Goal: Task Accomplishment & Management: Manage account settings

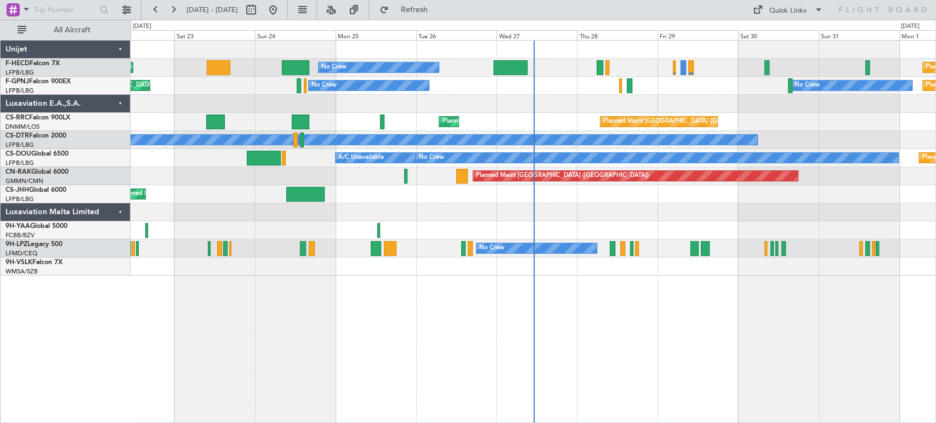
click at [492, 114] on div "No Crew Planned Maint [GEOGRAPHIC_DATA] ([GEOGRAPHIC_DATA]) Planned Maint [GEOG…" at bounding box center [533, 158] width 805 height 235
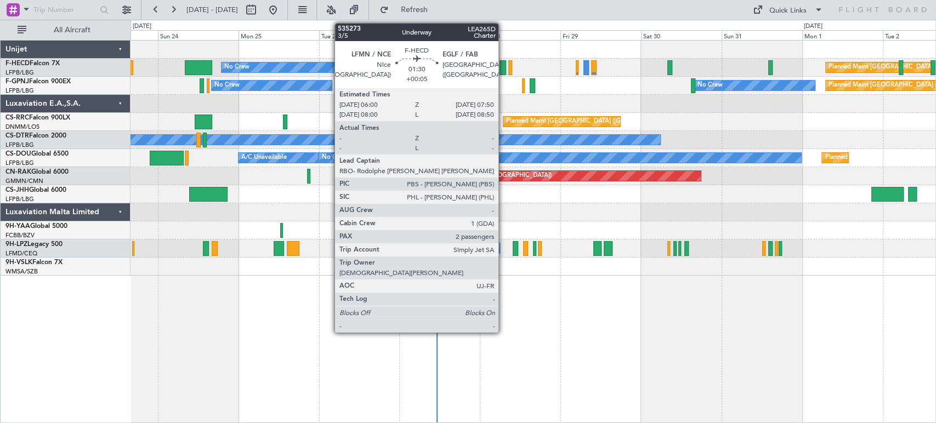
click at [504, 66] on div at bounding box center [503, 67] width 7 height 15
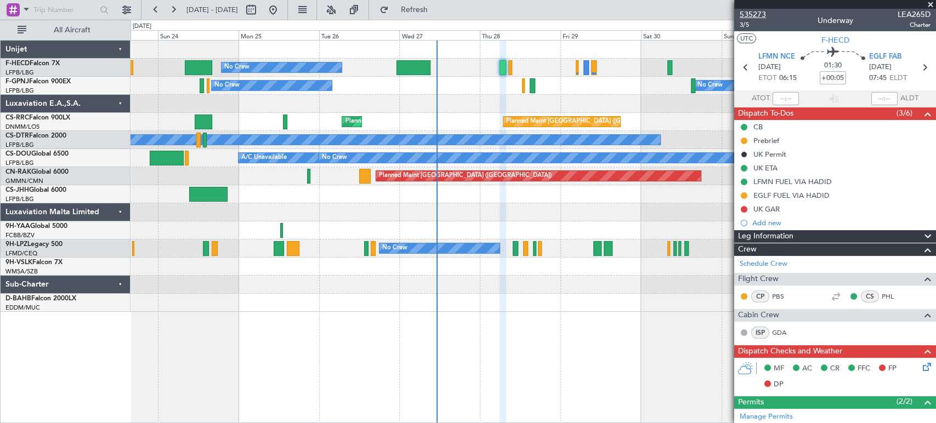
click at [758, 12] on span "535273" at bounding box center [753, 15] width 26 height 12
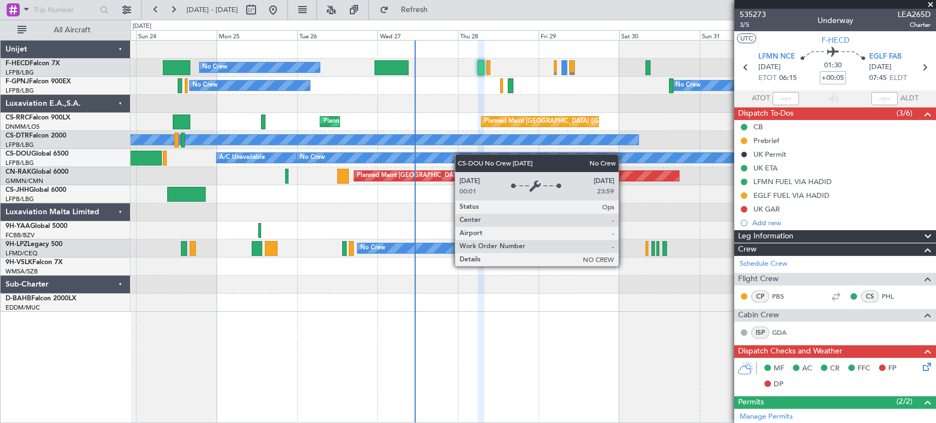
click at [284, 156] on div "Planned Maint [GEOGRAPHIC_DATA] ([GEOGRAPHIC_DATA]) A/C Unavailable No Crew Pla…" at bounding box center [533, 158] width 805 height 18
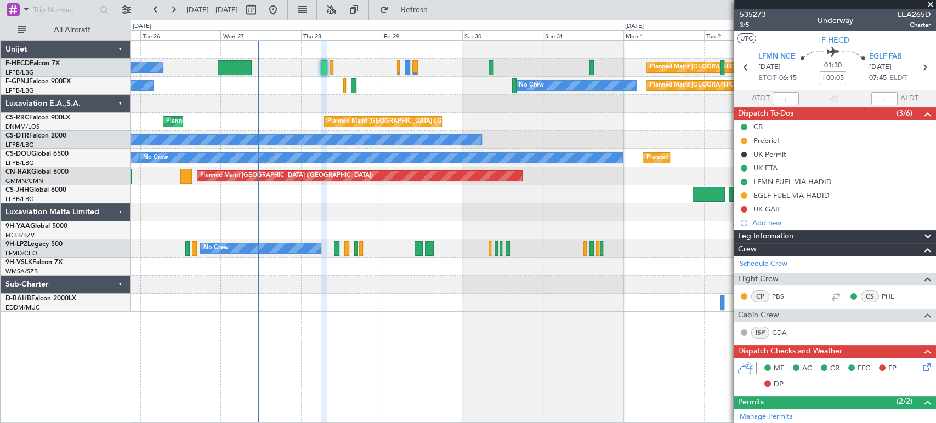
click at [264, 92] on div "No Crew Planned Maint [GEOGRAPHIC_DATA] ([GEOGRAPHIC_DATA]) No Crew Planned Mai…" at bounding box center [533, 177] width 805 height 272
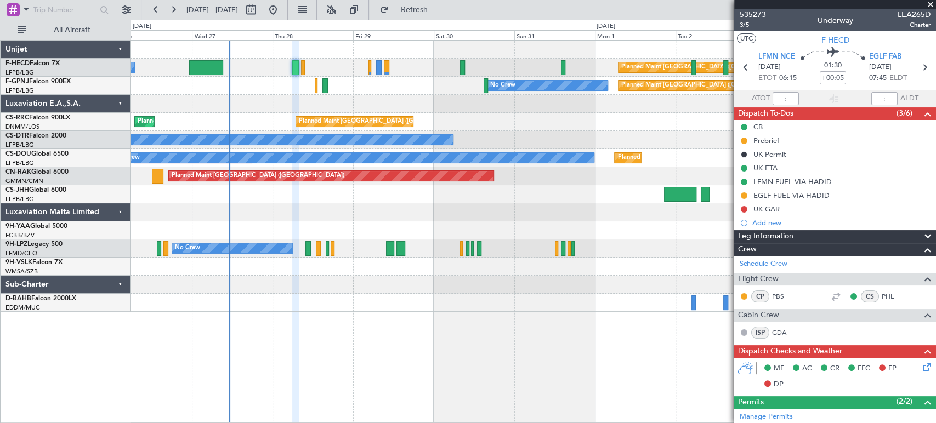
click at [228, 77] on div "Planned Maint [GEOGRAPHIC_DATA] ([GEOGRAPHIC_DATA]) No Crew Planned Maint [GEOG…" at bounding box center [533, 177] width 805 height 272
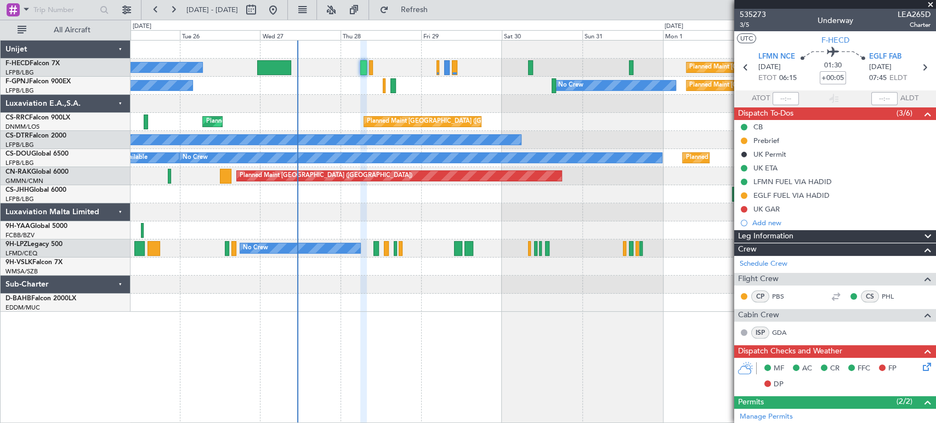
click at [480, 143] on div "Planned Maint [GEOGRAPHIC_DATA] ([GEOGRAPHIC_DATA]) No Crew Planned Maint [GEOG…" at bounding box center [533, 177] width 805 height 272
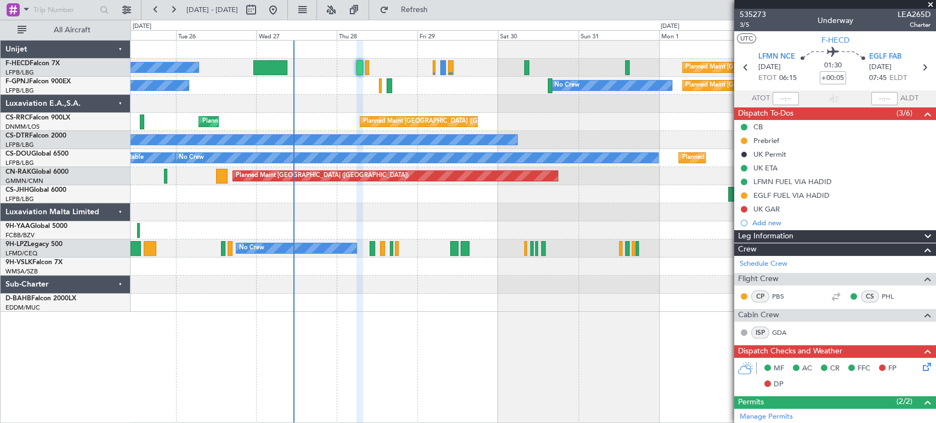
click at [268, 132] on div "Planned Maint [GEOGRAPHIC_DATA] ([GEOGRAPHIC_DATA]) No Crew Planned Maint [GEOG…" at bounding box center [533, 177] width 805 height 272
click at [281, 91] on div "Planned Maint [GEOGRAPHIC_DATA] ([GEOGRAPHIC_DATA]) No Crew Planned Maint [GEOG…" at bounding box center [533, 177] width 805 height 272
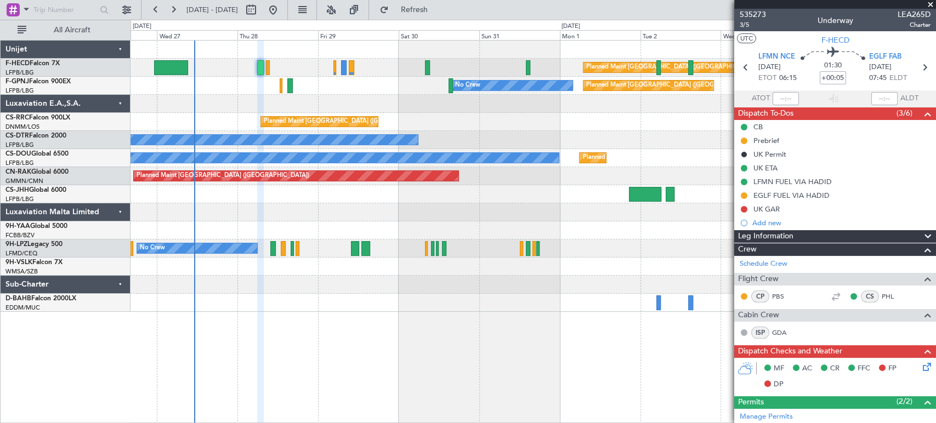
click at [179, 76] on div "Planned Maint [GEOGRAPHIC_DATA] ([GEOGRAPHIC_DATA]) No Crew Planned Maint [GEOG…" at bounding box center [533, 177] width 805 height 272
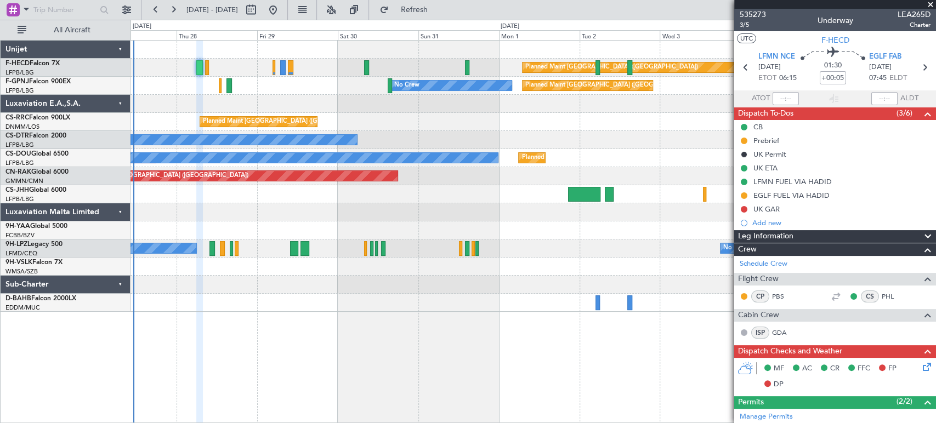
click at [202, 67] on div "Planned Maint [GEOGRAPHIC_DATA] ([GEOGRAPHIC_DATA]) No Crew" at bounding box center [533, 68] width 805 height 18
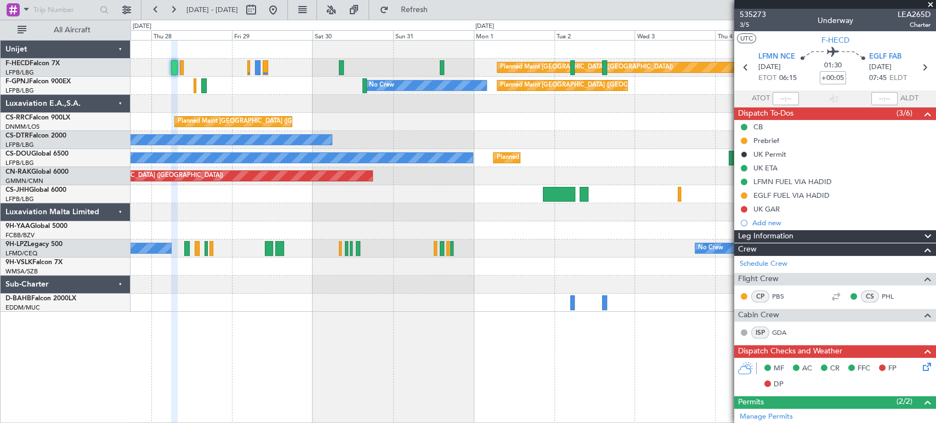
click at [303, 88] on div "Planned Maint [GEOGRAPHIC_DATA] ([GEOGRAPHIC_DATA]) No Crew No Crew No Crew No …" at bounding box center [533, 86] width 805 height 18
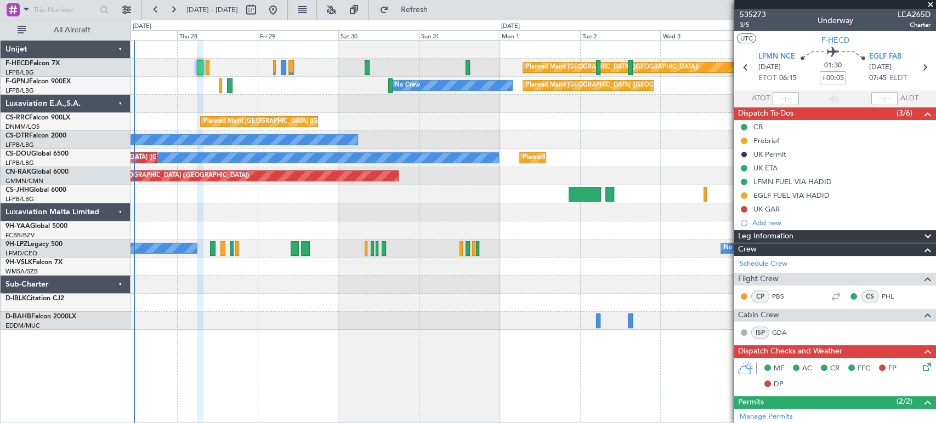
click at [492, 70] on div "Planned Maint [GEOGRAPHIC_DATA] ([GEOGRAPHIC_DATA]) No Crew" at bounding box center [533, 68] width 805 height 18
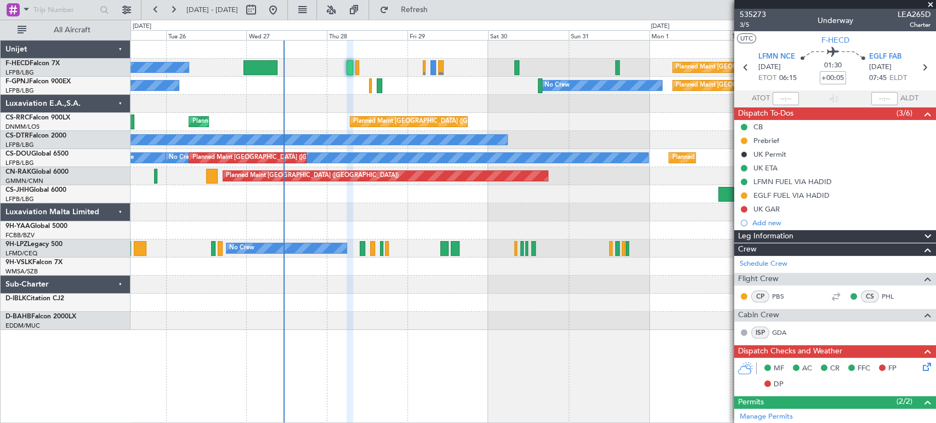
click at [459, 80] on div "Planned Maint [GEOGRAPHIC_DATA] ([GEOGRAPHIC_DATA]) No Crew No Crew No Crew" at bounding box center [533, 86] width 805 height 18
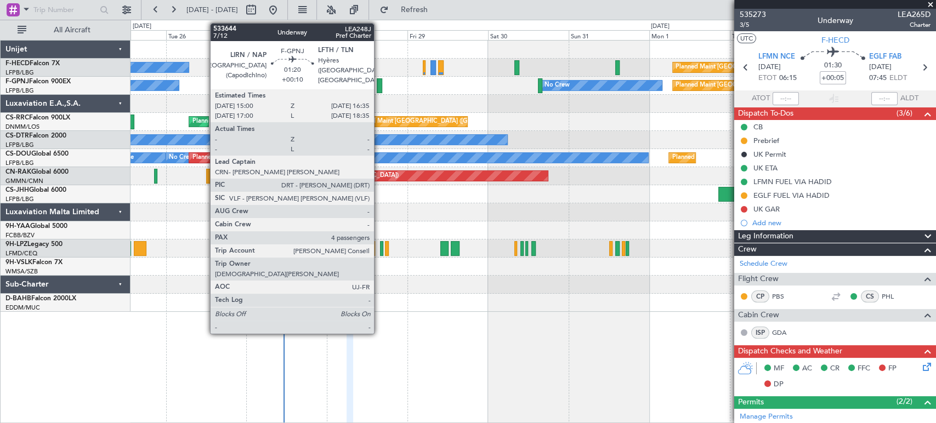
click at [379, 82] on div at bounding box center [379, 85] width 5 height 15
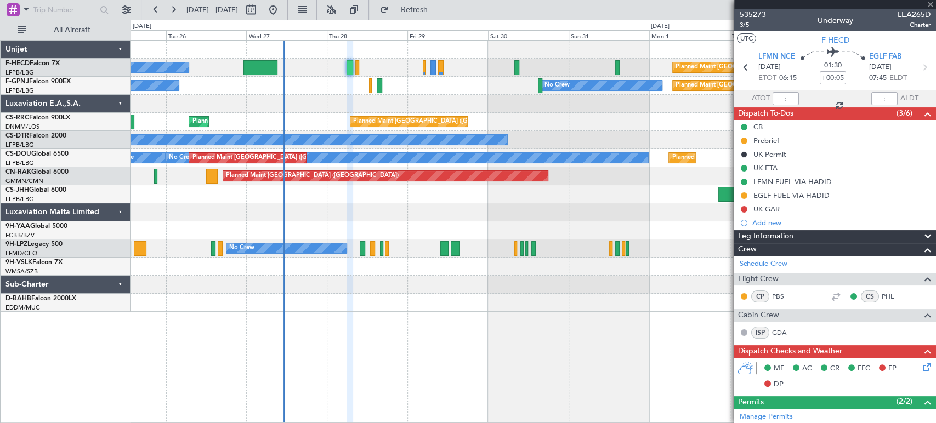
type input "+00:10"
type input "4"
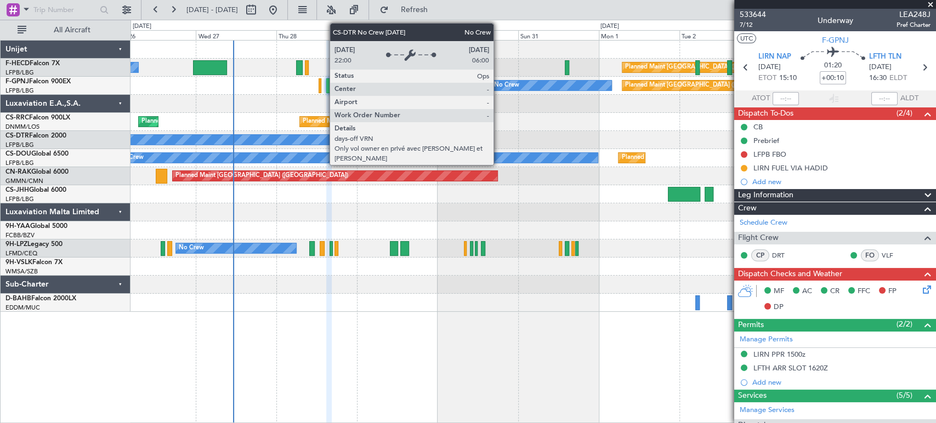
click at [251, 148] on div "No Crew" at bounding box center [533, 140] width 805 height 18
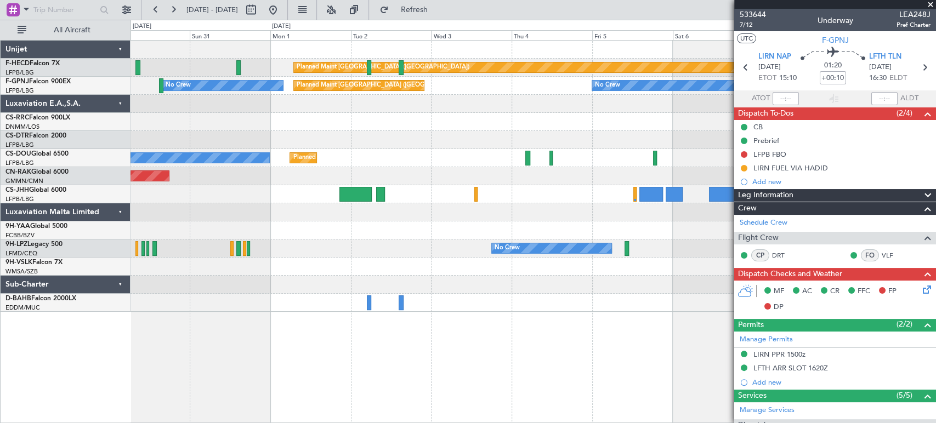
click at [434, 131] on div "Planned Maint [GEOGRAPHIC_DATA] ([GEOGRAPHIC_DATA]) Planned Maint [GEOGRAPHIC_D…" at bounding box center [533, 177] width 805 height 272
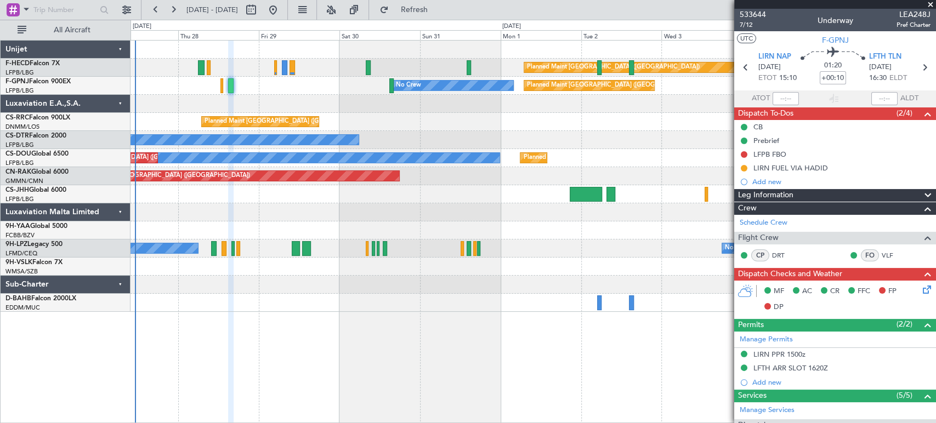
click at [423, 127] on div "Planned Maint [GEOGRAPHIC_DATA] ([GEOGRAPHIC_DATA]) Planned Maint [GEOGRAPHIC_D…" at bounding box center [533, 122] width 805 height 18
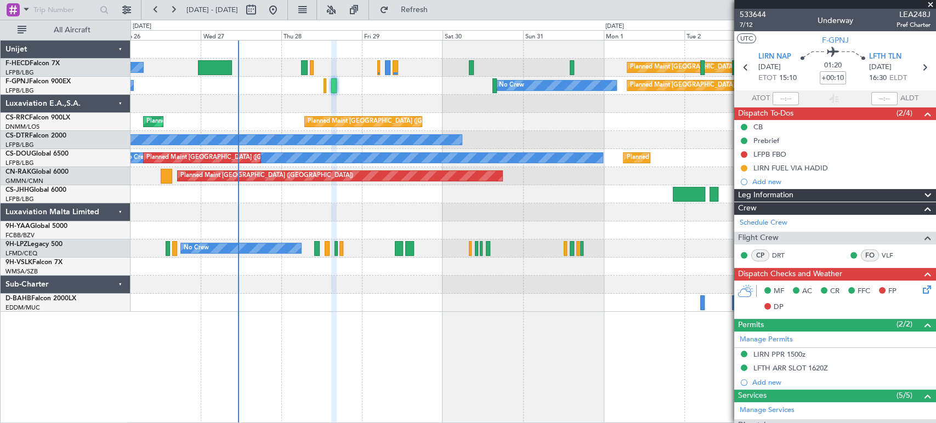
click at [293, 138] on div "Planned Maint [GEOGRAPHIC_DATA] ([GEOGRAPHIC_DATA]) No Crew Planned Maint [GEOG…" at bounding box center [533, 177] width 805 height 272
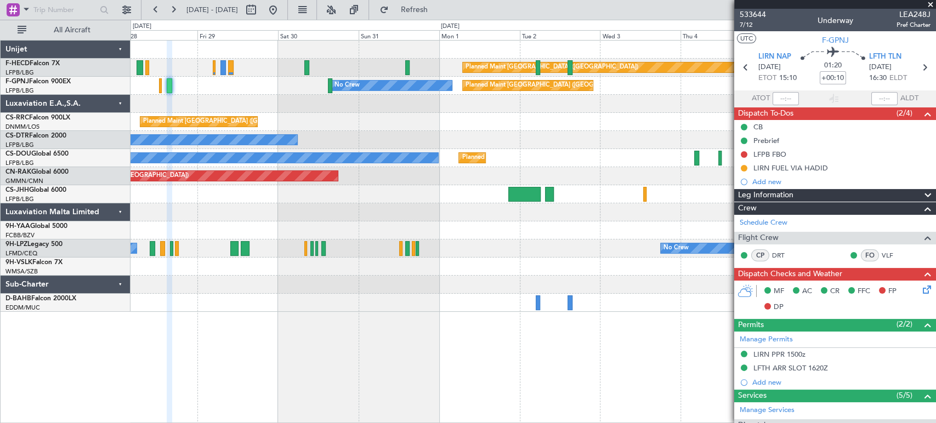
click at [329, 115] on div "Planned Maint [GEOGRAPHIC_DATA] ([GEOGRAPHIC_DATA]) No Crew Planned Maint [GEOG…" at bounding box center [533, 177] width 805 height 272
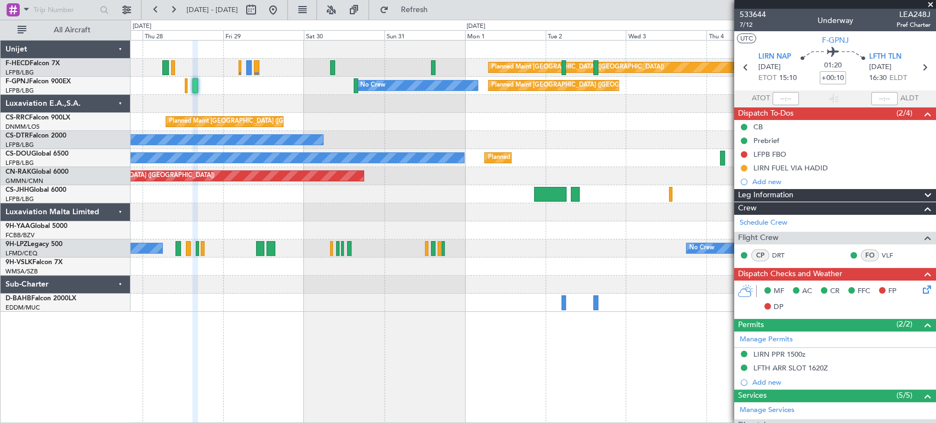
click at [351, 110] on div "Planned Maint [GEOGRAPHIC_DATA] ([GEOGRAPHIC_DATA]) No Crew Planned Maint [GEOG…" at bounding box center [533, 177] width 805 height 272
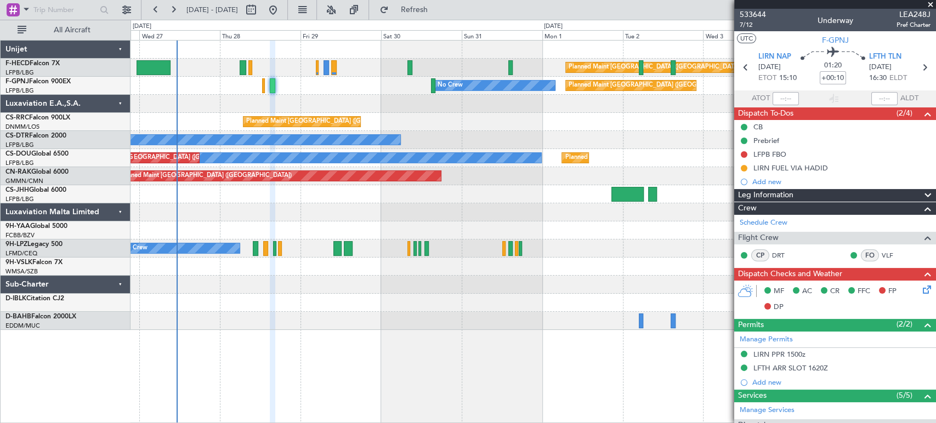
click at [377, 120] on div "Planned Maint [GEOGRAPHIC_DATA] ([GEOGRAPHIC_DATA]) Planned Maint [GEOGRAPHIC_D…" at bounding box center [533, 122] width 805 height 18
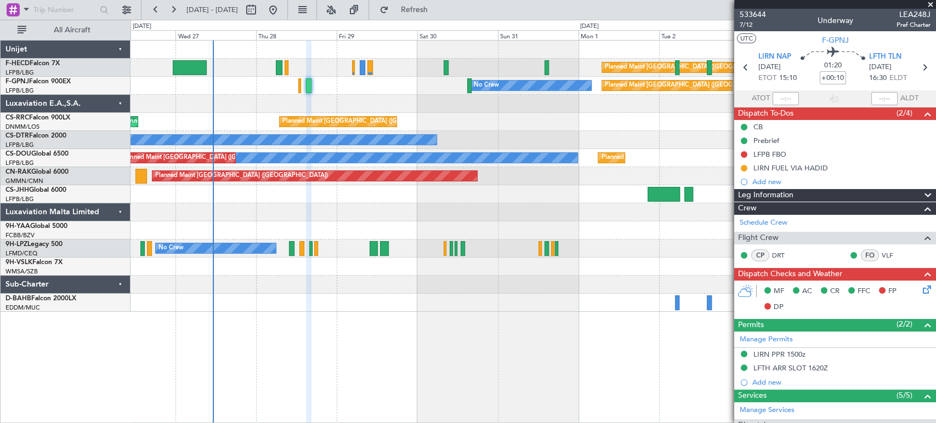
click at [309, 104] on div at bounding box center [533, 104] width 805 height 18
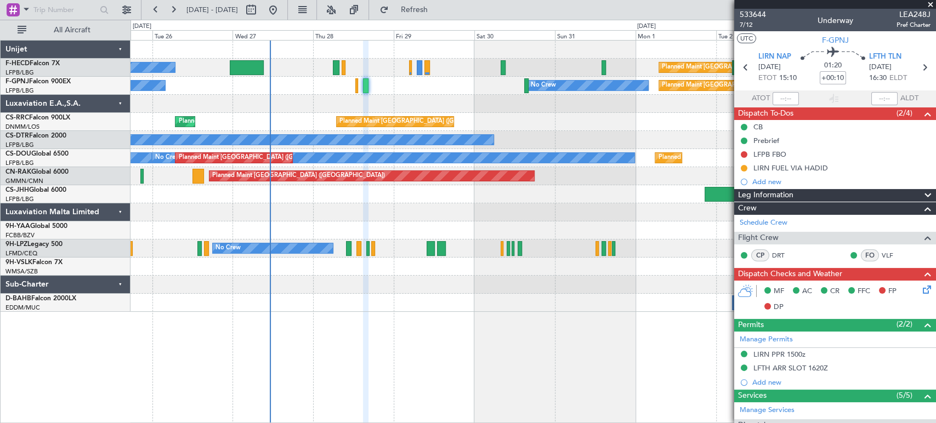
click at [230, 114] on div "Planned Maint [GEOGRAPHIC_DATA] ([GEOGRAPHIC_DATA]) No Crew Planned Maint [GEOG…" at bounding box center [533, 177] width 805 height 272
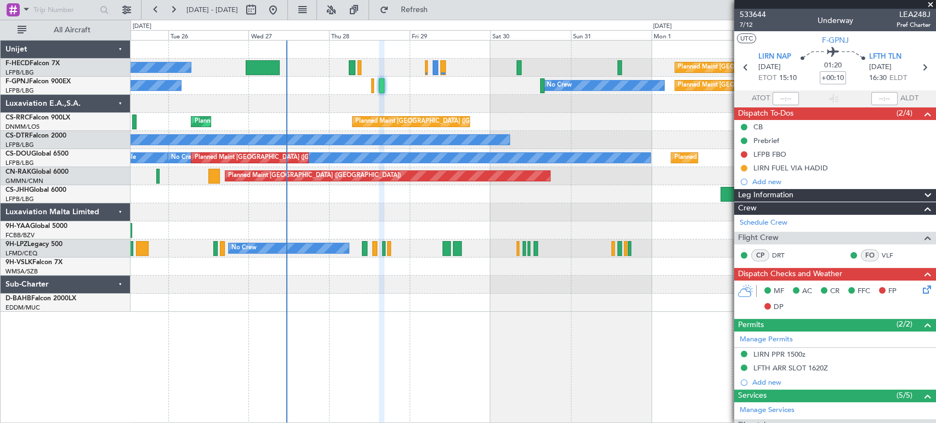
click at [389, 91] on div "Planned Maint [GEOGRAPHIC_DATA] ([GEOGRAPHIC_DATA]) No Crew No Crew No Crew" at bounding box center [533, 86] width 805 height 18
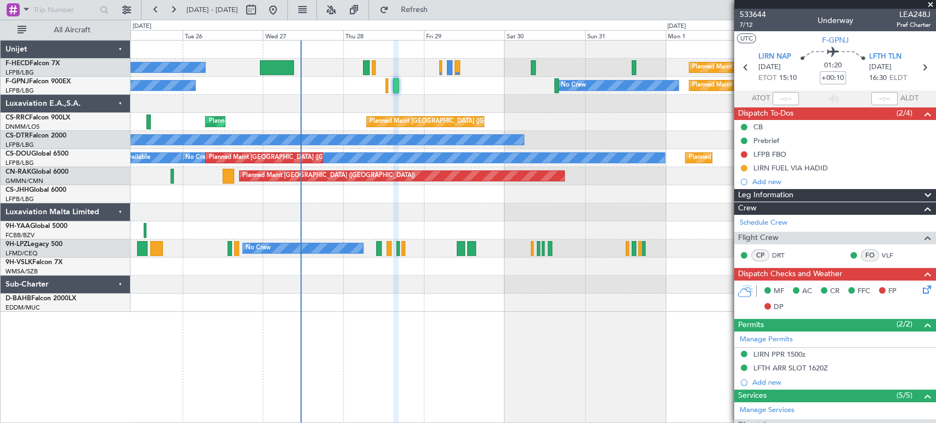
click at [373, 104] on div at bounding box center [533, 104] width 805 height 18
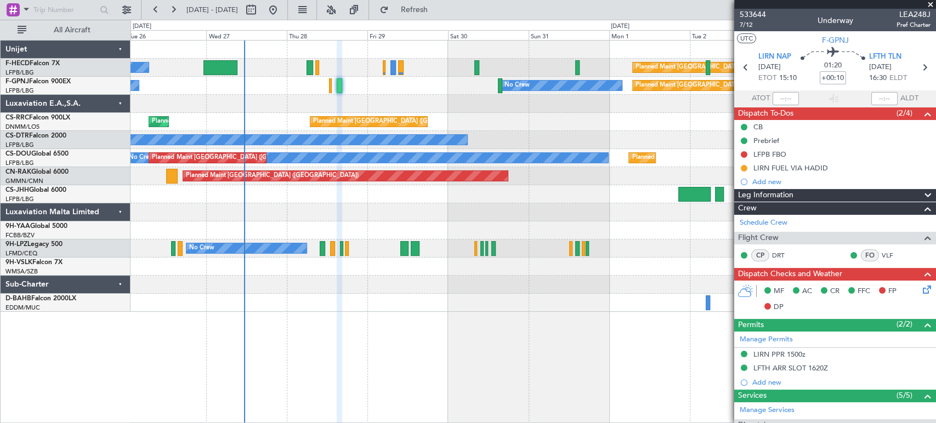
click at [386, 67] on div "Planned Maint [GEOGRAPHIC_DATA] ([GEOGRAPHIC_DATA]) No Crew Planned Maint [GEOG…" at bounding box center [533, 177] width 805 height 272
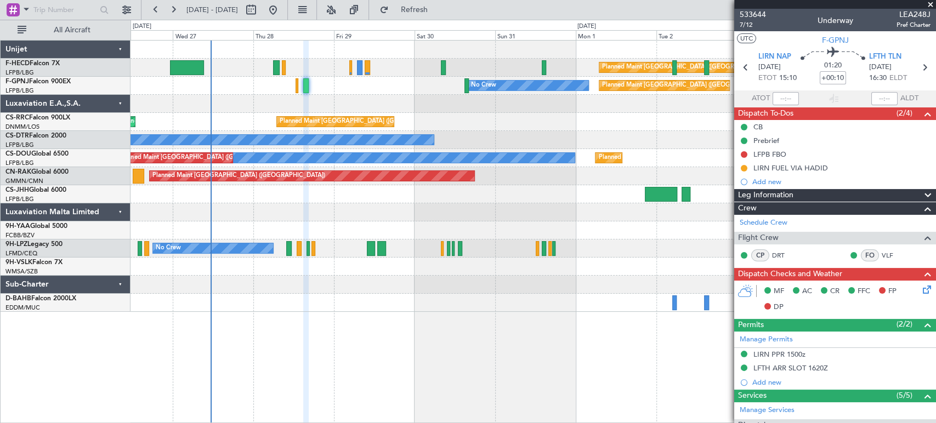
click at [312, 87] on div "Planned Maint [GEOGRAPHIC_DATA] ([GEOGRAPHIC_DATA]) No Crew Planned Maint [GEOG…" at bounding box center [533, 177] width 805 height 272
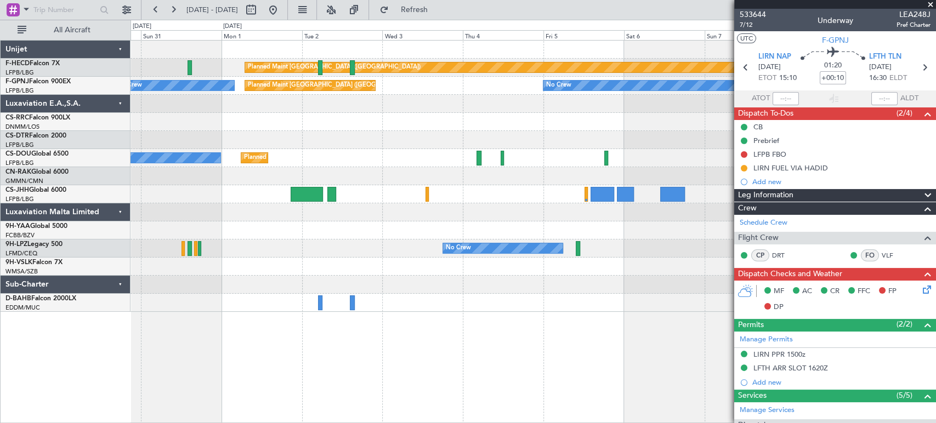
click at [339, 109] on div "Planned Maint [GEOGRAPHIC_DATA] ([GEOGRAPHIC_DATA]) Planned Maint [GEOGRAPHIC_D…" at bounding box center [533, 177] width 805 height 272
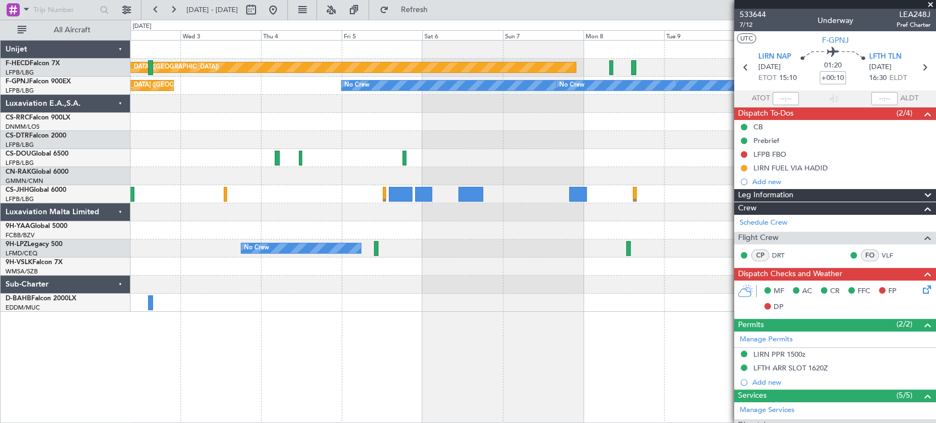
click at [338, 101] on div "Planned Maint [GEOGRAPHIC_DATA] ([GEOGRAPHIC_DATA]) Planned Maint [GEOGRAPHIC_D…" at bounding box center [533, 177] width 805 height 272
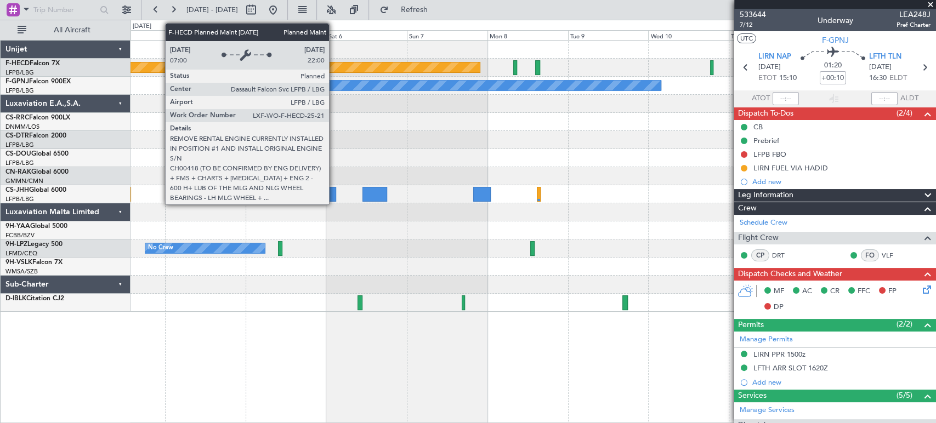
click at [440, 72] on div "Planned Maint [GEOGRAPHIC_DATA] ([GEOGRAPHIC_DATA])" at bounding box center [214, 67] width 534 height 11
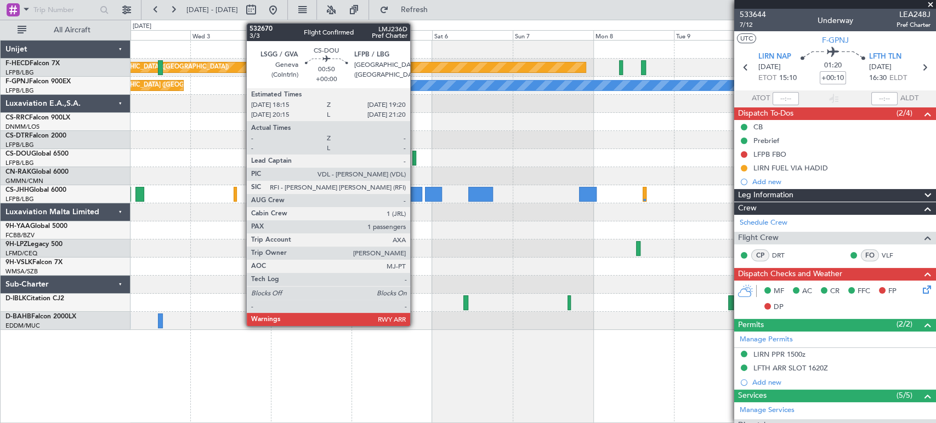
click at [415, 159] on div at bounding box center [415, 158] width 4 height 15
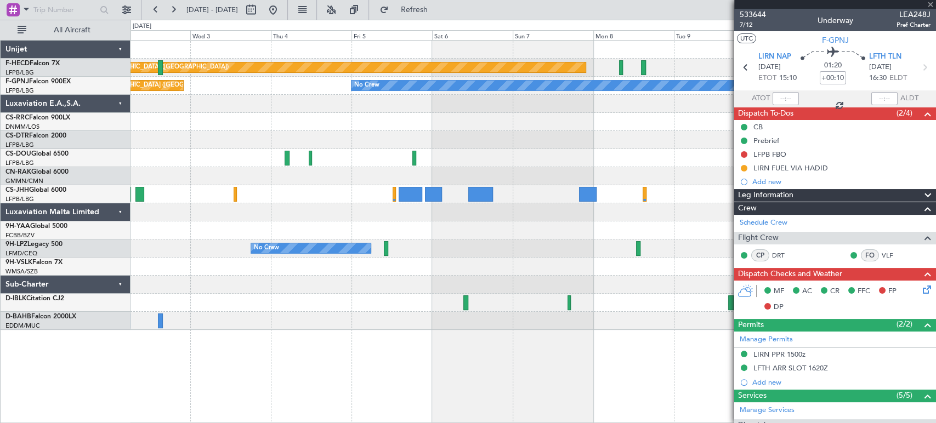
type input "1"
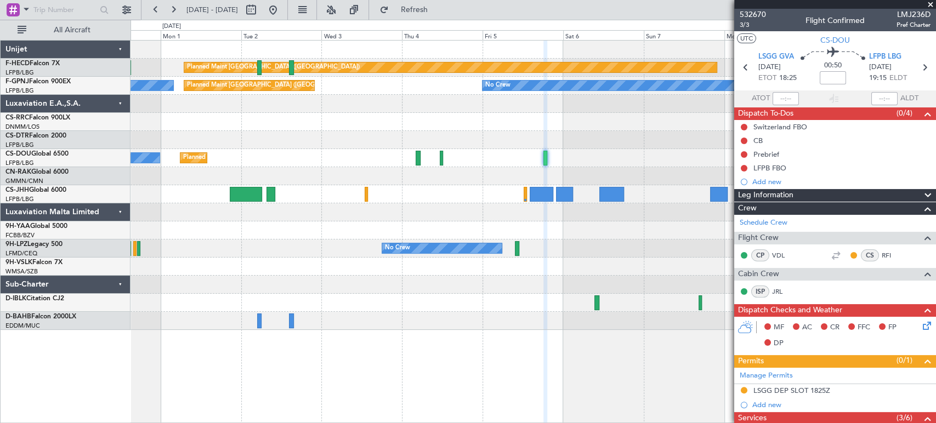
click at [544, 137] on div "No Crew" at bounding box center [533, 140] width 805 height 18
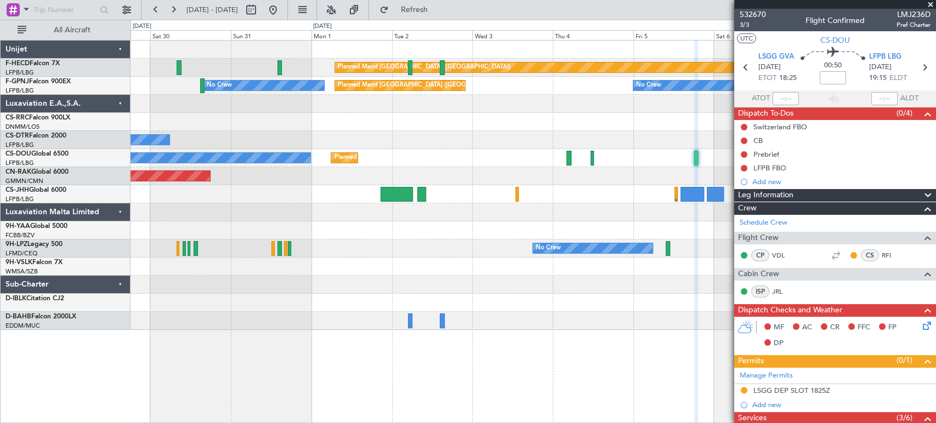
click at [526, 129] on div "Planned Maint [GEOGRAPHIC_DATA] ([GEOGRAPHIC_DATA])" at bounding box center [533, 122] width 805 height 18
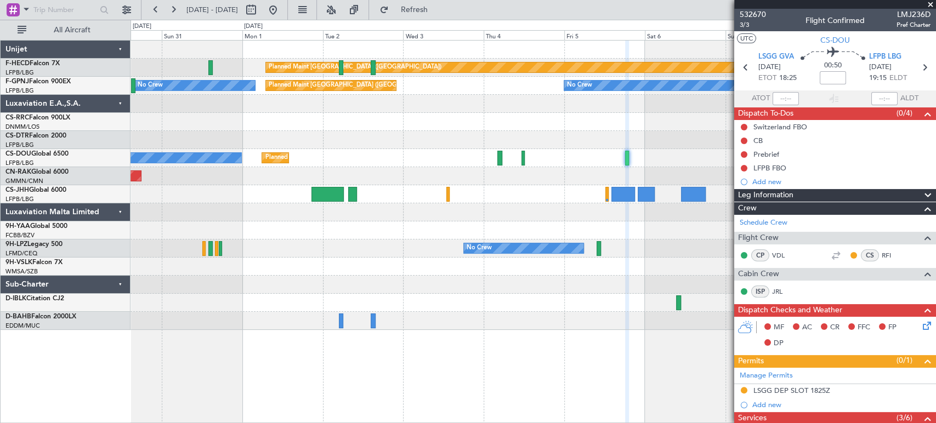
click at [544, 154] on div "Planned Maint [GEOGRAPHIC_DATA] ([GEOGRAPHIC_DATA]) No Crew Planned Maint [GEOG…" at bounding box center [533, 186] width 805 height 290
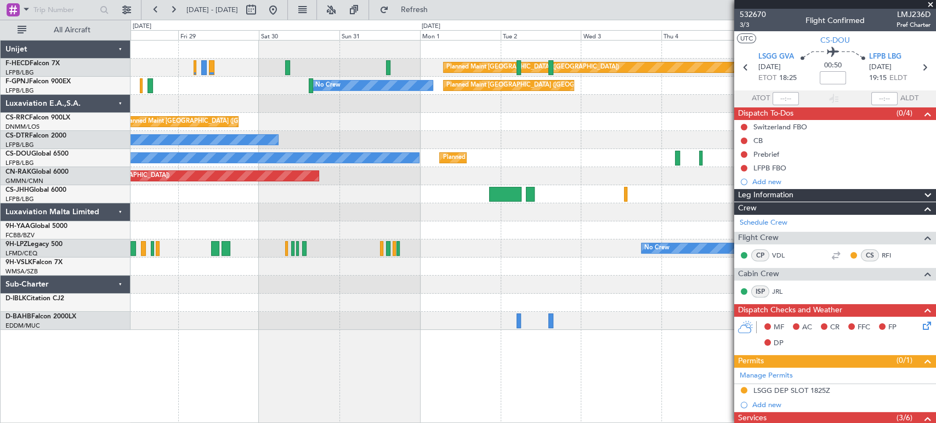
click at [436, 117] on div "Planned Maint [GEOGRAPHIC_DATA] ([GEOGRAPHIC_DATA]) No Crew No Crew Planned Mai…" at bounding box center [533, 186] width 805 height 290
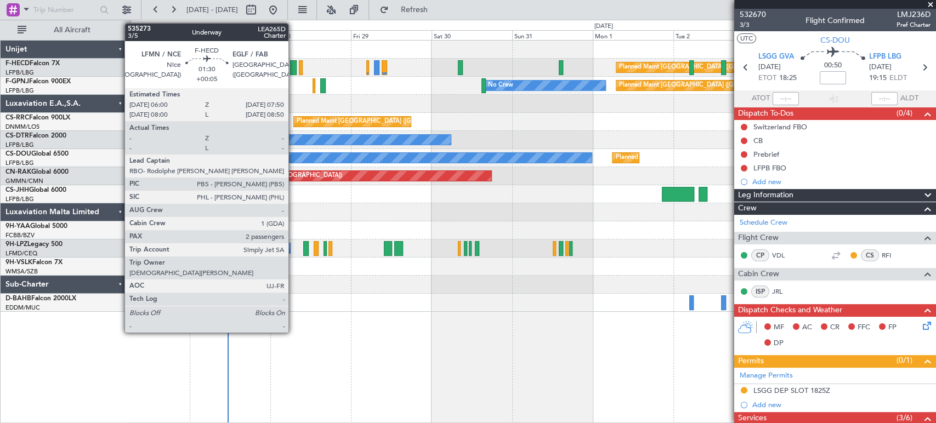
click at [293, 68] on div at bounding box center [293, 67] width 7 height 15
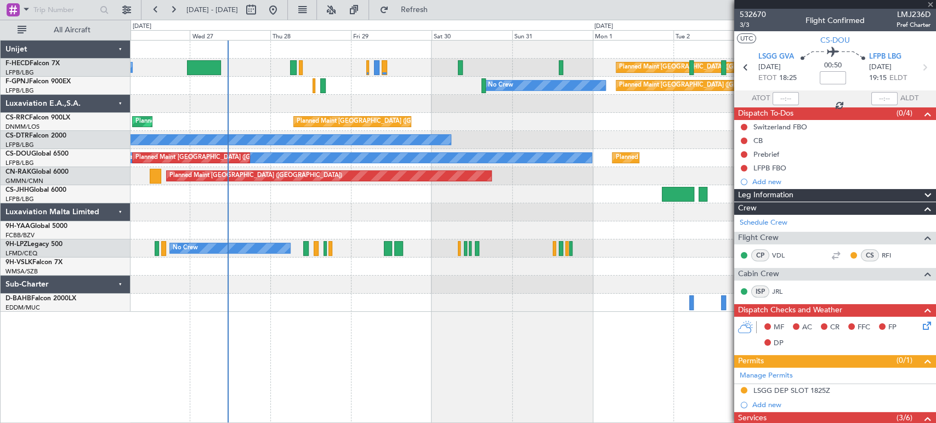
type input "+00:05"
type input "2"
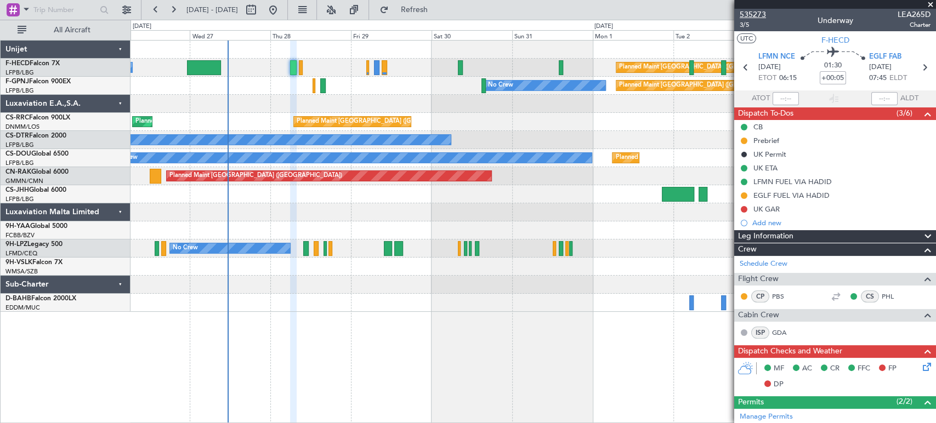
click at [763, 12] on span "535273" at bounding box center [753, 15] width 26 height 12
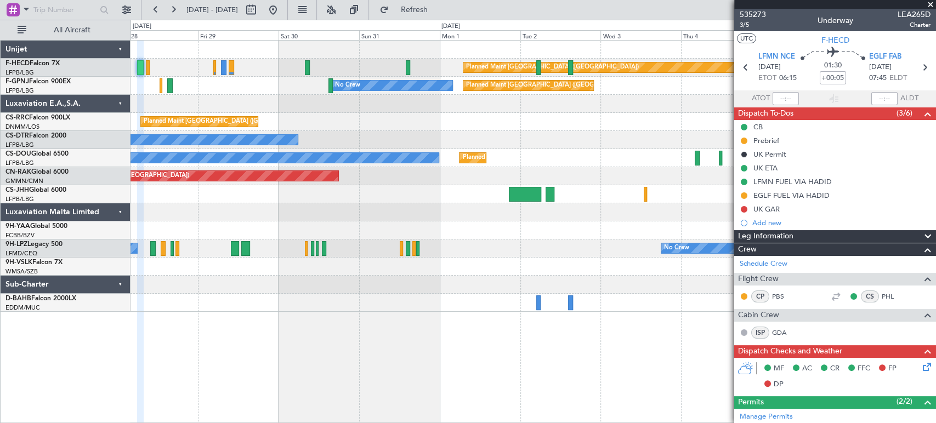
click at [264, 293] on div "Planned Maint [GEOGRAPHIC_DATA] ([GEOGRAPHIC_DATA]) No Crew No Crew Planned Mai…" at bounding box center [533, 177] width 805 height 272
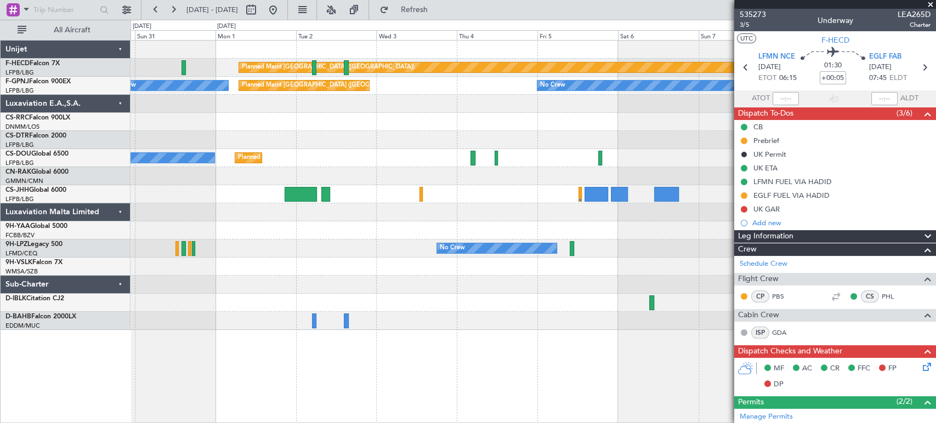
click at [287, 135] on div "Planned Maint [GEOGRAPHIC_DATA] ([GEOGRAPHIC_DATA]) No Crew No Crew Planned Mai…" at bounding box center [533, 186] width 805 height 290
click at [610, 143] on div "Planned Maint [GEOGRAPHIC_DATA] ([GEOGRAPHIC_DATA]) No Crew No Crew Planned Mai…" at bounding box center [533, 186] width 805 height 290
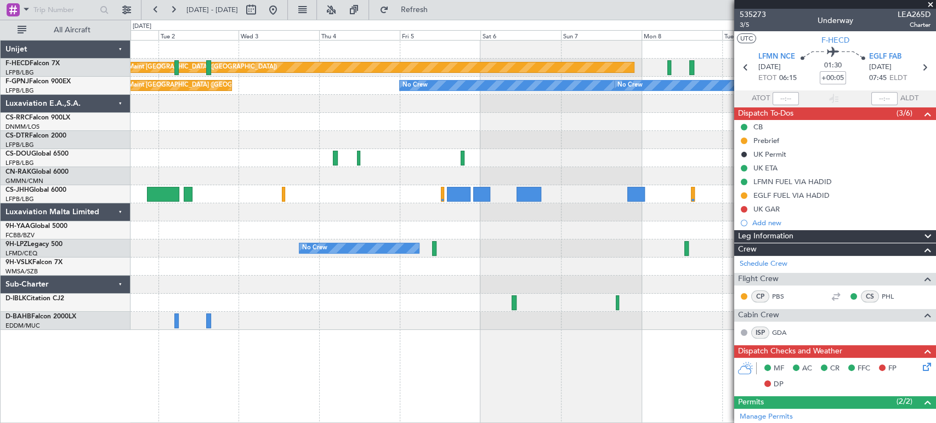
click at [523, 149] on div "Planned Maint [GEOGRAPHIC_DATA] ([GEOGRAPHIC_DATA]) No Crew" at bounding box center [533, 158] width 805 height 18
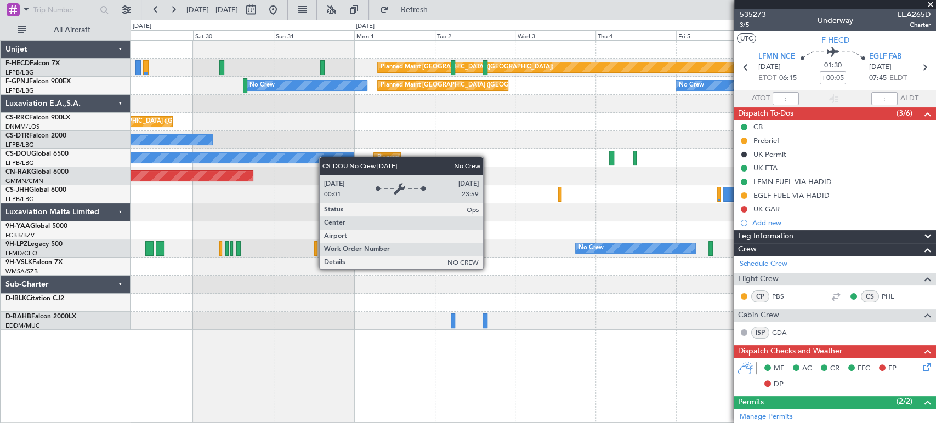
click at [353, 155] on div "No Crew" at bounding box center [112, 158] width 482 height 10
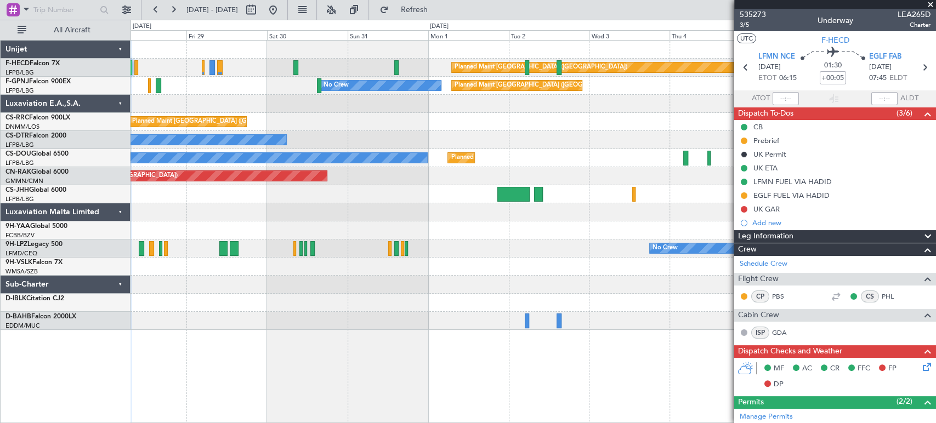
click at [89, 190] on div "Planned Maint [GEOGRAPHIC_DATA] ([GEOGRAPHIC_DATA]) No Crew No Crew Planned Mai…" at bounding box center [468, 222] width 936 height 404
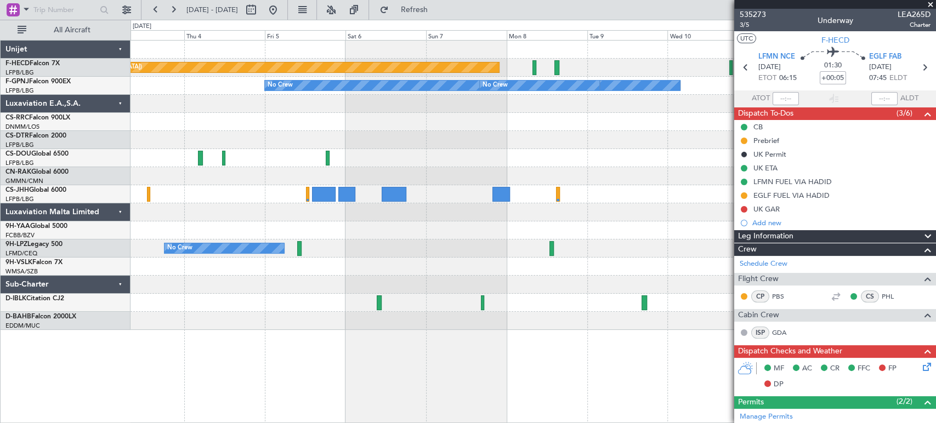
click at [227, 179] on div "Planned Maint [GEOGRAPHIC_DATA] ([GEOGRAPHIC_DATA]) No Crew No Crew No Crew Pla…" at bounding box center [533, 186] width 805 height 290
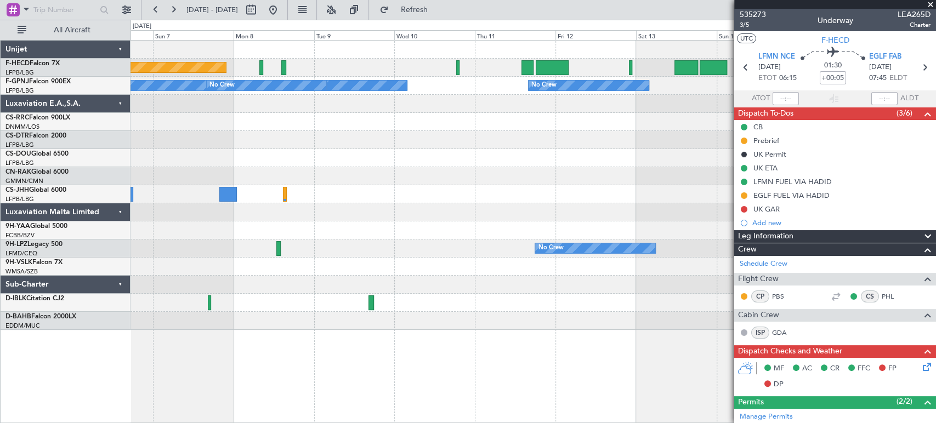
click at [170, 154] on div "Planned Maint [GEOGRAPHIC_DATA] ([GEOGRAPHIC_DATA]) No Crew No Crew No Crew No …" at bounding box center [533, 186] width 805 height 290
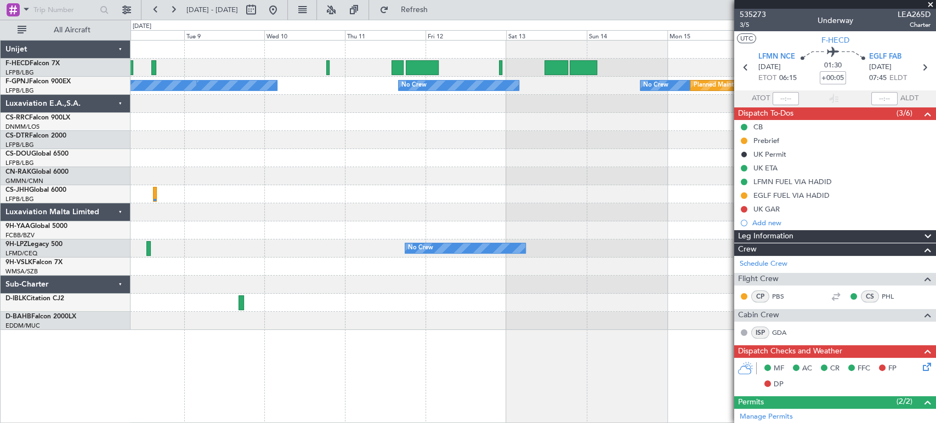
click at [217, 167] on div "No Crew Planned Maint [GEOGRAPHIC_DATA] ([GEOGRAPHIC_DATA]) No Crew No Crew No …" at bounding box center [533, 186] width 805 height 290
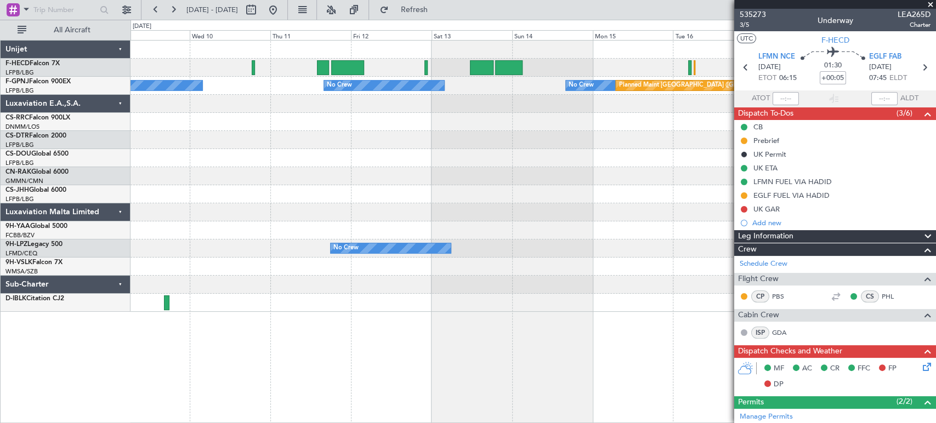
click at [189, 160] on div at bounding box center [533, 158] width 805 height 18
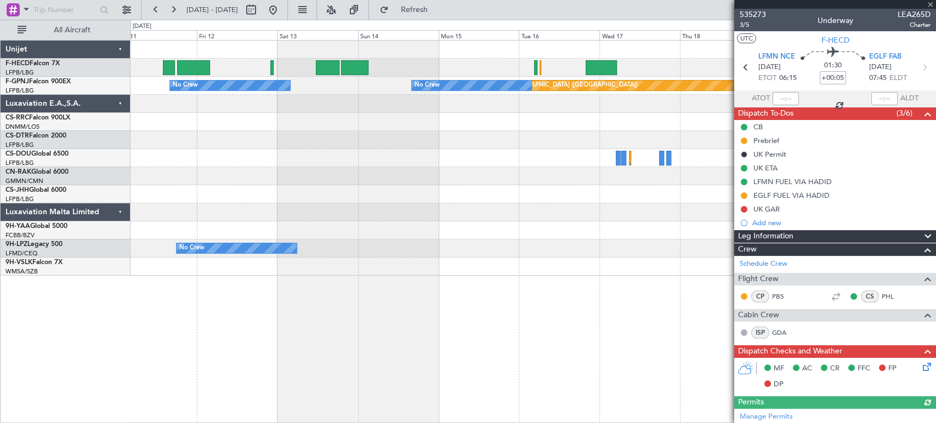
click at [826, 142] on fb-app "[DATE] - [DATE] Refresh Quick Links All Aircraft No Crew Planned Maint [GEOGRAP…" at bounding box center [468, 215] width 936 height 415
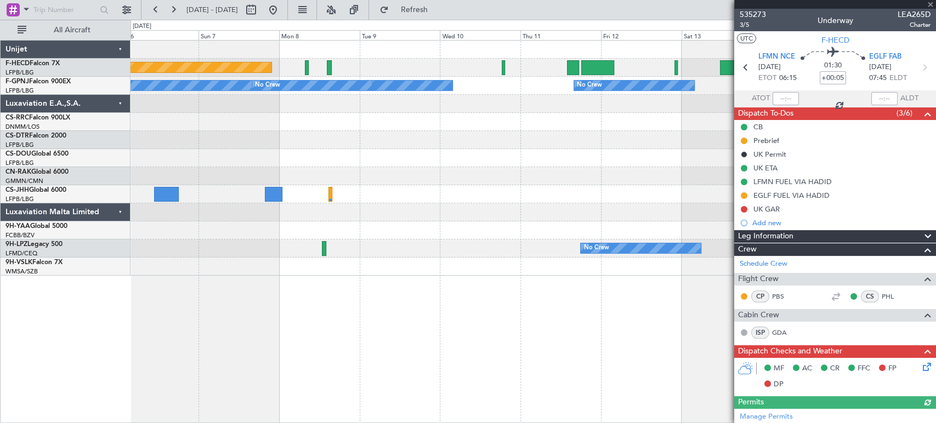
click at [669, 117] on div "Planned Maint [GEOGRAPHIC_DATA] ([GEOGRAPHIC_DATA]) No Crew Planned Maint [GEOG…" at bounding box center [533, 158] width 805 height 235
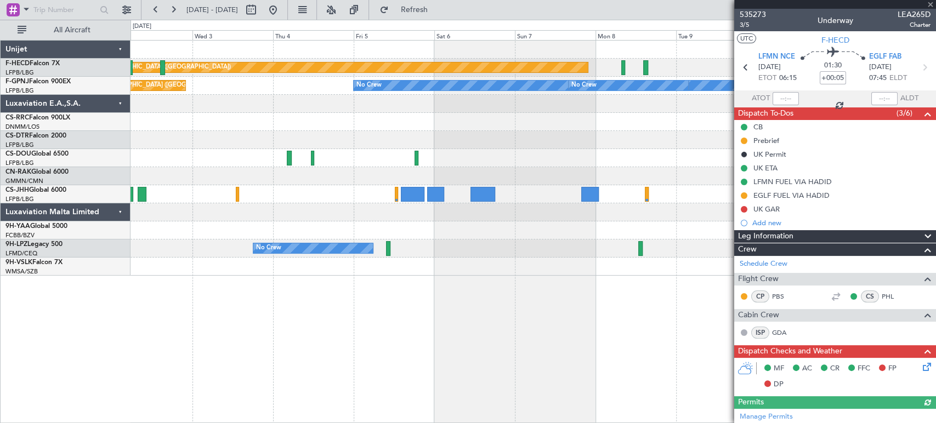
click at [692, 79] on div "Planned Maint [GEOGRAPHIC_DATA] ([GEOGRAPHIC_DATA]) No Crew No Crew No Crew Pla…" at bounding box center [533, 158] width 805 height 235
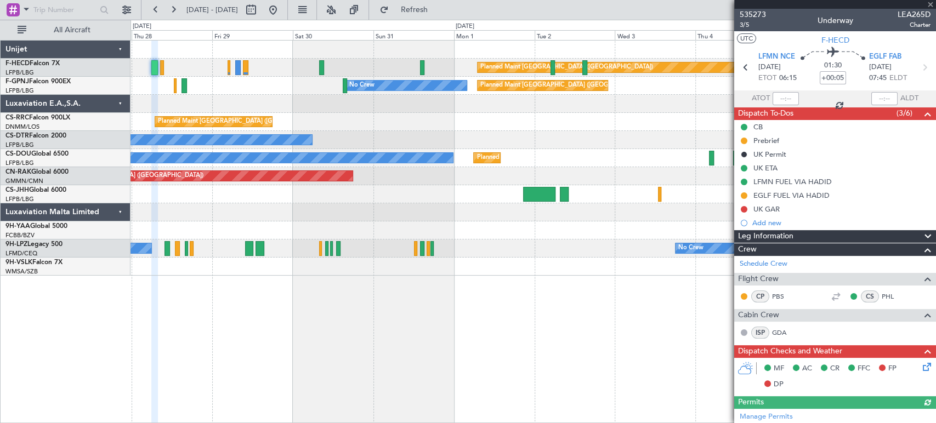
click at [407, 97] on div at bounding box center [533, 104] width 805 height 18
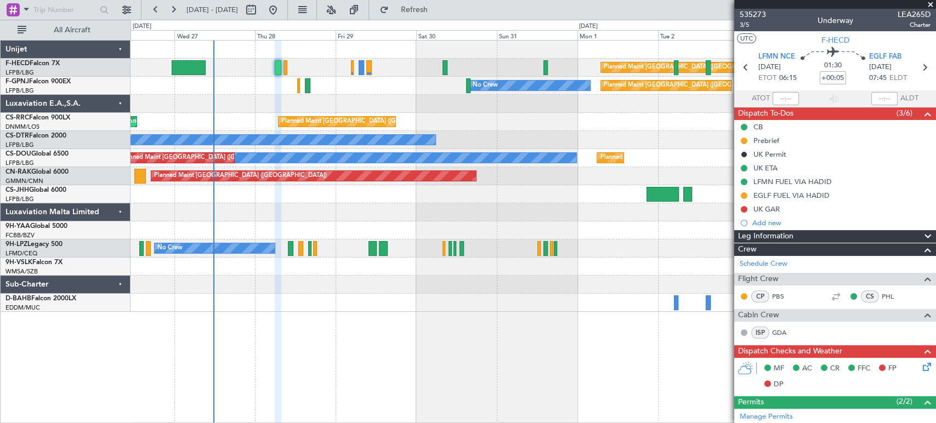
click at [336, 69] on div "Planned Maint [GEOGRAPHIC_DATA] ([GEOGRAPHIC_DATA]) No Crew" at bounding box center [533, 68] width 805 height 18
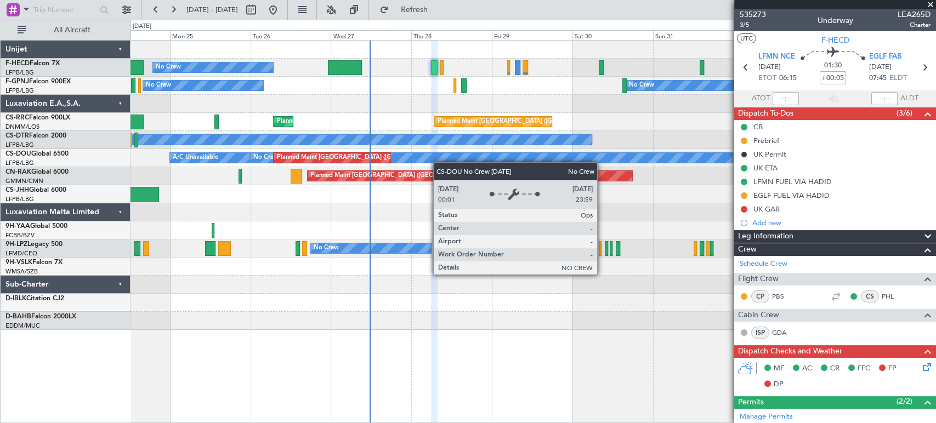
click at [626, 140] on div "Planned Maint [GEOGRAPHIC_DATA] ([GEOGRAPHIC_DATA]) No Crew Planned Maint [GEOG…" at bounding box center [533, 186] width 805 height 290
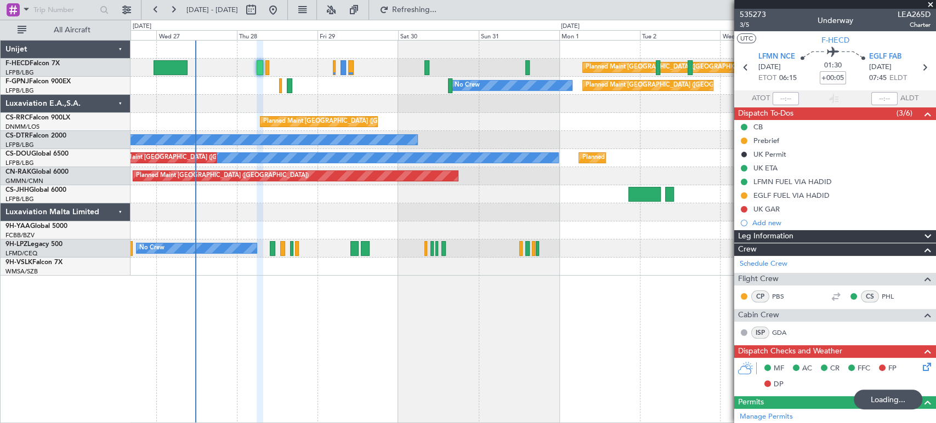
click at [201, 173] on div "Planned Maint [GEOGRAPHIC_DATA] ([GEOGRAPHIC_DATA]) No Crew Planned Maint [GEOG…" at bounding box center [533, 158] width 805 height 235
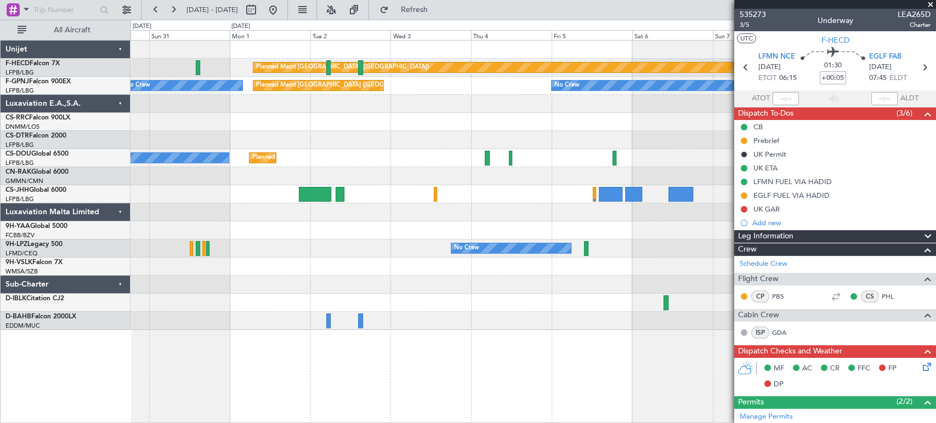
click at [218, 174] on div "Planned Maint [GEOGRAPHIC_DATA] ([GEOGRAPHIC_DATA]) No Crew Planned Maint [GEOG…" at bounding box center [533, 186] width 805 height 290
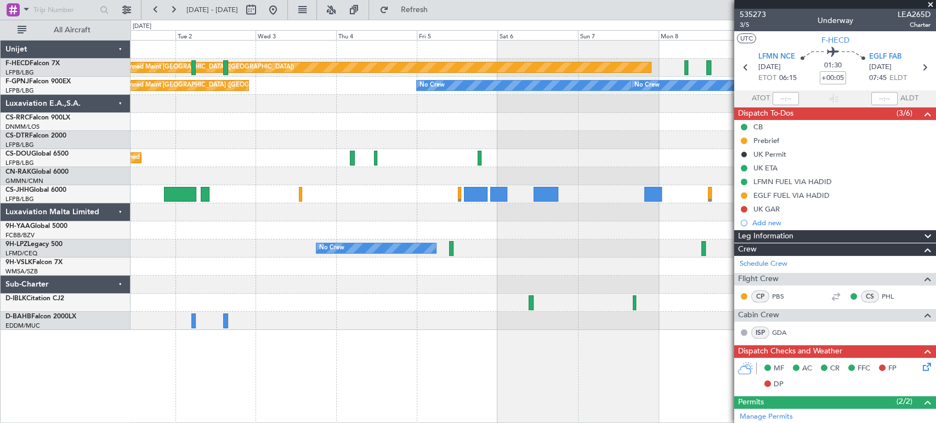
click at [123, 179] on div "Planned Maint [GEOGRAPHIC_DATA] ([GEOGRAPHIC_DATA]) No Crew Planned Maint [GEOG…" at bounding box center [468, 222] width 936 height 404
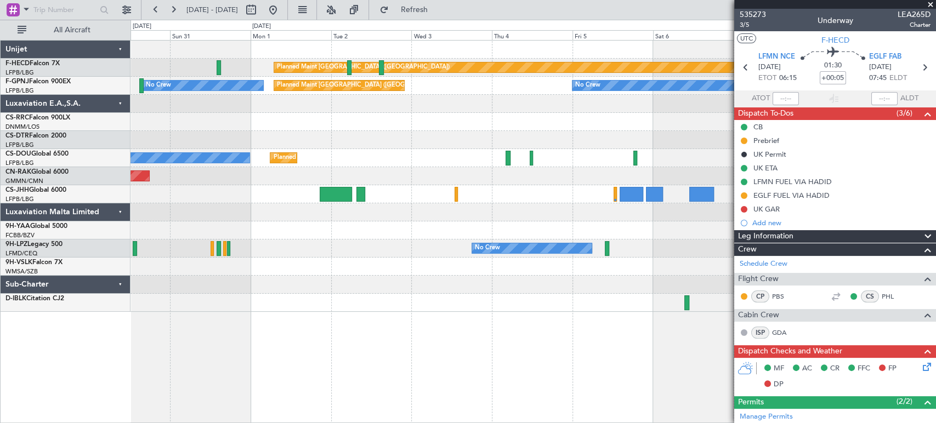
click at [719, 166] on div "Planned Maint [GEOGRAPHIC_DATA] ([GEOGRAPHIC_DATA]) No Crew No Crew Planned Mai…" at bounding box center [533, 177] width 805 height 272
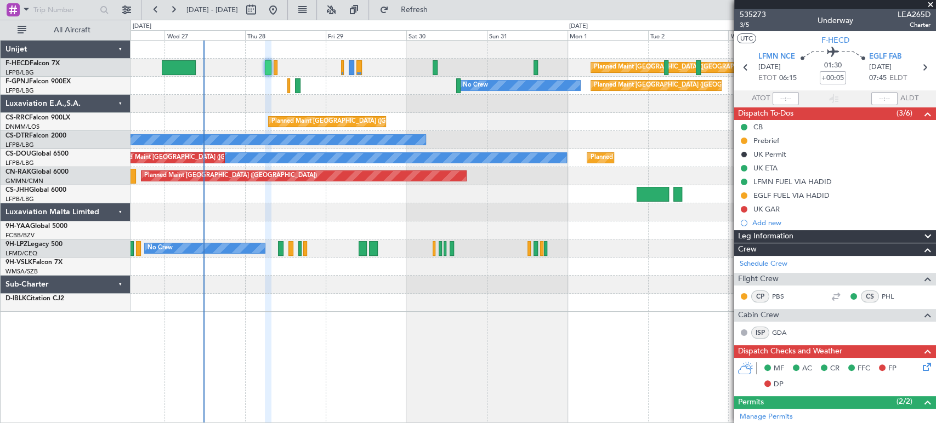
click at [676, 150] on div "Planned Maint [GEOGRAPHIC_DATA] ([GEOGRAPHIC_DATA]) No Crew No Crew Planned Mai…" at bounding box center [533, 177] width 805 height 272
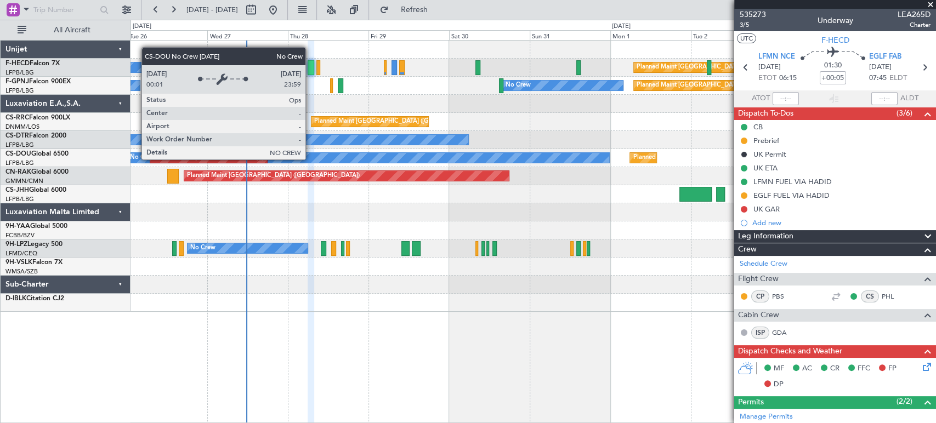
click at [510, 153] on div "No Crew" at bounding box center [368, 158] width 482 height 10
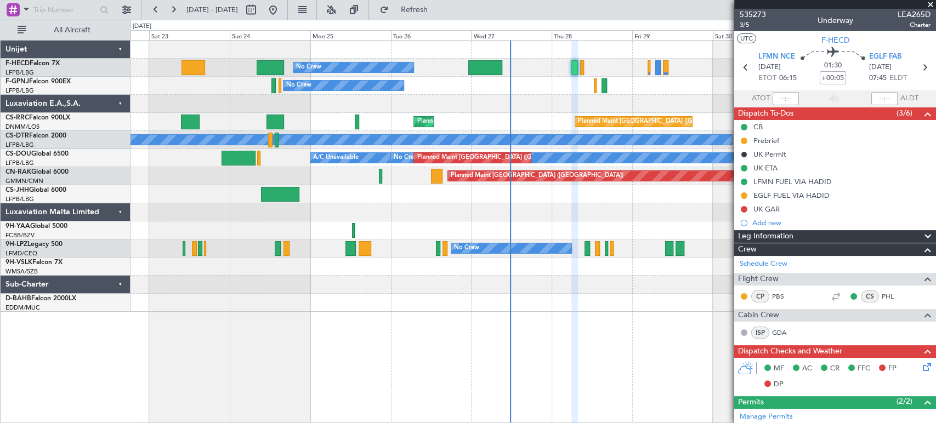
click at [392, 172] on div "Planned Maint [GEOGRAPHIC_DATA] ([GEOGRAPHIC_DATA])" at bounding box center [533, 176] width 805 height 18
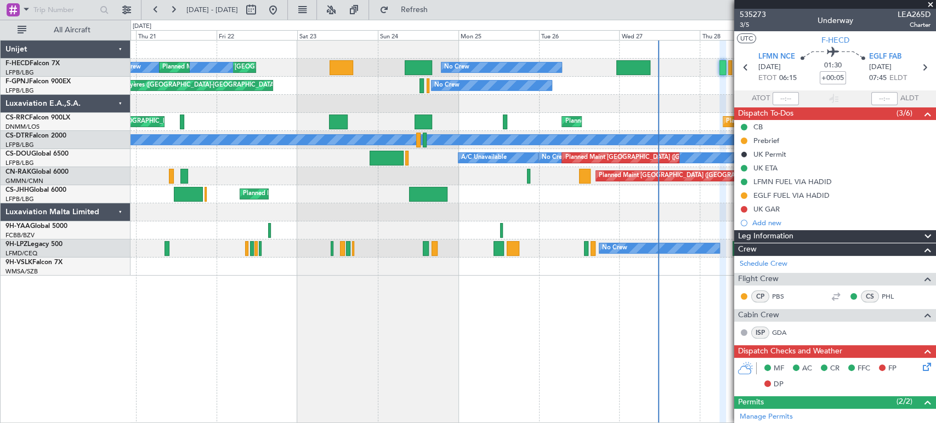
click at [307, 170] on div "Planned Maint [GEOGRAPHIC_DATA] ([GEOGRAPHIC_DATA])" at bounding box center [533, 176] width 805 height 18
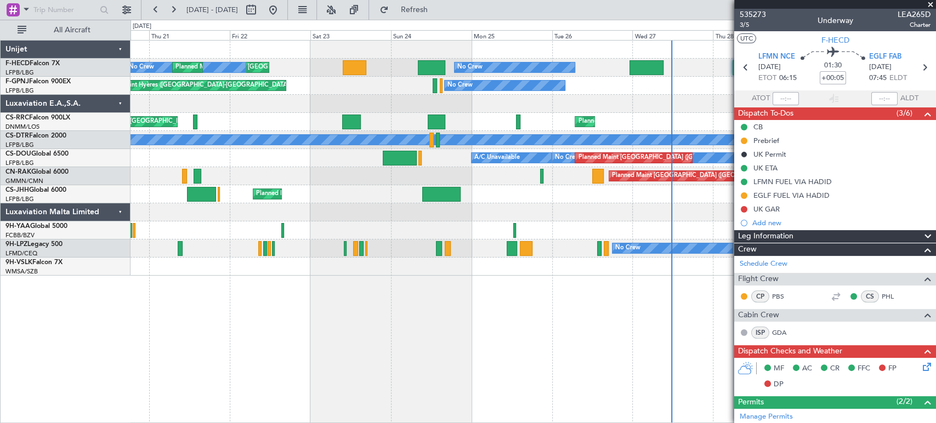
click at [515, 110] on div at bounding box center [533, 104] width 805 height 18
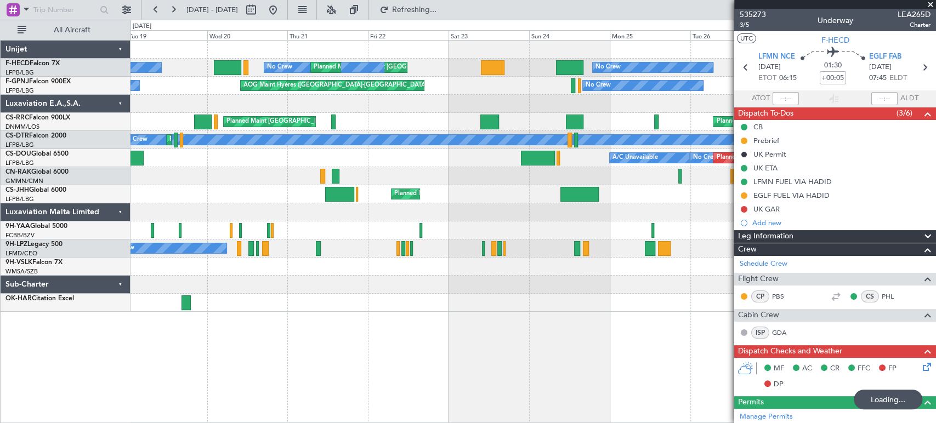
click at [550, 158] on div "No Crew Planned Maint [GEOGRAPHIC_DATA] ([GEOGRAPHIC_DATA]) A/C Unavailable Pla…" at bounding box center [533, 158] width 805 height 18
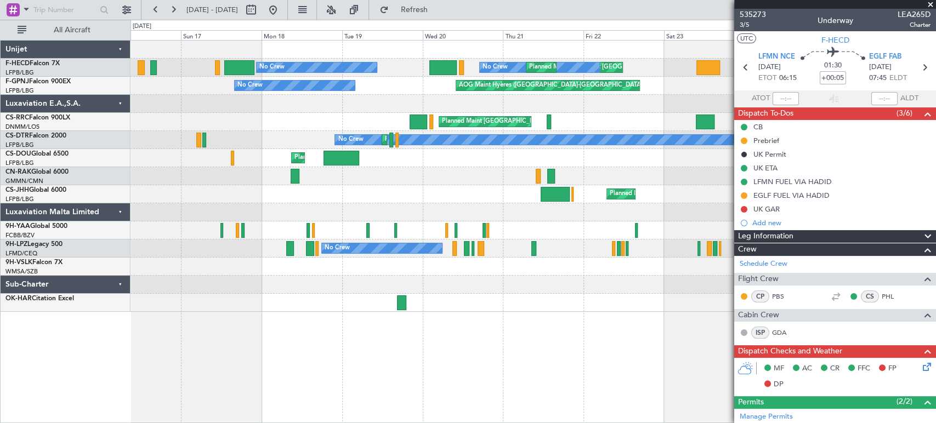
click at [508, 155] on div "No Crew Planned Maint [GEOGRAPHIC_DATA] ([GEOGRAPHIC_DATA]) A/C Unavailable Pla…" at bounding box center [533, 158] width 805 height 18
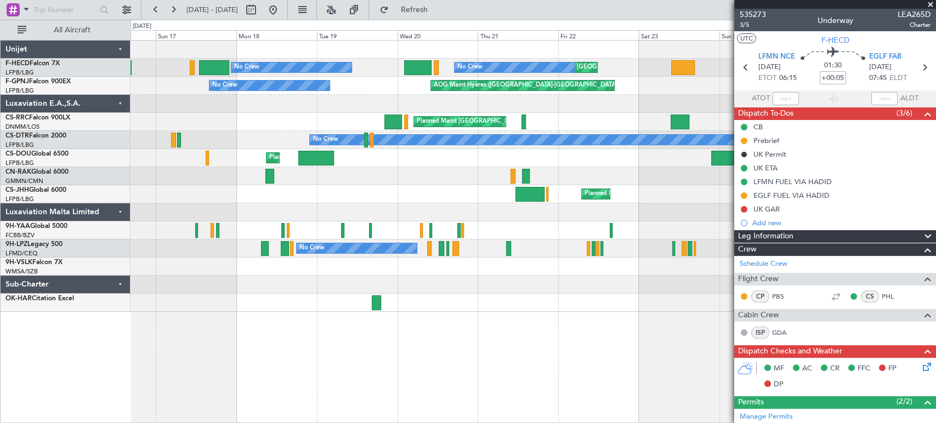
click at [282, 182] on div "Planned Maint [GEOGRAPHIC_DATA] ([GEOGRAPHIC_DATA]) Planned Maint [GEOGRAPHIC_D…" at bounding box center [533, 177] width 805 height 272
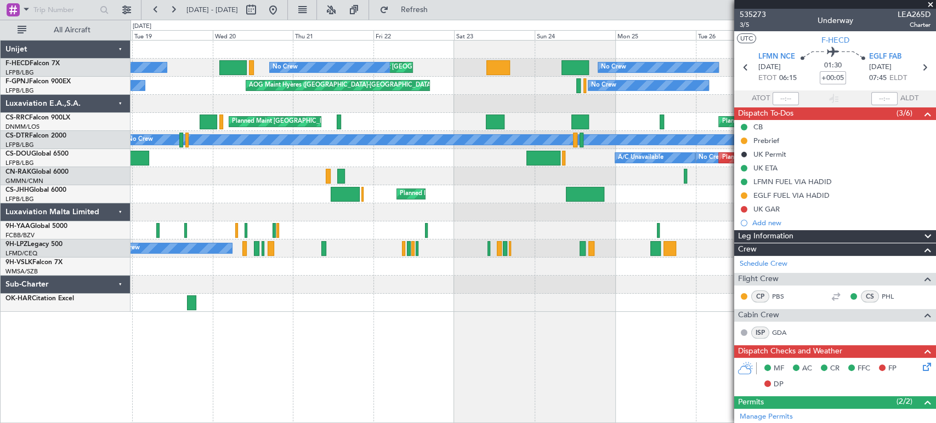
click at [421, 171] on div "Planned Maint [GEOGRAPHIC_DATA] ([GEOGRAPHIC_DATA]) Planned Maint [GEOGRAPHIC_D…" at bounding box center [533, 177] width 805 height 272
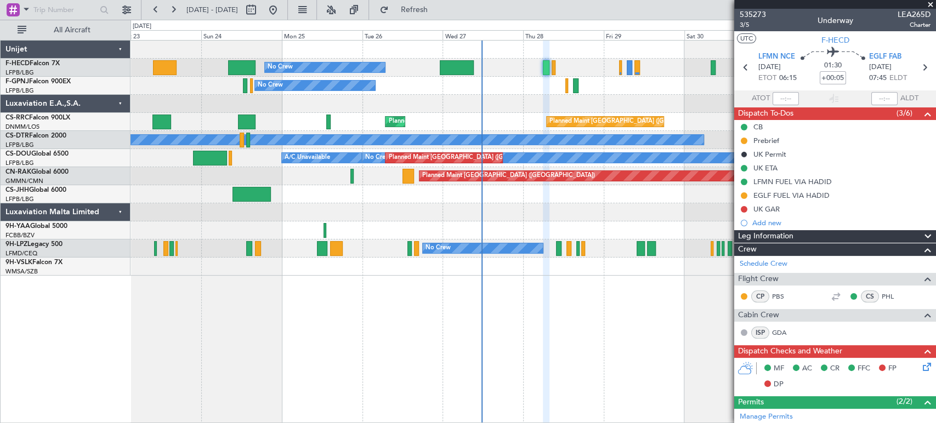
click at [232, 231] on div "No Crew Planned Maint [GEOGRAPHIC_DATA] ([GEOGRAPHIC_DATA]) Planned Maint [GEOG…" at bounding box center [533, 158] width 805 height 235
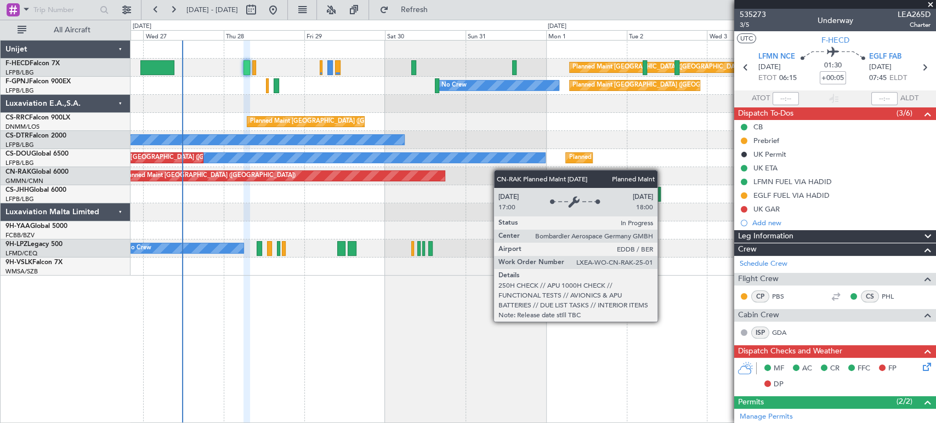
click at [413, 173] on div "Planned Maint [GEOGRAPHIC_DATA] ([GEOGRAPHIC_DATA]) No Crew No Crew Planned Mai…" at bounding box center [533, 158] width 805 height 235
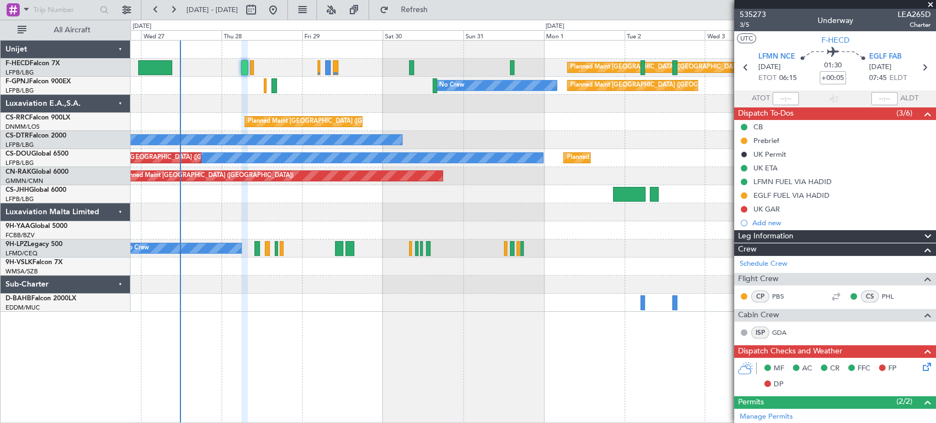
click at [331, 126] on div "Planned Maint [GEOGRAPHIC_DATA] ([GEOGRAPHIC_DATA]) Planned Maint [GEOGRAPHIC_D…" at bounding box center [533, 122] width 805 height 18
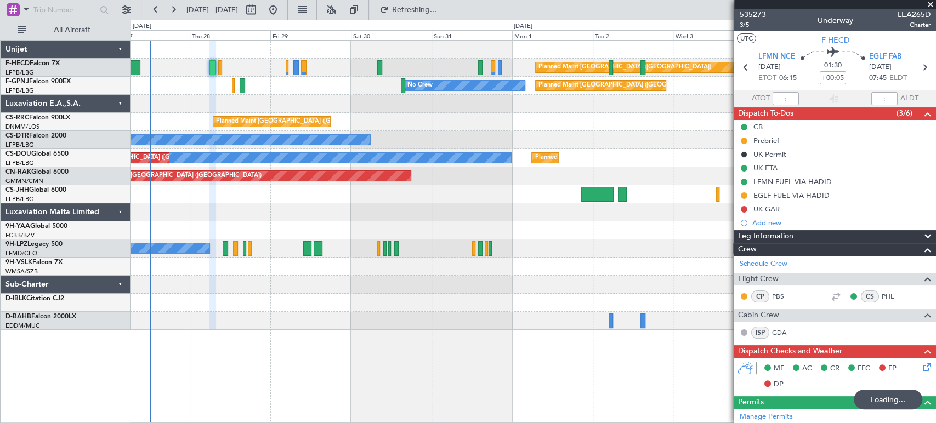
click at [732, 132] on div "Planned Maint [GEOGRAPHIC_DATA] ([GEOGRAPHIC_DATA]) No Crew Planned Maint [GEOG…" at bounding box center [533, 186] width 805 height 290
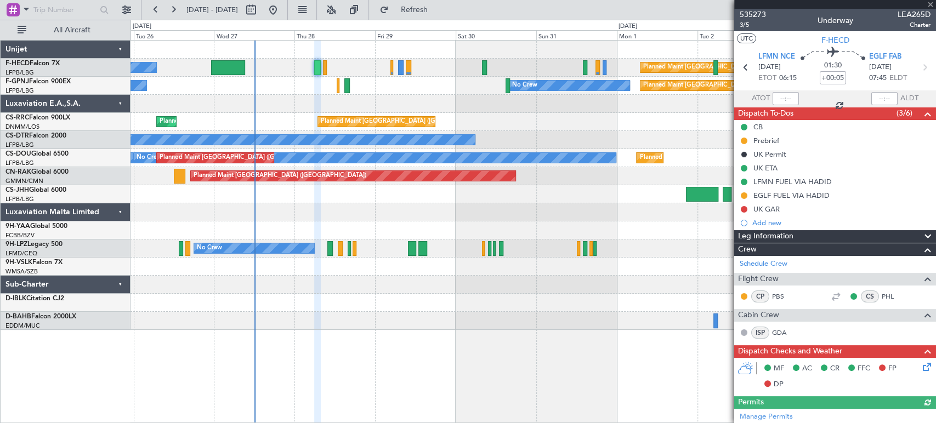
click at [195, 122] on div "No Crew Planned Maint [GEOGRAPHIC_DATA] ([GEOGRAPHIC_DATA]) No Crew No Crew Pla…" at bounding box center [533, 186] width 805 height 290
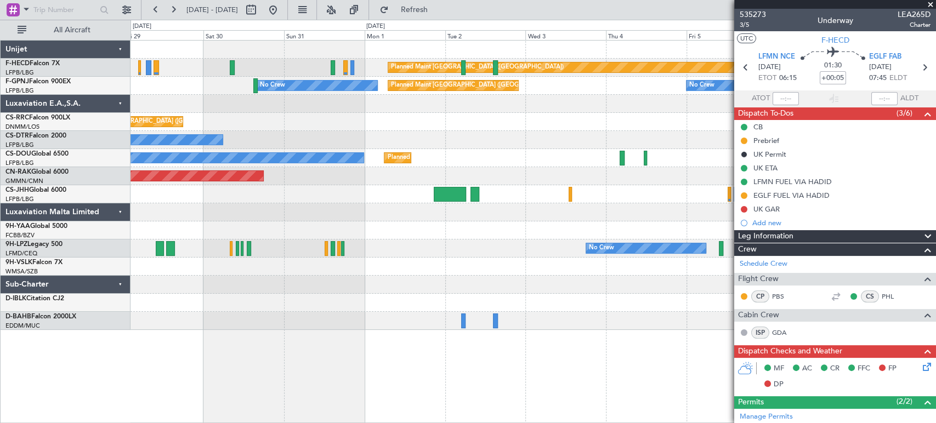
click at [312, 123] on div "Planned Maint [GEOGRAPHIC_DATA] ([GEOGRAPHIC_DATA])" at bounding box center [533, 122] width 805 height 18
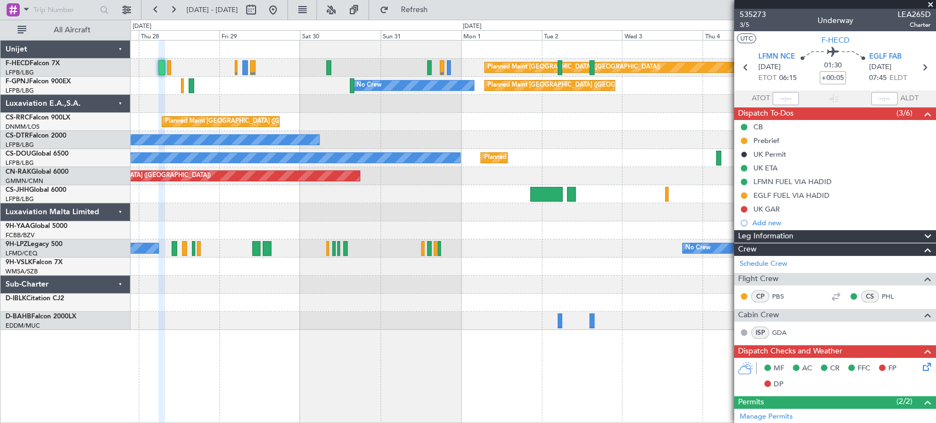
click at [536, 152] on div "Planned Maint [GEOGRAPHIC_DATA] ([GEOGRAPHIC_DATA]) No Crew No Crew Planned Mai…" at bounding box center [533, 186] width 805 height 290
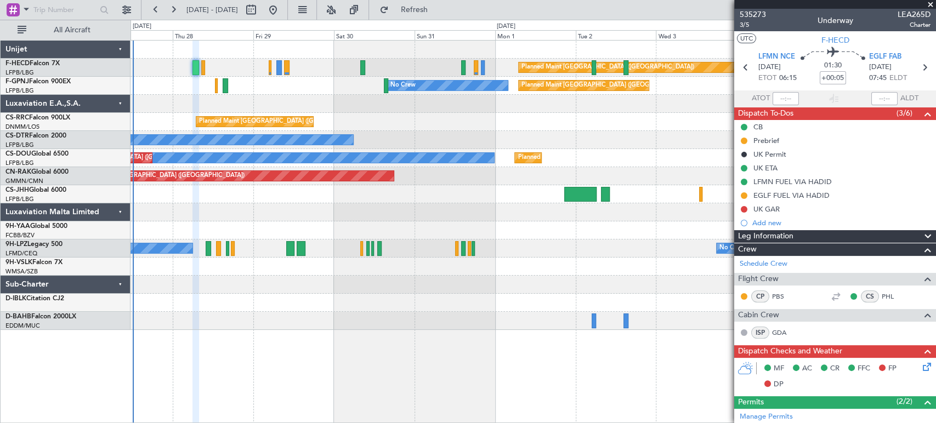
click at [396, 133] on div "No Crew" at bounding box center [533, 140] width 805 height 18
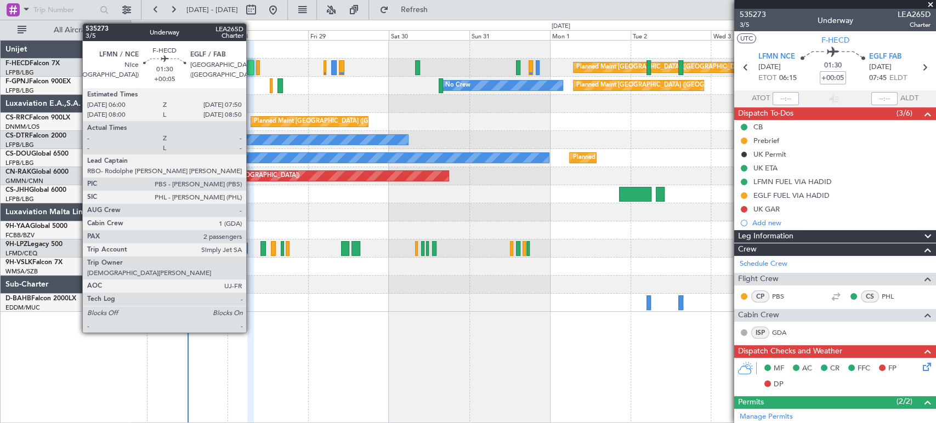
click at [251, 69] on div at bounding box center [250, 67] width 7 height 15
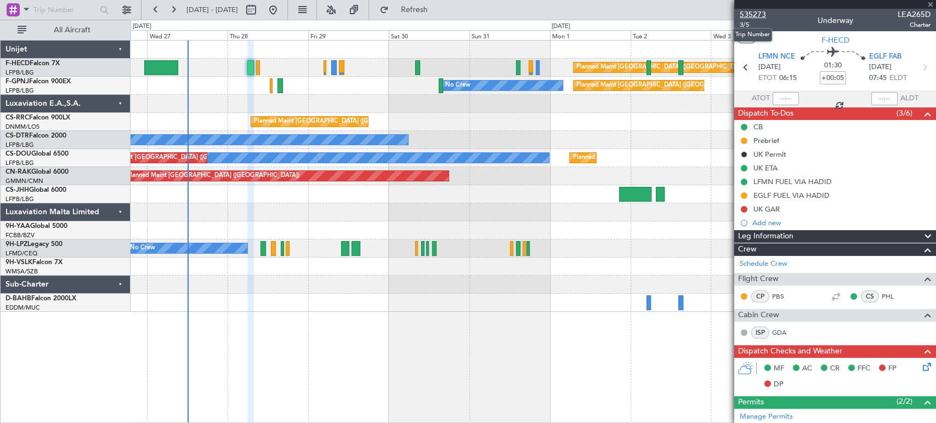
click at [761, 15] on span "535273" at bounding box center [753, 15] width 26 height 12
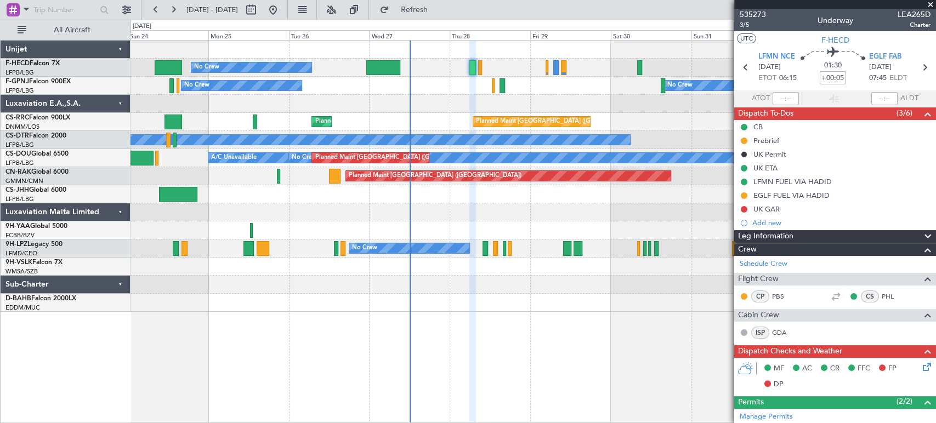
click at [349, 252] on div "Planned Maint [GEOGRAPHIC_DATA] ([GEOGRAPHIC_DATA]) No Crew Planned Maint [GEOG…" at bounding box center [533, 177] width 805 height 272
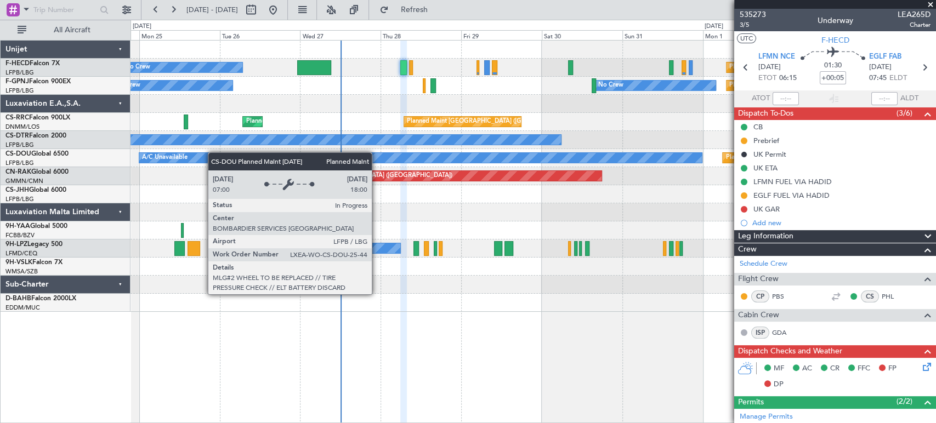
click at [375, 155] on div "Planned Maint [GEOGRAPHIC_DATA] ([GEOGRAPHIC_DATA]) No Crew Planned Maint [GEOG…" at bounding box center [533, 177] width 805 height 272
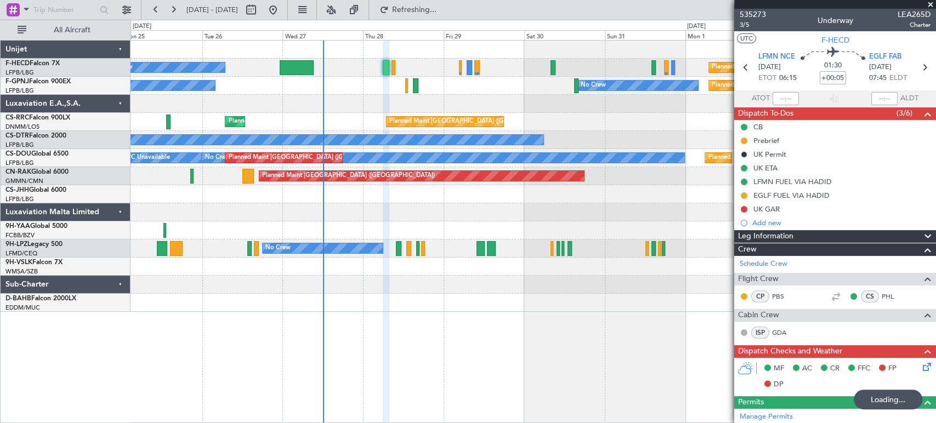
click at [304, 240] on div "Planned Maint [GEOGRAPHIC_DATA] ([GEOGRAPHIC_DATA]) No Crew No Crew Planned Mai…" at bounding box center [533, 177] width 805 height 272
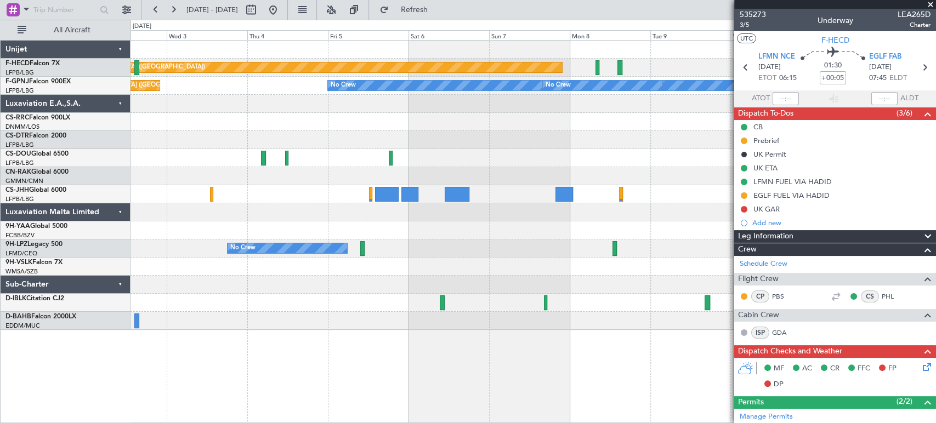
click at [512, 61] on div "Planned Maint [GEOGRAPHIC_DATA] ([GEOGRAPHIC_DATA]) No Crew Planned Maint [GEOG…" at bounding box center [533, 186] width 805 height 290
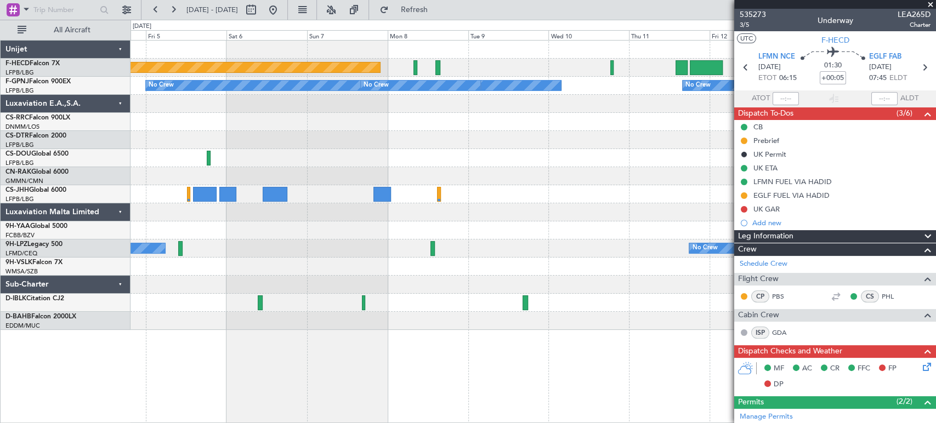
click at [22, 192] on div "Planned Maint [GEOGRAPHIC_DATA] ([GEOGRAPHIC_DATA]) No Crew No Crew No Crew No …" at bounding box center [468, 222] width 936 height 404
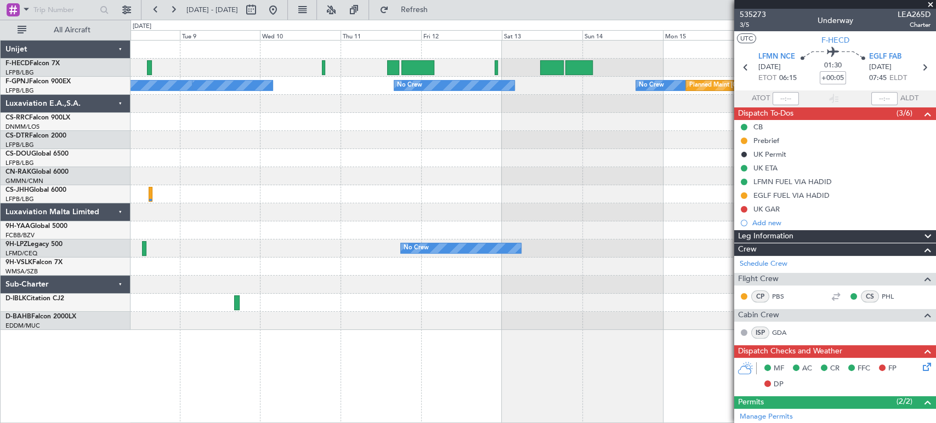
click at [151, 180] on div "No Crew Planned Maint [GEOGRAPHIC_DATA] ([GEOGRAPHIC_DATA]) No Crew No Crew No …" at bounding box center [533, 186] width 805 height 290
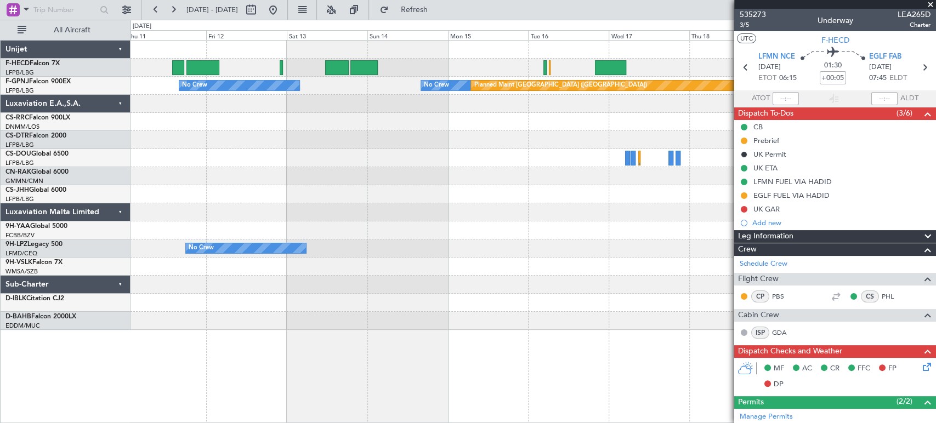
click at [227, 144] on div "No Crew Planned Maint [GEOGRAPHIC_DATA] ([GEOGRAPHIC_DATA]) No Crew No Crew Pla…" at bounding box center [533, 186] width 805 height 290
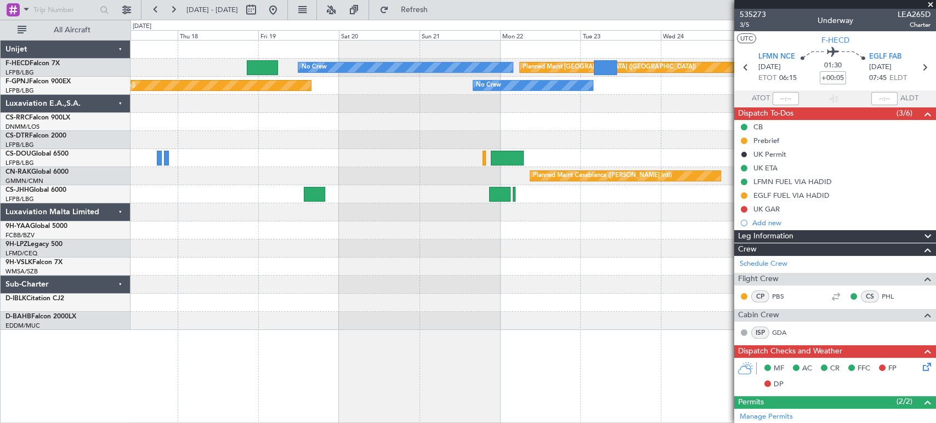
click at [257, 148] on div "No Crew Planned Maint [GEOGRAPHIC_DATA] ([GEOGRAPHIC_DATA]) Planned Maint [GEOG…" at bounding box center [533, 186] width 805 height 290
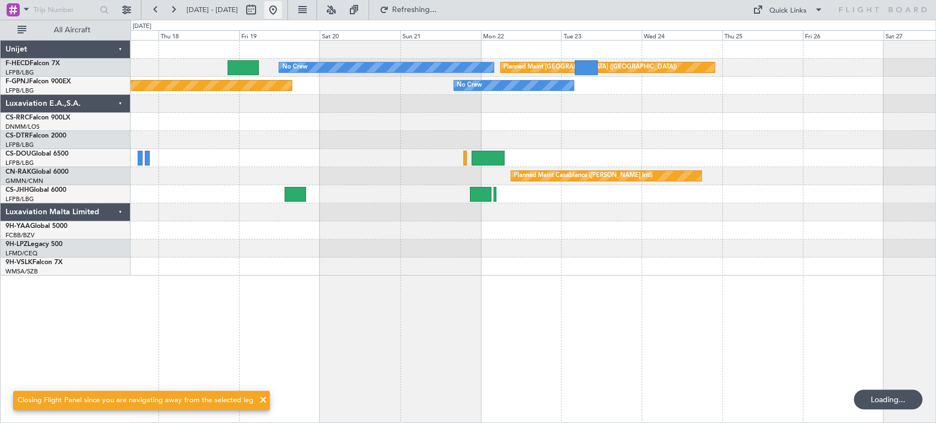
click at [282, 8] on button at bounding box center [273, 10] width 18 height 18
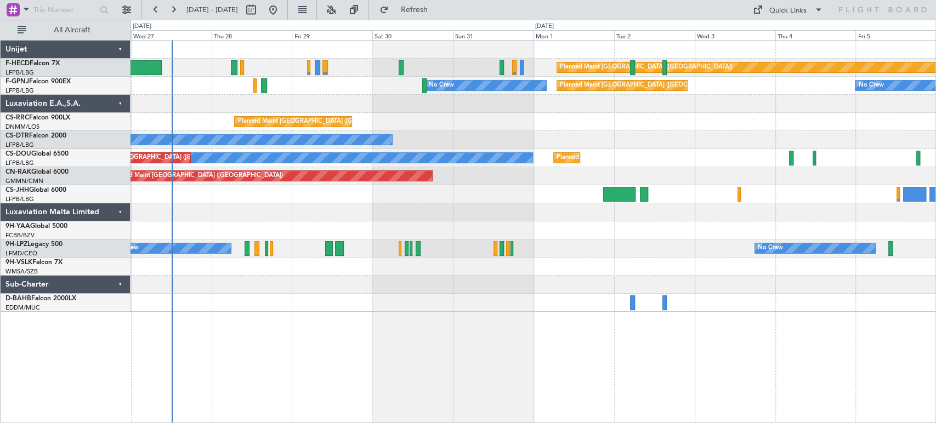
click at [239, 95] on div "Planned Maint [GEOGRAPHIC_DATA] ([GEOGRAPHIC_DATA]) No Crew Planned Maint [GEOG…" at bounding box center [533, 177] width 805 height 272
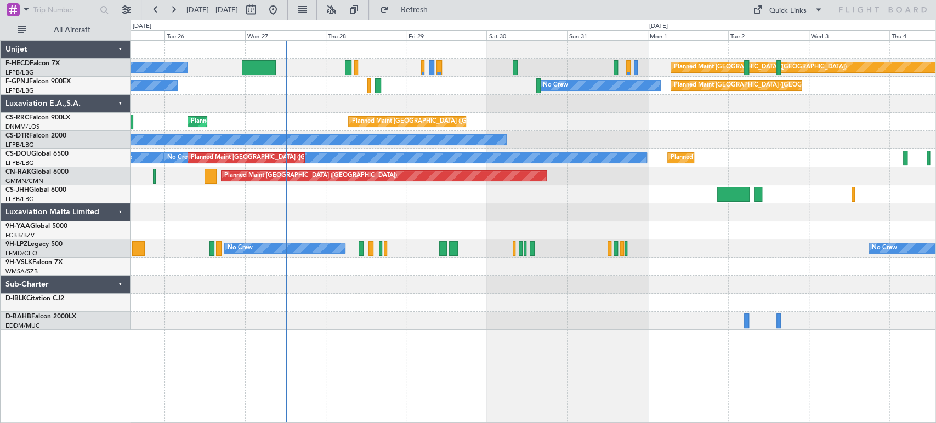
click at [495, 126] on div "Planned Maint [GEOGRAPHIC_DATA] ([GEOGRAPHIC_DATA]) No Crew Planned Maint [GEOG…" at bounding box center [533, 186] width 805 height 290
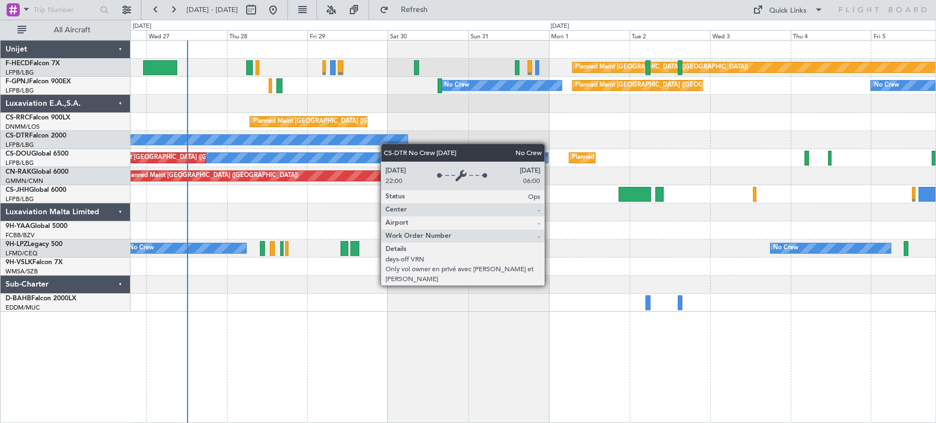
click at [255, 129] on div "Planned Maint [GEOGRAPHIC_DATA] ([GEOGRAPHIC_DATA]) No Crew Planned Maint [GEOG…" at bounding box center [533, 177] width 805 height 272
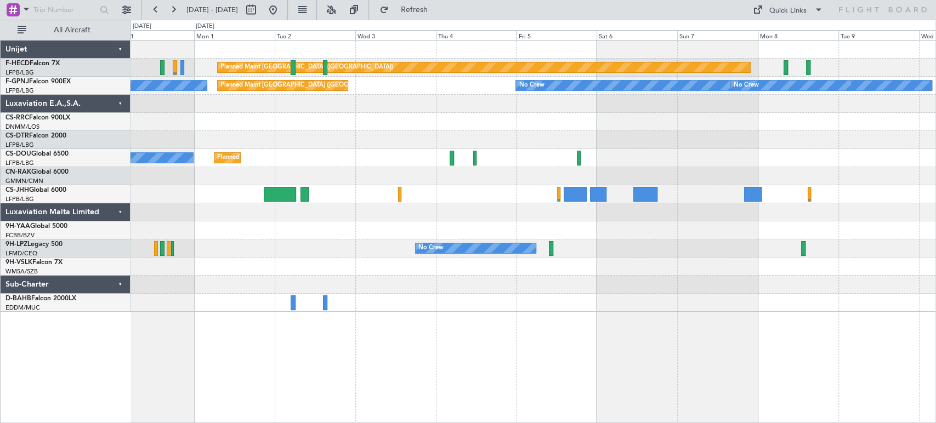
click at [302, 125] on div "Planned Maint [GEOGRAPHIC_DATA] ([GEOGRAPHIC_DATA])" at bounding box center [533, 122] width 805 height 18
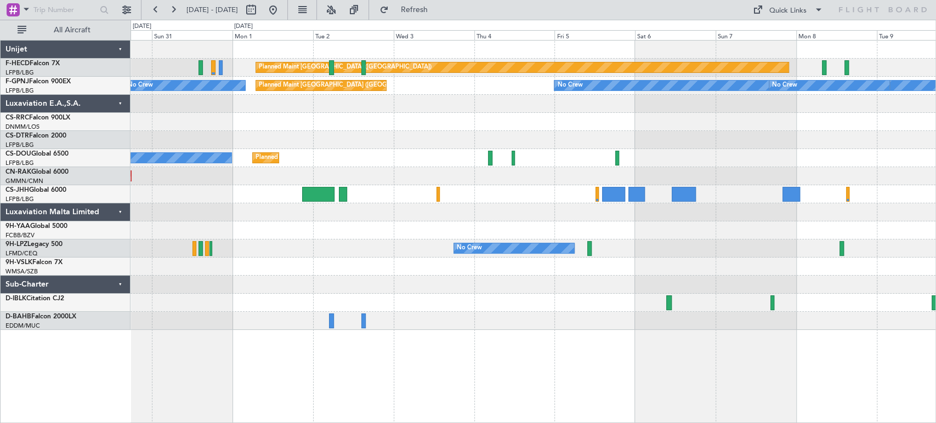
click at [629, 165] on div "No Crew Planned Maint [GEOGRAPHIC_DATA] ([GEOGRAPHIC_DATA])" at bounding box center [533, 158] width 805 height 18
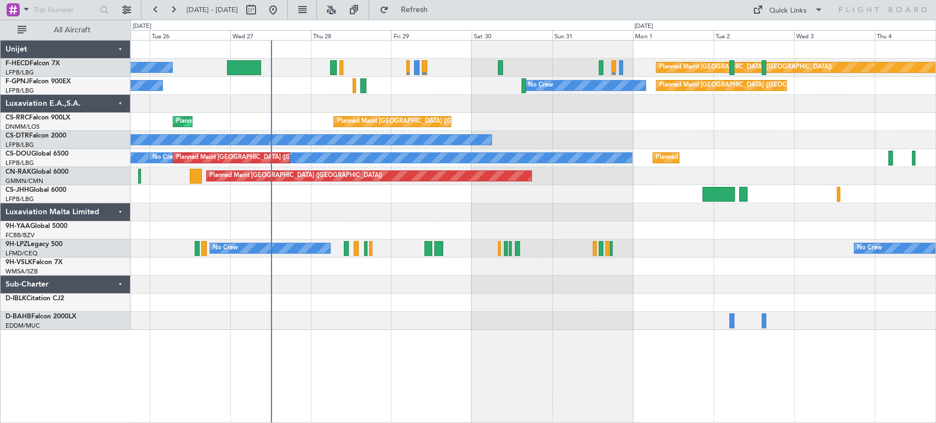
click at [676, 145] on div "Planned Maint [GEOGRAPHIC_DATA] ([GEOGRAPHIC_DATA]) No Crew Planned Maint [GEOG…" at bounding box center [533, 186] width 805 height 290
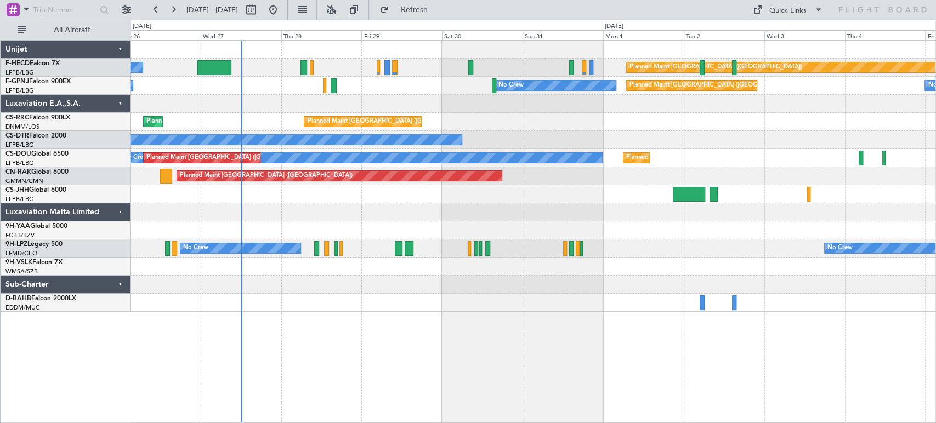
click at [564, 138] on div "No Crew" at bounding box center [533, 140] width 805 height 18
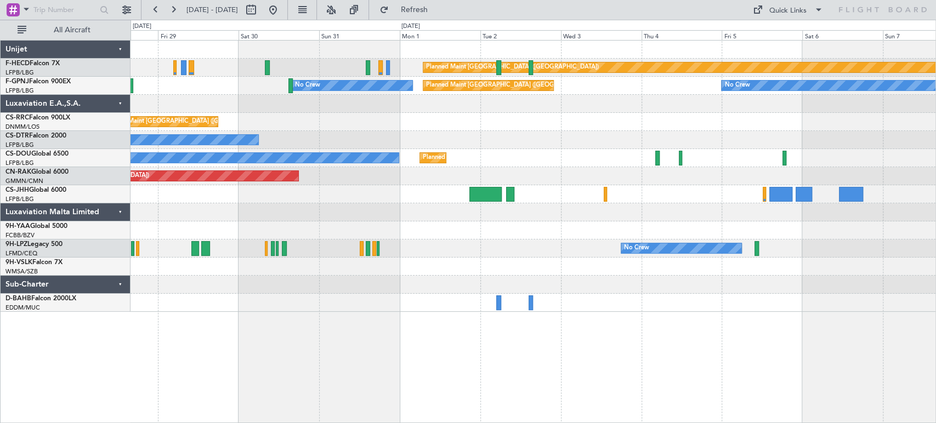
click at [312, 181] on div "Planned Maint [GEOGRAPHIC_DATA] ([GEOGRAPHIC_DATA]) No Crew Planned Maint [GEOG…" at bounding box center [533, 177] width 805 height 272
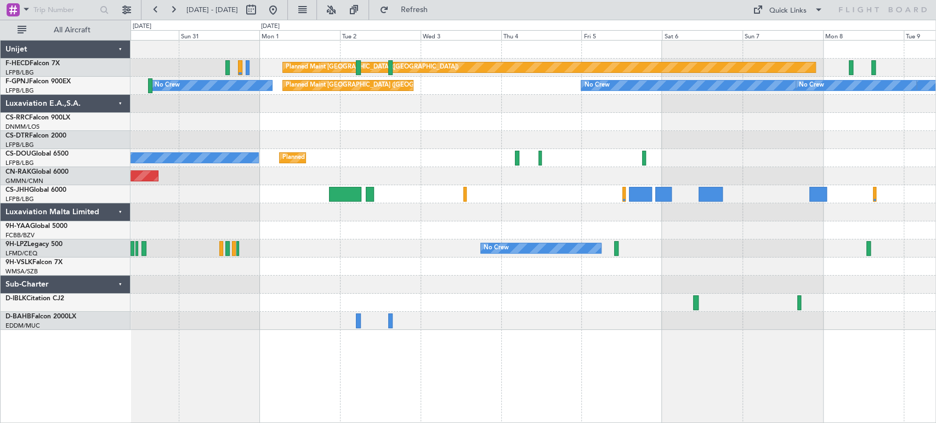
click at [404, 179] on div "Planned Maint [GEOGRAPHIC_DATA] ([GEOGRAPHIC_DATA]) Planned Maint [GEOGRAPHIC_D…" at bounding box center [533, 186] width 805 height 290
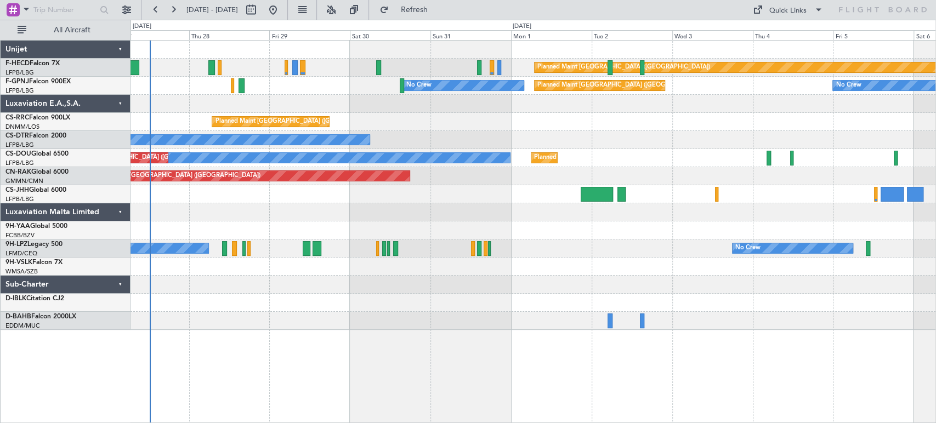
click at [714, 203] on div "Planned Maint [GEOGRAPHIC_DATA] ([GEOGRAPHIC_DATA]) No Crew Planned Maint [GEOG…" at bounding box center [533, 186] width 805 height 290
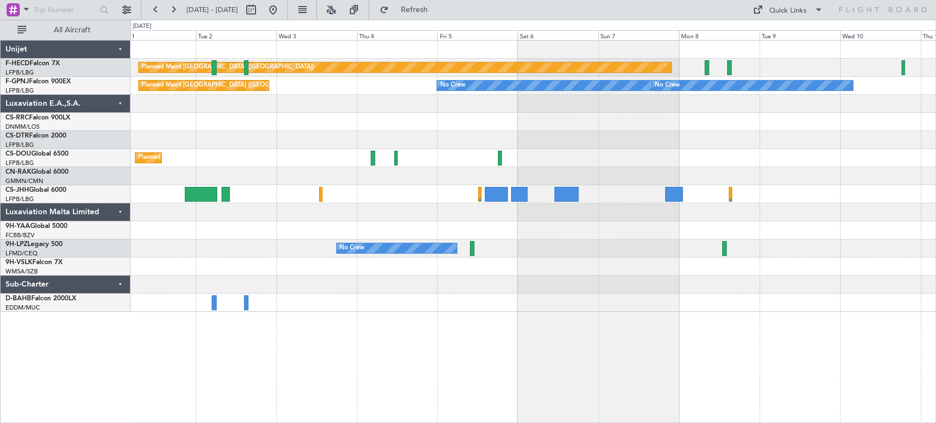
click at [509, 177] on div "Planned Maint [GEOGRAPHIC_DATA] ([GEOGRAPHIC_DATA]) Planned Maint [GEOGRAPHIC_D…" at bounding box center [533, 177] width 805 height 272
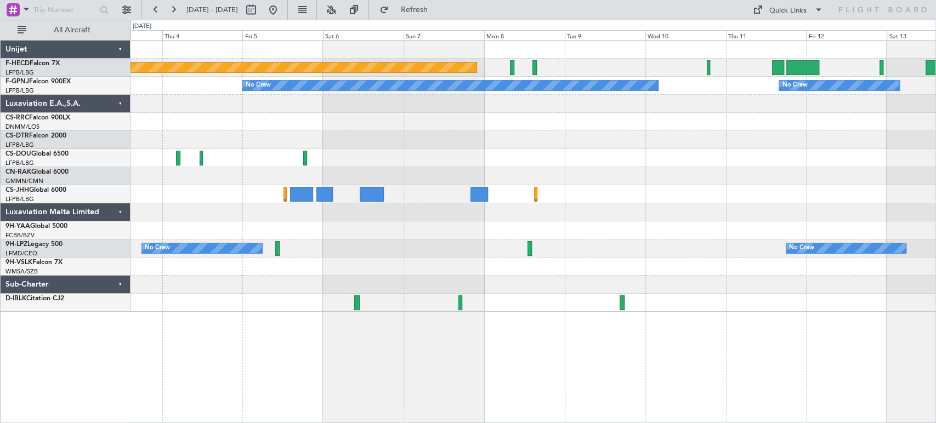
click at [554, 188] on div "Planned Maint [GEOGRAPHIC_DATA] ([GEOGRAPHIC_DATA]) No Crew No Crew No Crew Pla…" at bounding box center [533, 177] width 805 height 272
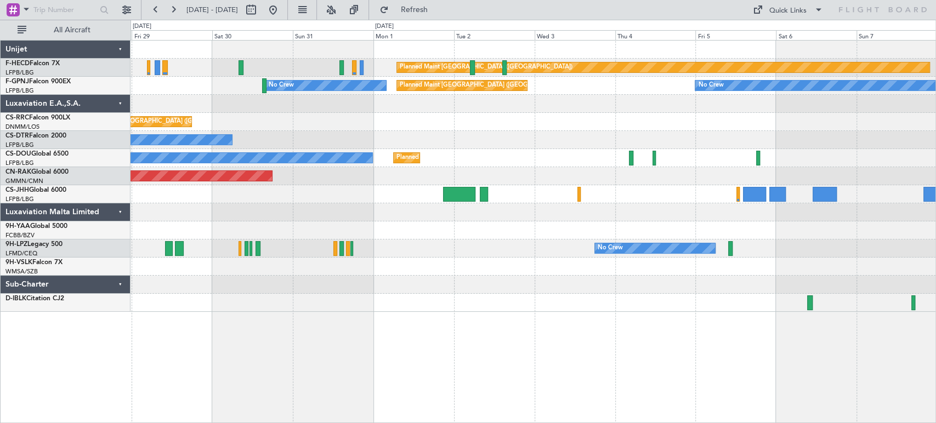
click at [589, 161] on div "Planned Maint [GEOGRAPHIC_DATA] ([GEOGRAPHIC_DATA]) No Crew Planned Maint [GEOG…" at bounding box center [533, 158] width 805 height 18
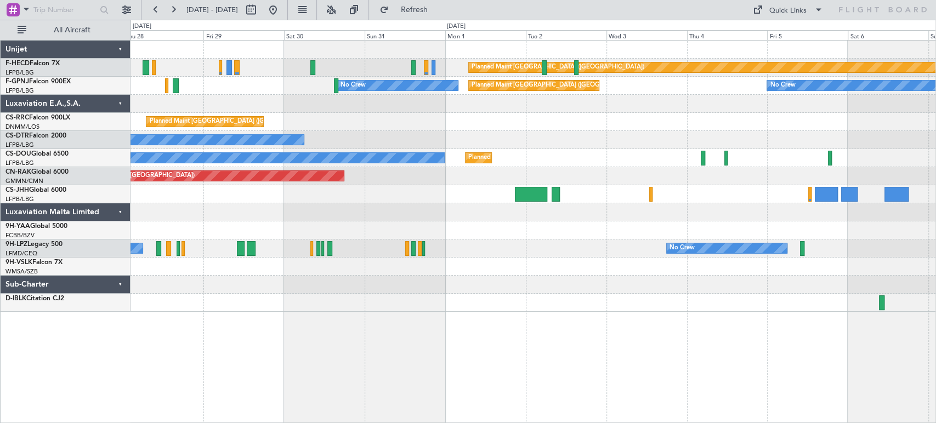
click at [720, 172] on div "Planned Maint [GEOGRAPHIC_DATA] ([GEOGRAPHIC_DATA]) No Crew No Crew Planned Mai…" at bounding box center [533, 177] width 805 height 272
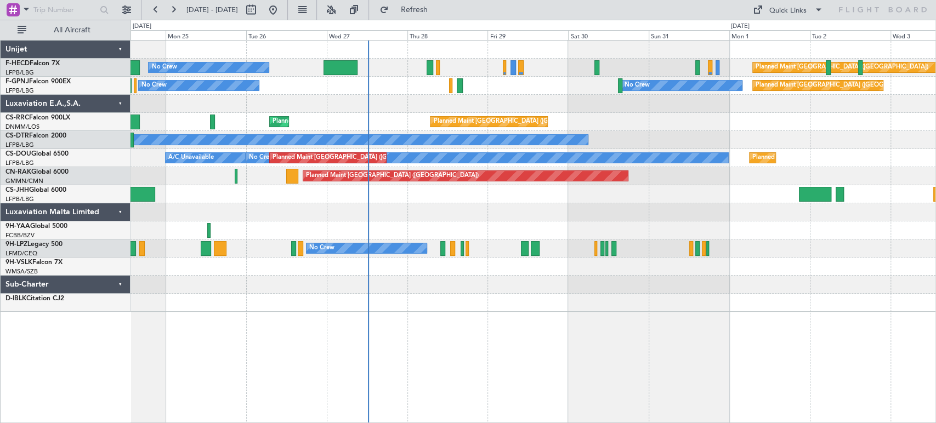
click at [422, 142] on div "No Crew" at bounding box center [533, 140] width 805 height 18
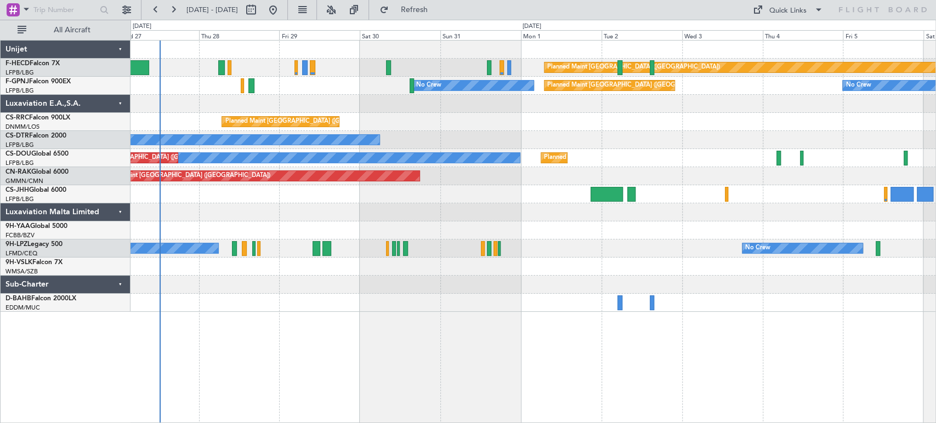
click at [242, 283] on div "Planned Maint [GEOGRAPHIC_DATA] ([GEOGRAPHIC_DATA]) No Crew Planned Maint [GEOG…" at bounding box center [533, 177] width 805 height 272
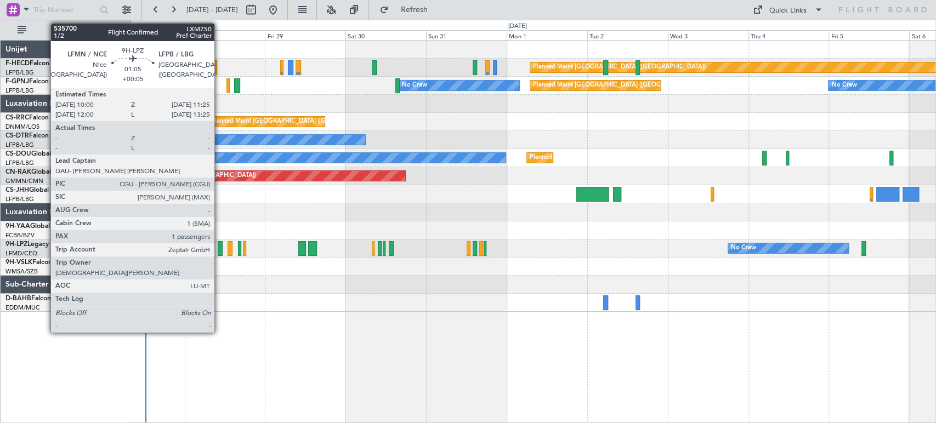
click at [219, 247] on div at bounding box center [220, 248] width 5 height 15
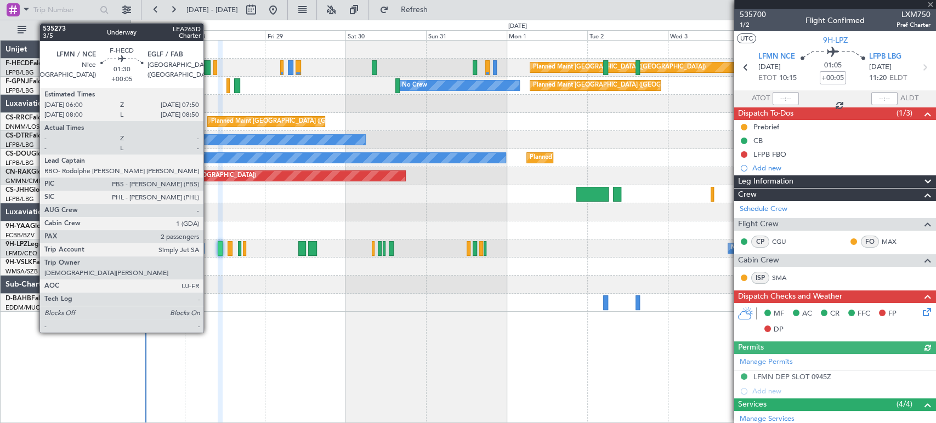
click at [208, 67] on div at bounding box center [207, 67] width 7 height 15
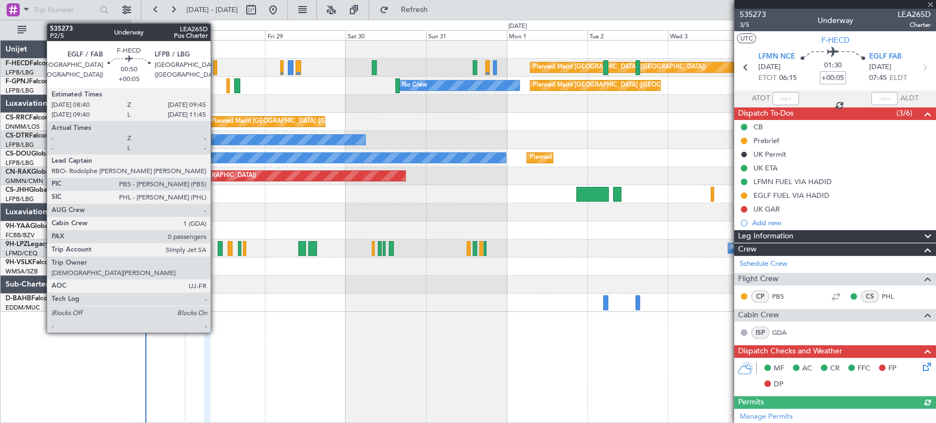
click at [216, 63] on div at bounding box center [215, 67] width 4 height 15
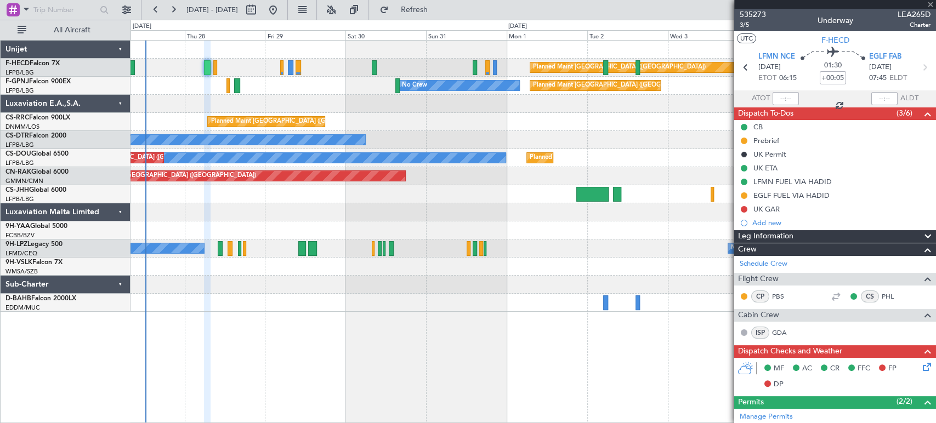
type input "0"
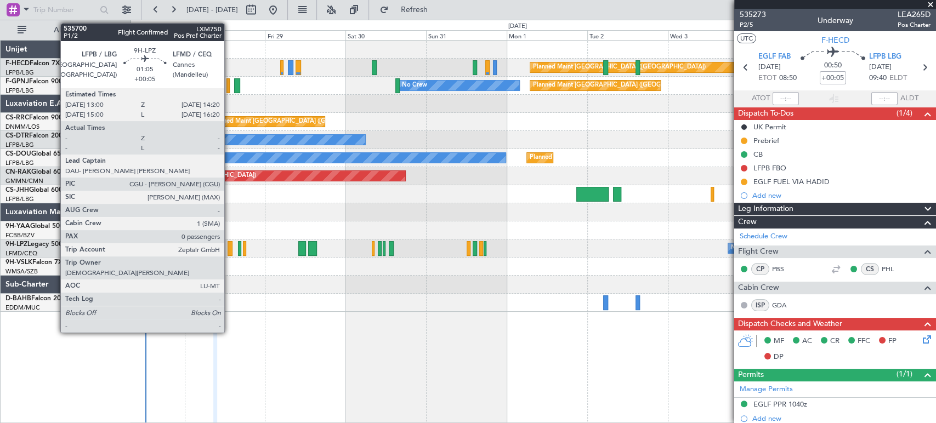
click at [229, 252] on div at bounding box center [230, 248] width 5 height 15
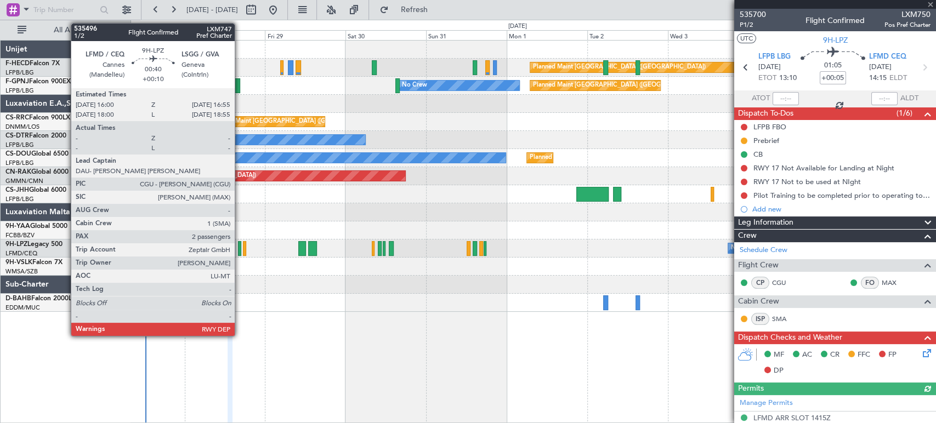
click at [240, 248] on div at bounding box center [239, 248] width 3 height 15
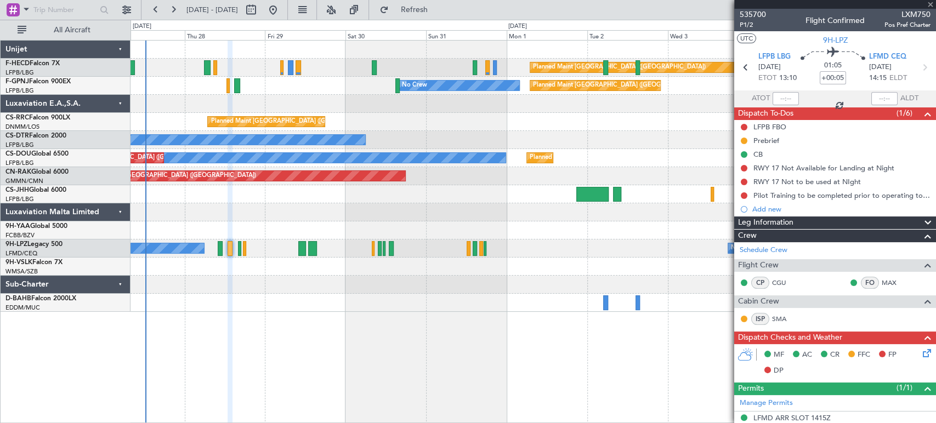
type input "+00:10"
type input "2"
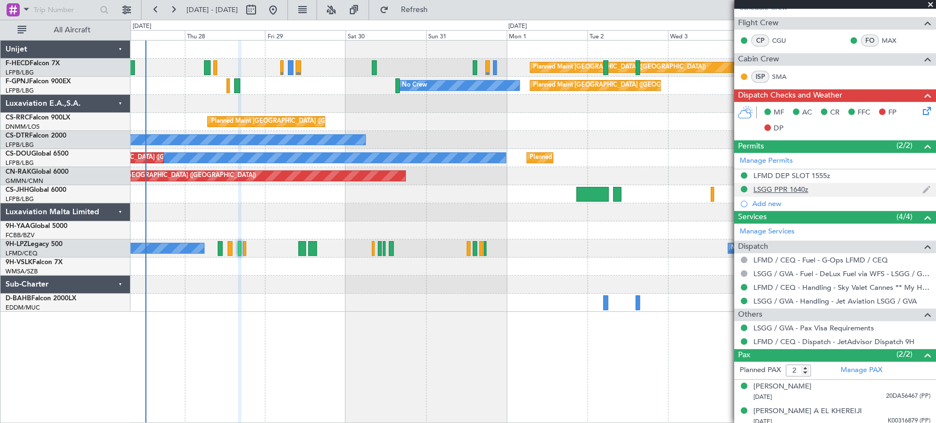
scroll to position [206, 0]
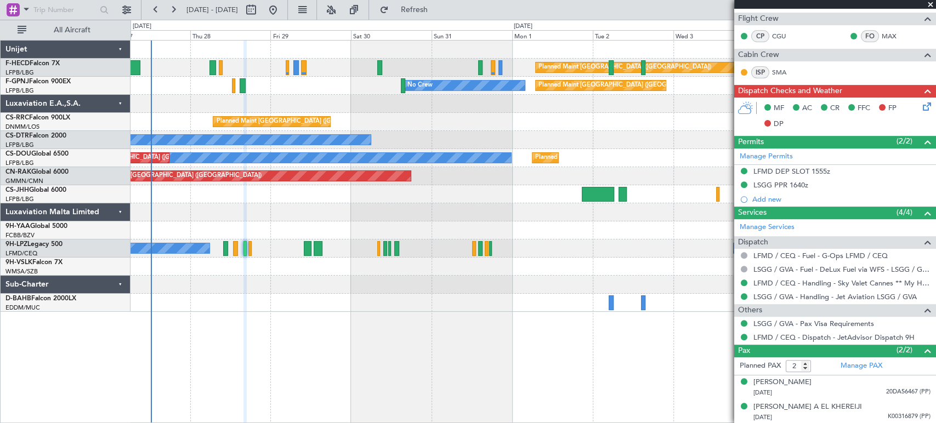
click at [351, 69] on div "Planned Maint [GEOGRAPHIC_DATA] ([GEOGRAPHIC_DATA]) No Crew" at bounding box center [533, 68] width 805 height 18
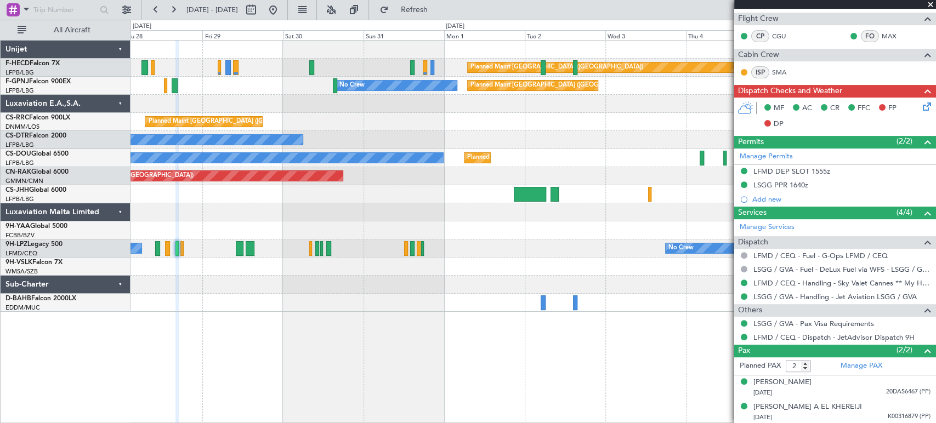
click at [245, 74] on div "Planned Maint [GEOGRAPHIC_DATA] ([GEOGRAPHIC_DATA]) No Crew" at bounding box center [533, 68] width 805 height 18
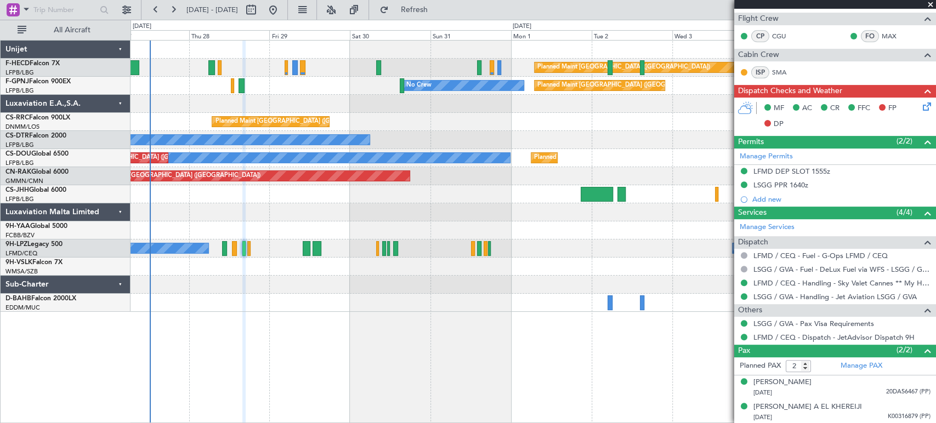
click at [320, 71] on div "Planned Maint [GEOGRAPHIC_DATA] ([GEOGRAPHIC_DATA]) No Crew" at bounding box center [533, 68] width 805 height 18
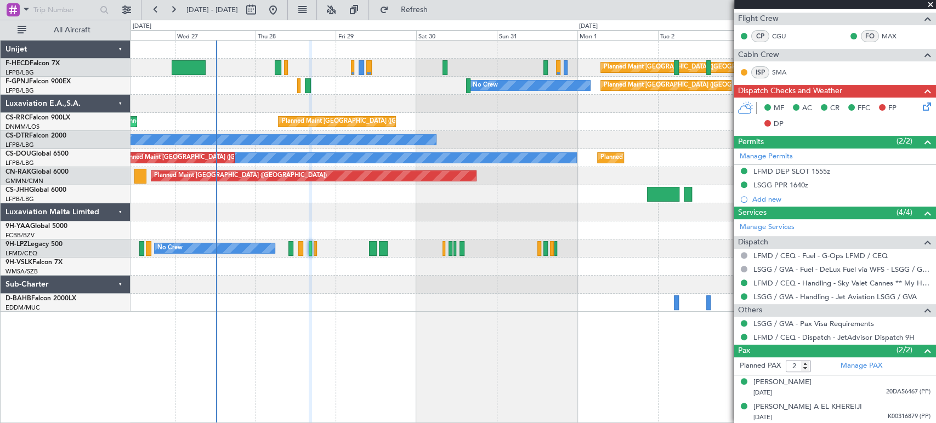
click at [245, 71] on div "Planned Maint [GEOGRAPHIC_DATA] ([GEOGRAPHIC_DATA]) No Crew" at bounding box center [533, 68] width 805 height 18
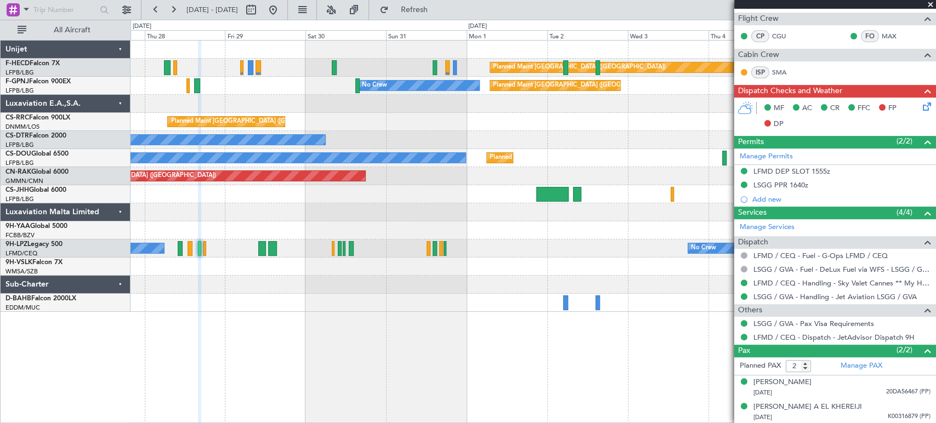
click at [345, 78] on div "Planned Maint [GEOGRAPHIC_DATA] ([GEOGRAPHIC_DATA]) No Crew Planned Maint [GEOG…" at bounding box center [533, 177] width 805 height 272
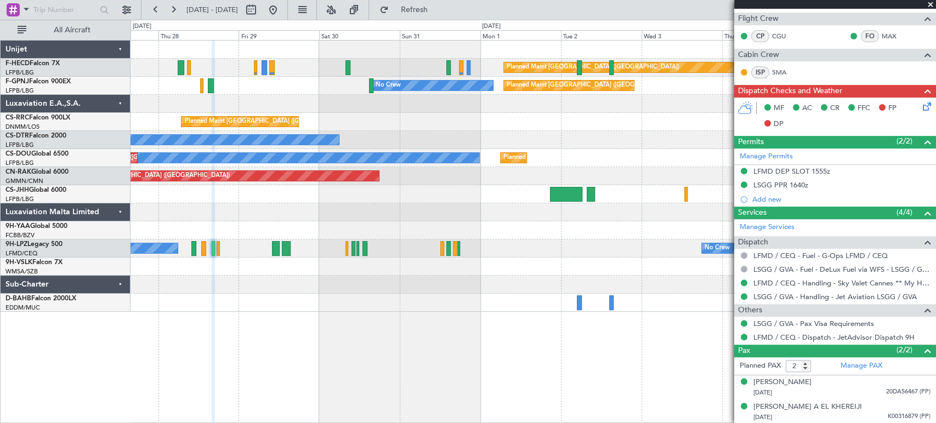
click at [244, 92] on div "Planned Maint [GEOGRAPHIC_DATA] ([GEOGRAPHIC_DATA]) No Crew No Crew No Crew No …" at bounding box center [533, 86] width 805 height 18
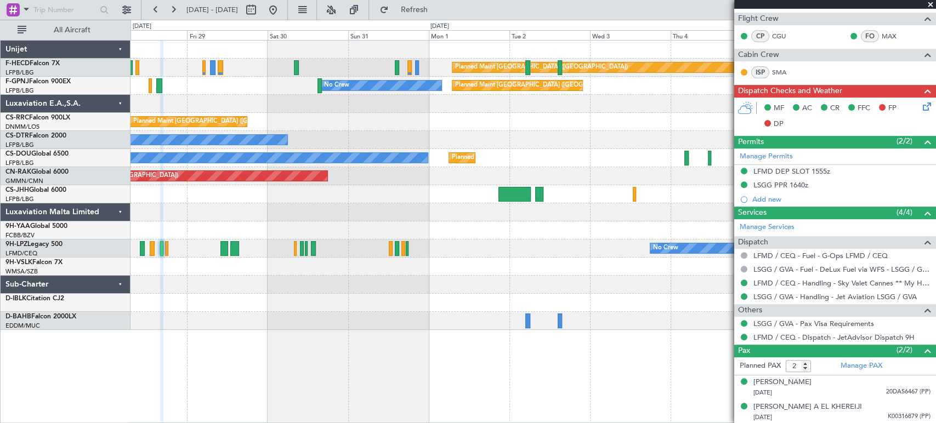
click at [243, 96] on div "Planned Maint [GEOGRAPHIC_DATA] ([GEOGRAPHIC_DATA]) No Crew Planned Maint [GEOG…" at bounding box center [533, 186] width 805 height 290
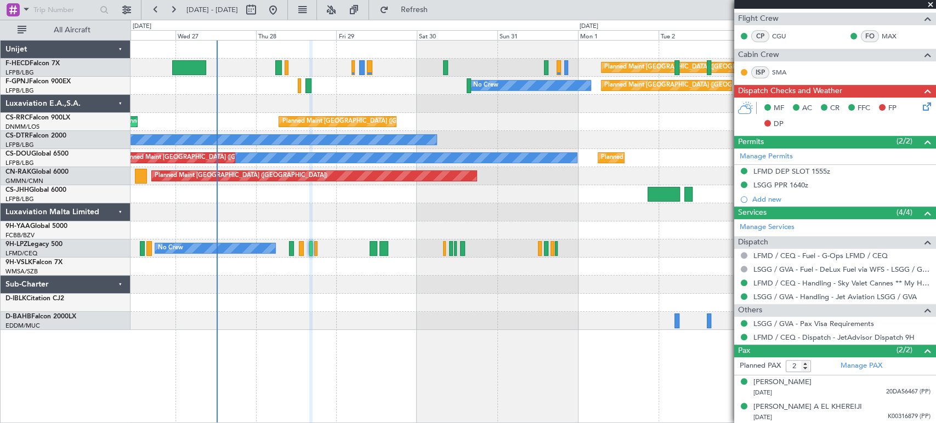
click at [436, 126] on div "Planned Maint [GEOGRAPHIC_DATA] ([GEOGRAPHIC_DATA]) Planned Maint [GEOGRAPHIC_D…" at bounding box center [533, 122] width 805 height 18
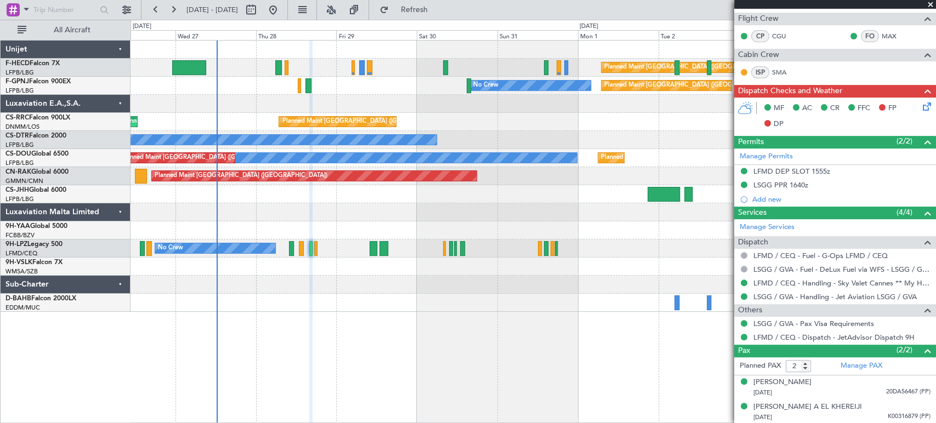
click at [283, 221] on div "Planned Maint [GEOGRAPHIC_DATA] ([GEOGRAPHIC_DATA]) No Crew Planned Maint [GEOG…" at bounding box center [533, 177] width 805 height 272
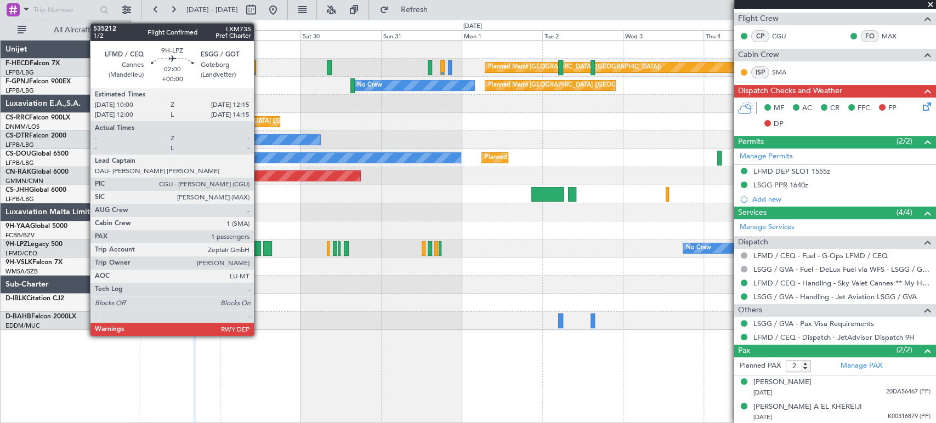
click at [259, 246] on div at bounding box center [257, 248] width 8 height 15
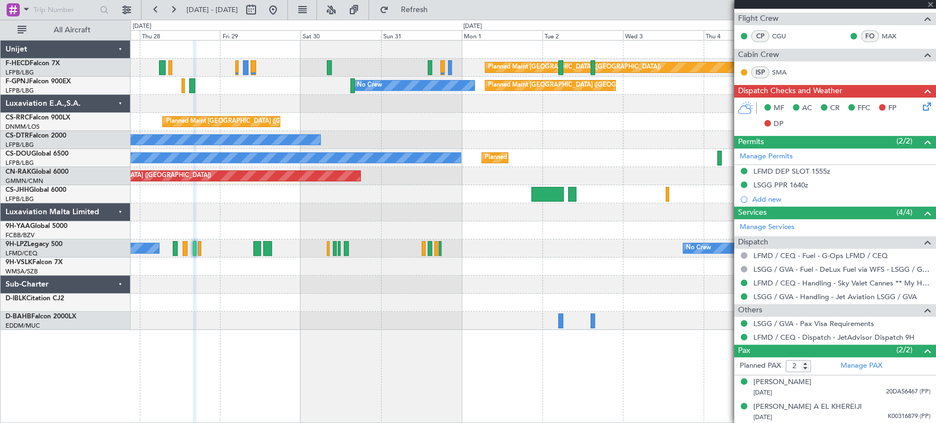
type input "1"
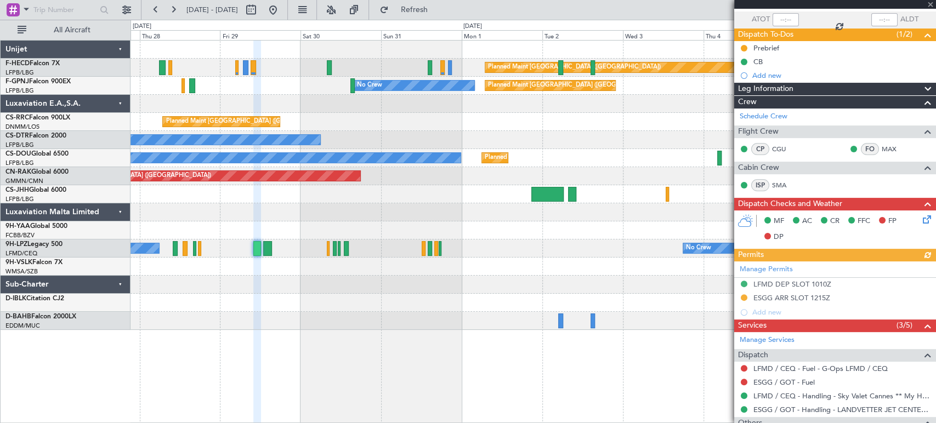
scroll to position [167, 0]
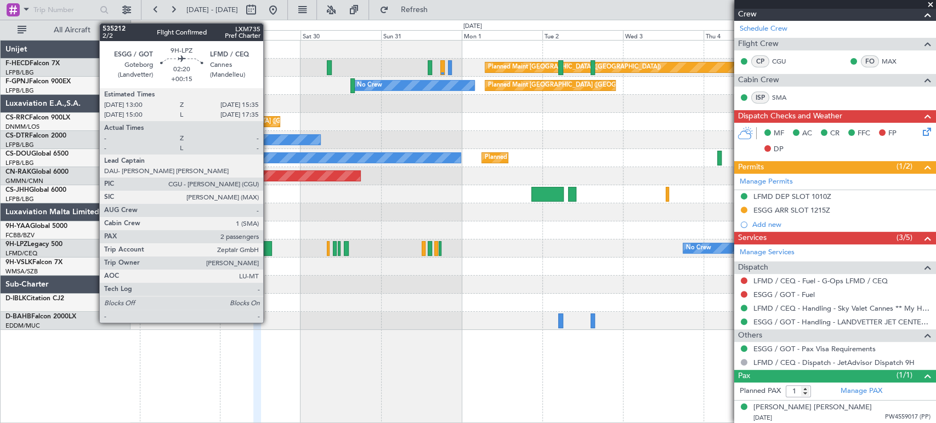
click at [268, 249] on div at bounding box center [267, 248] width 9 height 15
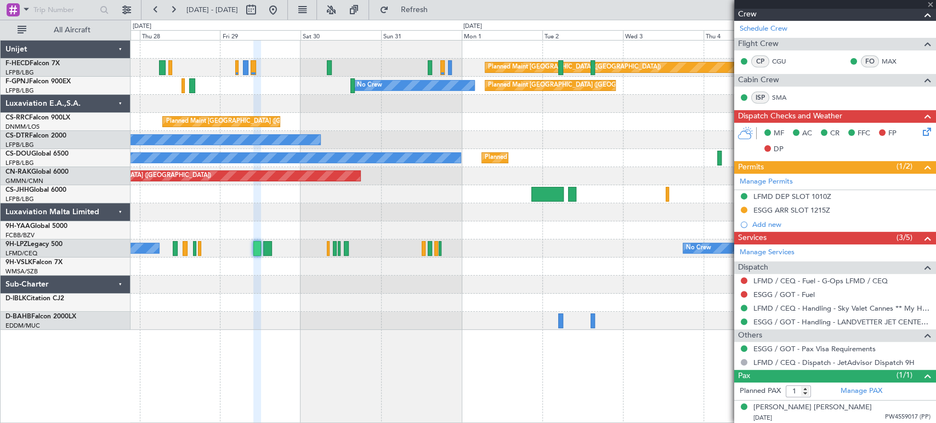
type input "+00:15"
type input "2"
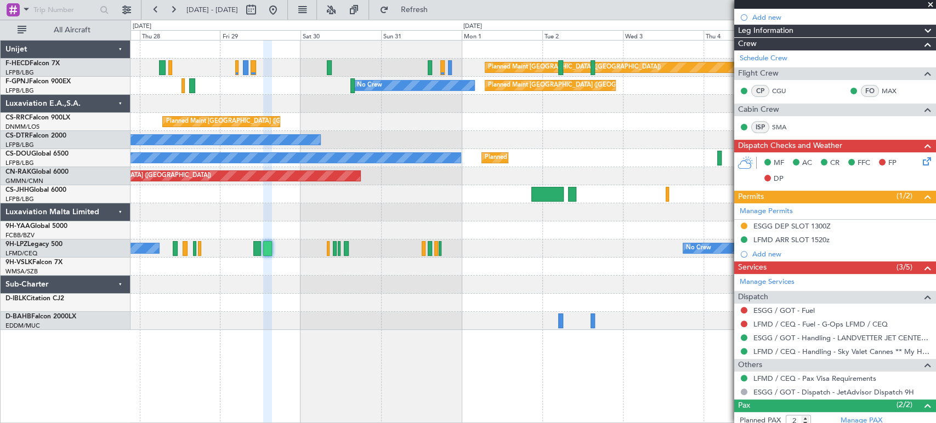
scroll to position [233, 0]
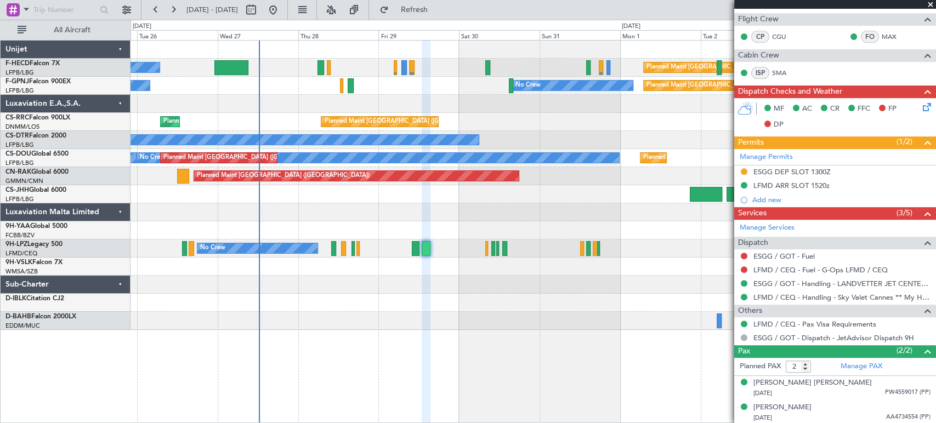
click at [387, 214] on div "Planned Maint [GEOGRAPHIC_DATA] ([GEOGRAPHIC_DATA]) No Crew Planned Maint [GEOG…" at bounding box center [533, 186] width 805 height 290
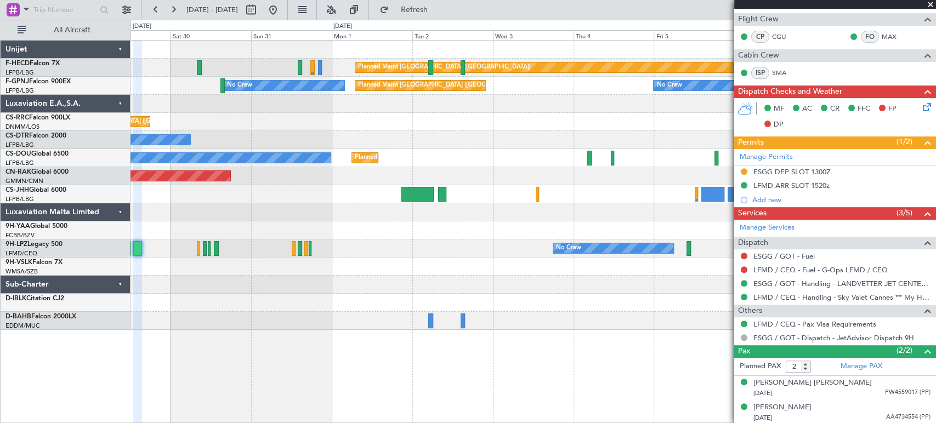
click at [98, 253] on div "Planned Maint [GEOGRAPHIC_DATA] ([GEOGRAPHIC_DATA]) Planned Maint [GEOGRAPHIC_D…" at bounding box center [468, 222] width 936 height 404
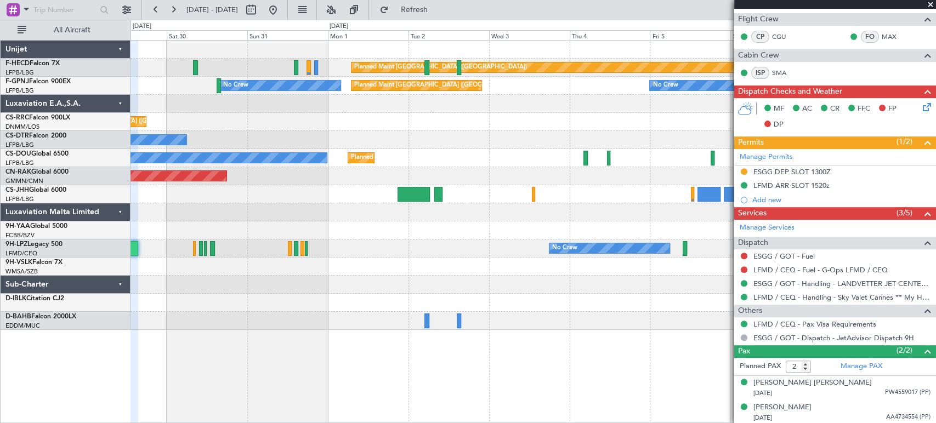
click at [497, 259] on div "Planned Maint [GEOGRAPHIC_DATA] ([GEOGRAPHIC_DATA]) Planned Maint [GEOGRAPHIC_D…" at bounding box center [533, 186] width 805 height 290
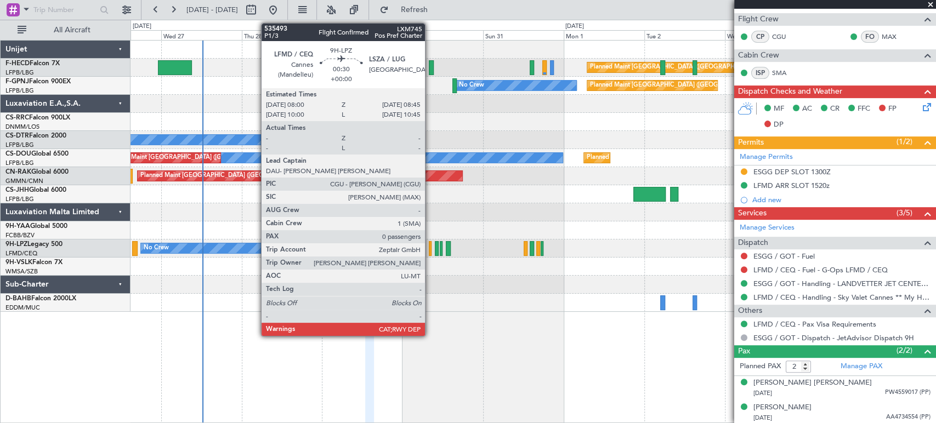
click at [430, 246] on div at bounding box center [430, 248] width 3 height 15
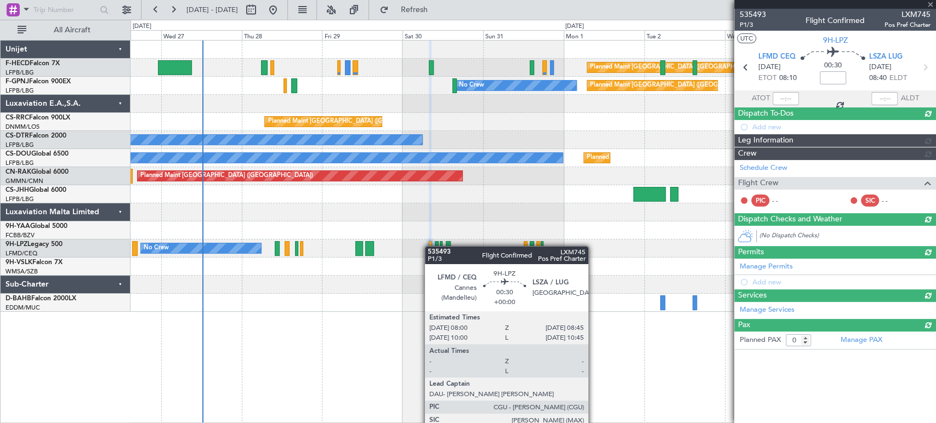
scroll to position [0, 0]
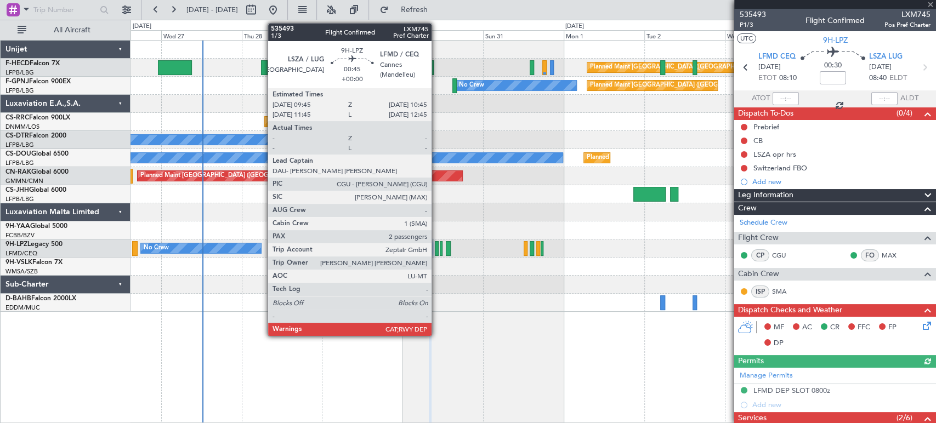
click at [437, 252] on div at bounding box center [437, 248] width 4 height 15
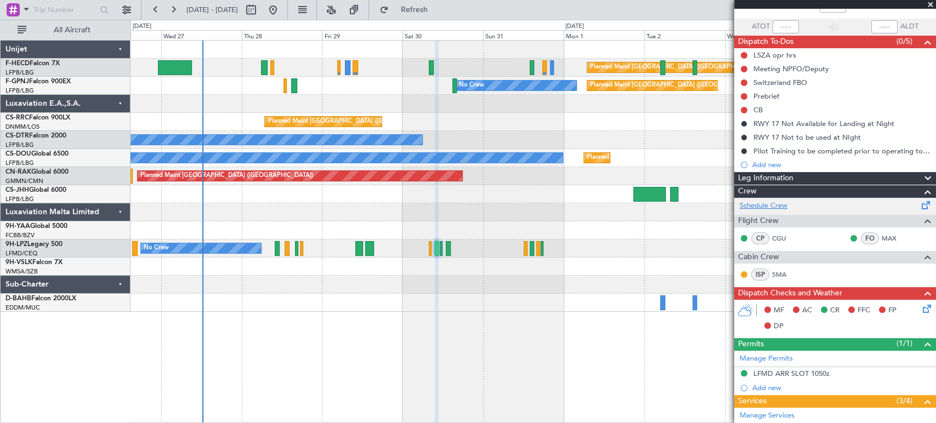
scroll to position [183, 0]
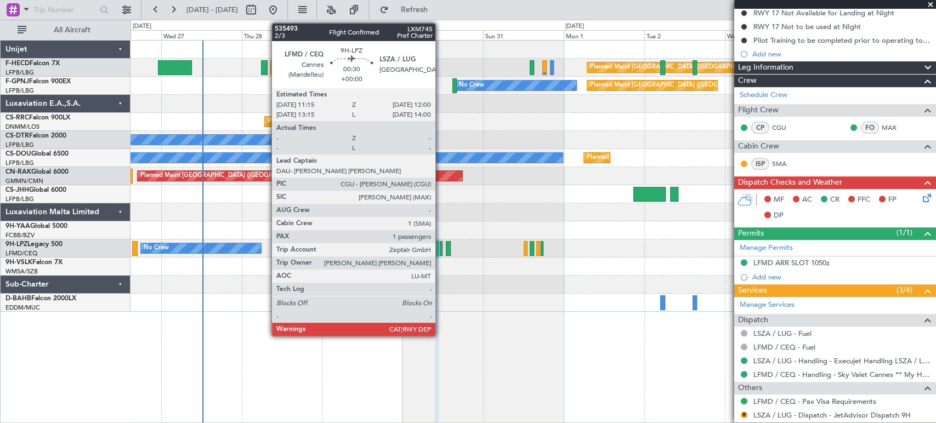
click at [441, 249] on div at bounding box center [441, 248] width 3 height 15
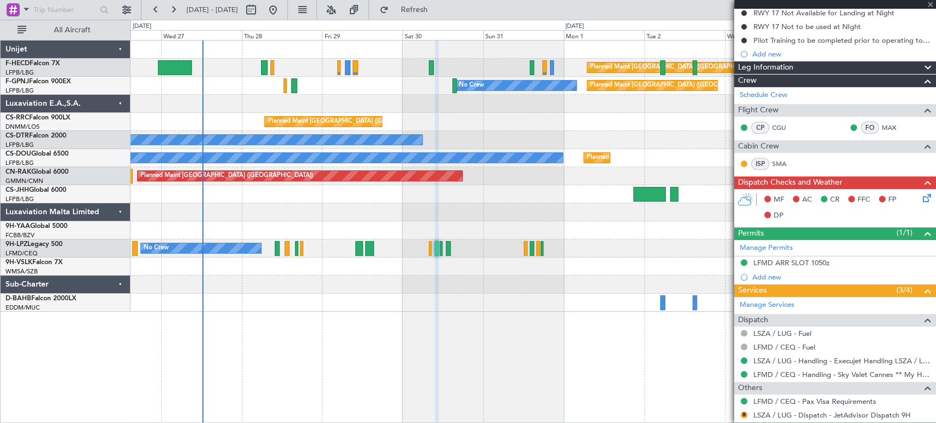
scroll to position [0, 0]
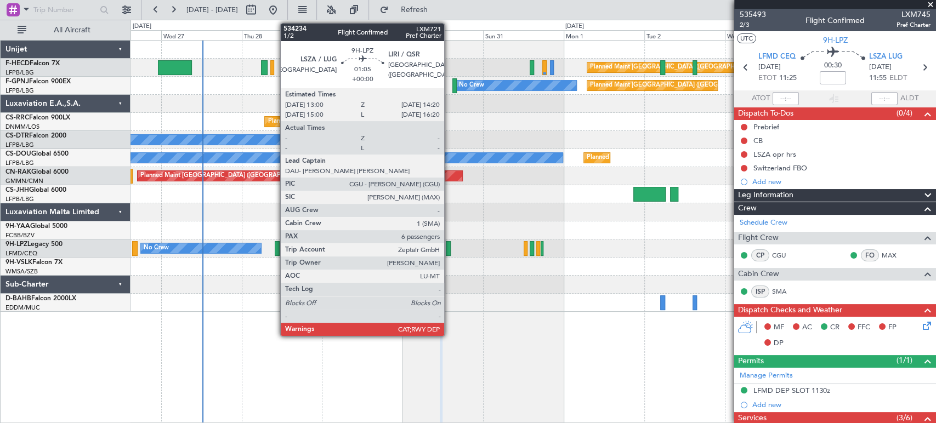
click at [449, 248] on div at bounding box center [448, 248] width 5 height 15
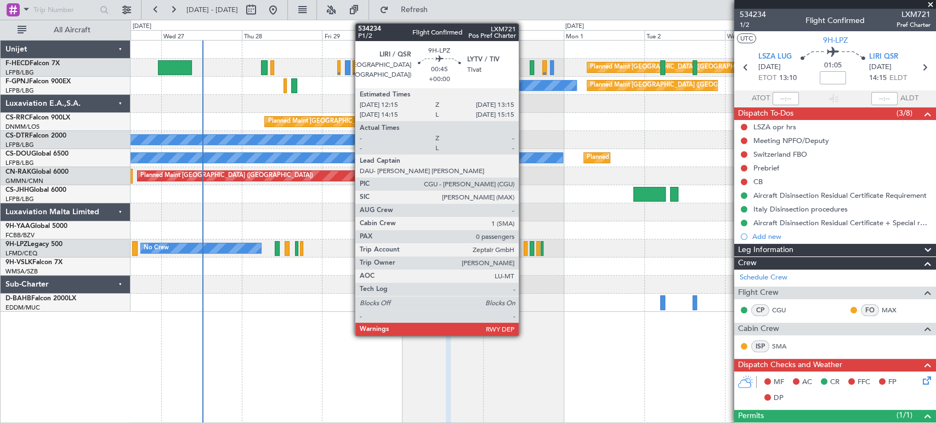
click at [524, 249] on div at bounding box center [526, 248] width 4 height 15
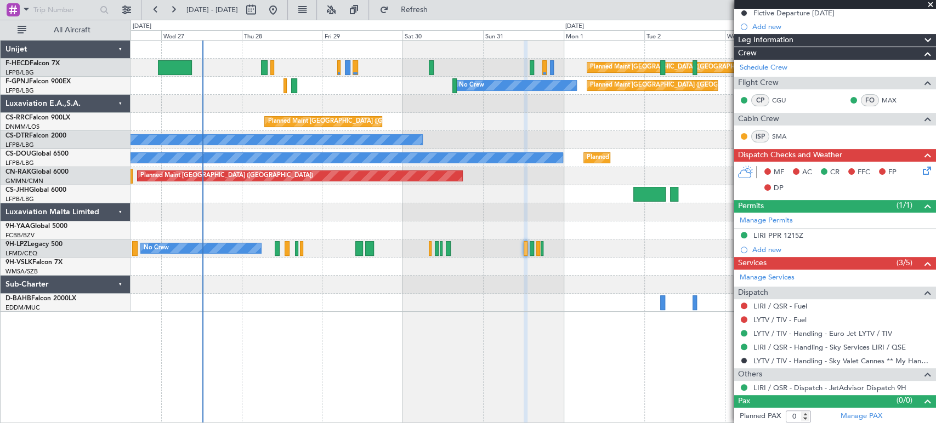
scroll to position [184, 0]
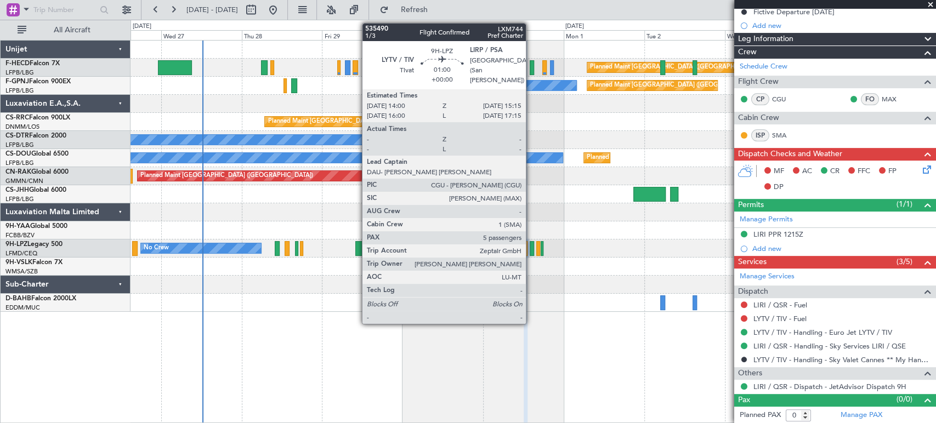
click at [531, 246] on div at bounding box center [532, 248] width 4 height 15
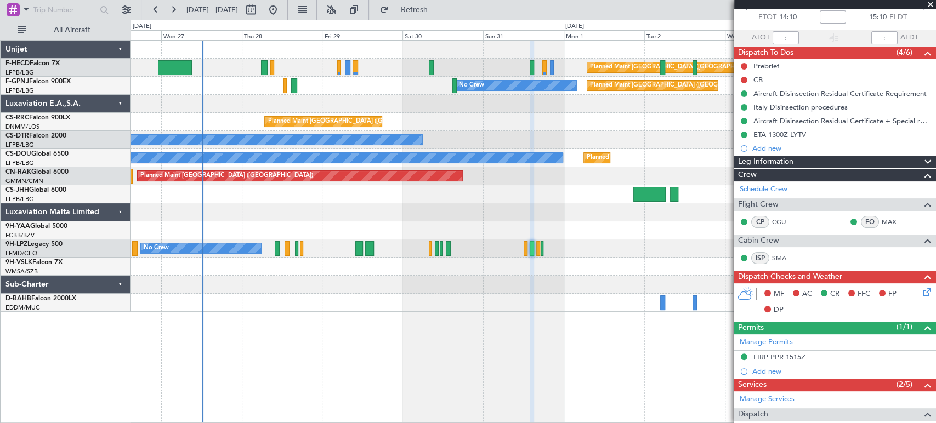
scroll to position [0, 0]
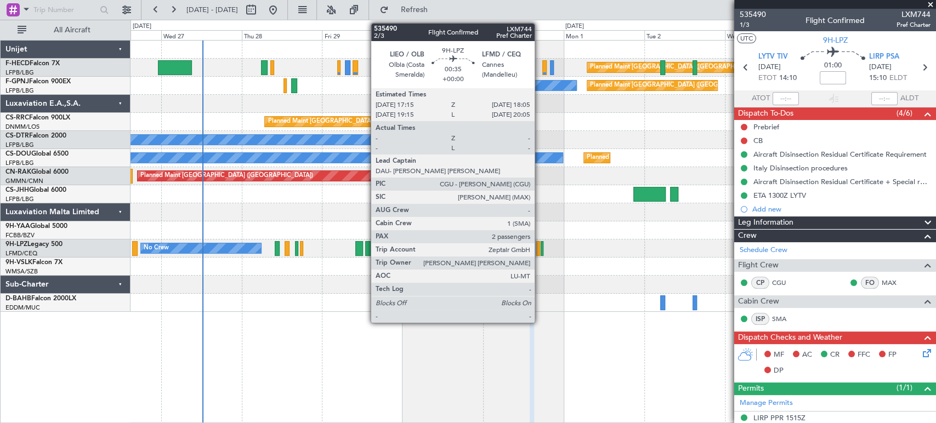
click at [541, 248] on div at bounding box center [542, 248] width 3 height 15
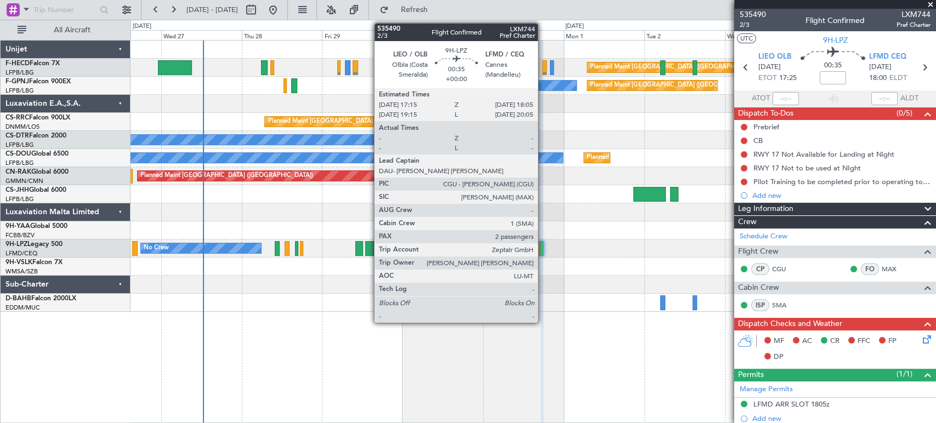
click at [543, 251] on div at bounding box center [542, 248] width 3 height 15
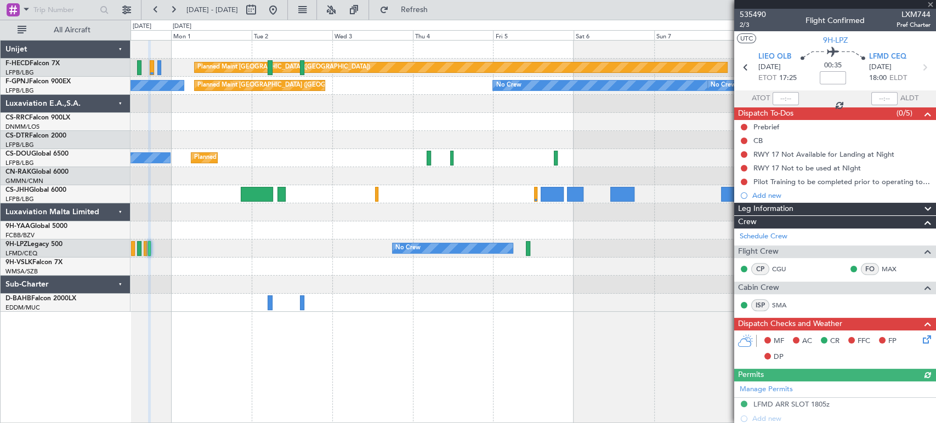
click at [173, 304] on div "Planned Maint [GEOGRAPHIC_DATA] ([GEOGRAPHIC_DATA]) No Crew Planned Maint [GEOG…" at bounding box center [533, 177] width 805 height 272
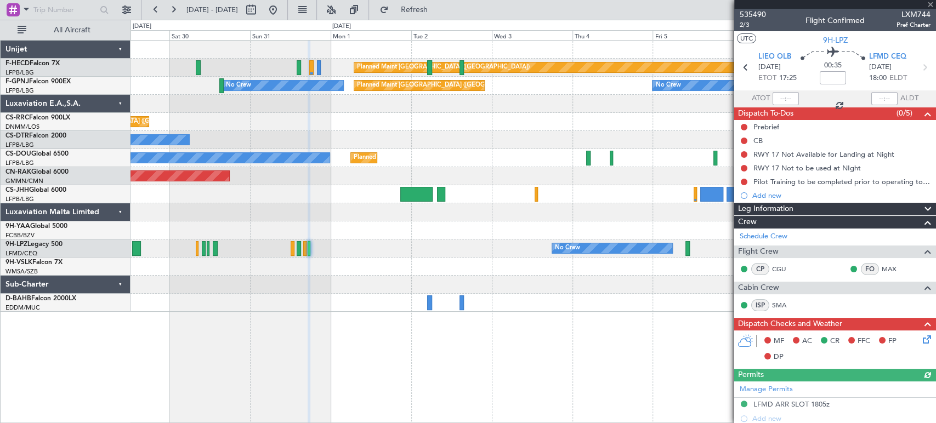
click at [739, 251] on fb-app "[DATE] - [DATE] Refresh Quick Links All Aircraft Planned Maint [GEOGRAPHIC_DATA…" at bounding box center [468, 215] width 936 height 415
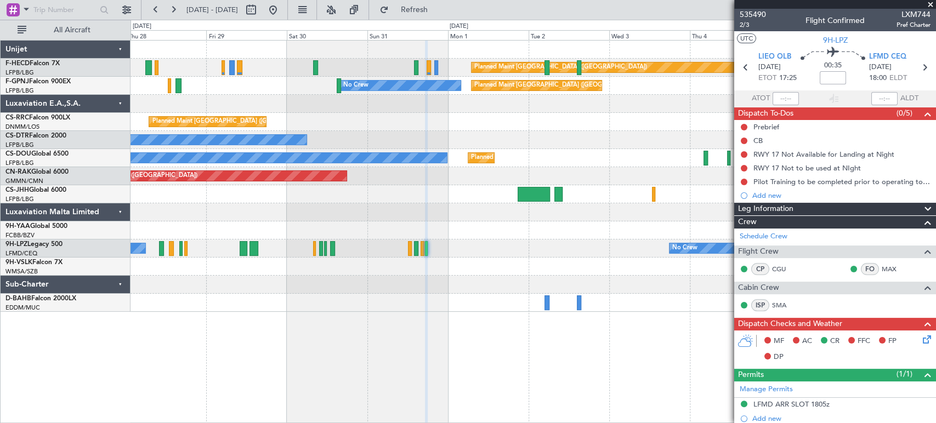
click at [300, 324] on div "Planned Maint [GEOGRAPHIC_DATA] ([GEOGRAPHIC_DATA]) No Crew Planned Maint [GEOG…" at bounding box center [534, 231] width 806 height 383
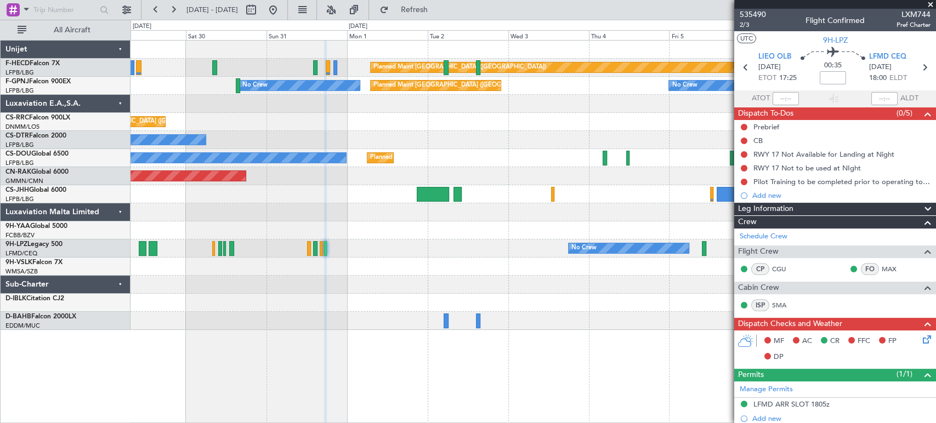
click at [408, 298] on div "Planned Maint [GEOGRAPHIC_DATA] ([GEOGRAPHIC_DATA]) Planned Maint [GEOGRAPHIC_D…" at bounding box center [533, 186] width 805 height 290
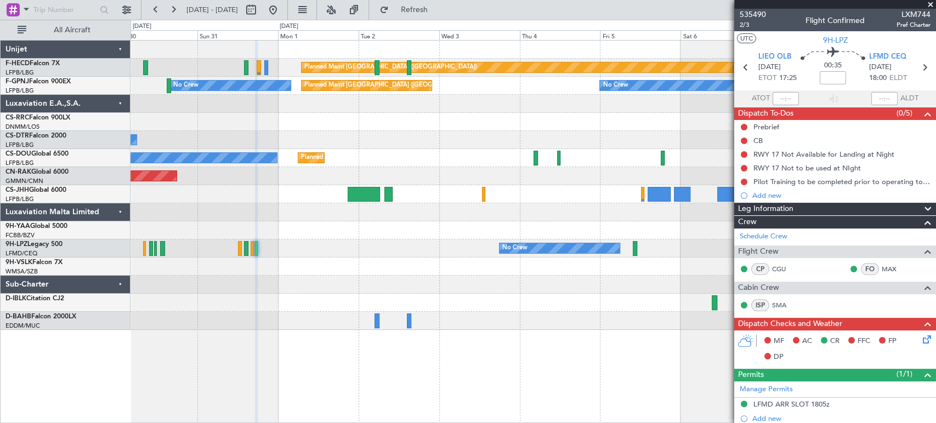
click at [233, 313] on div "Planned Maint [GEOGRAPHIC_DATA] ([GEOGRAPHIC_DATA]) Planned Maint [GEOGRAPHIC_D…" at bounding box center [533, 186] width 805 height 290
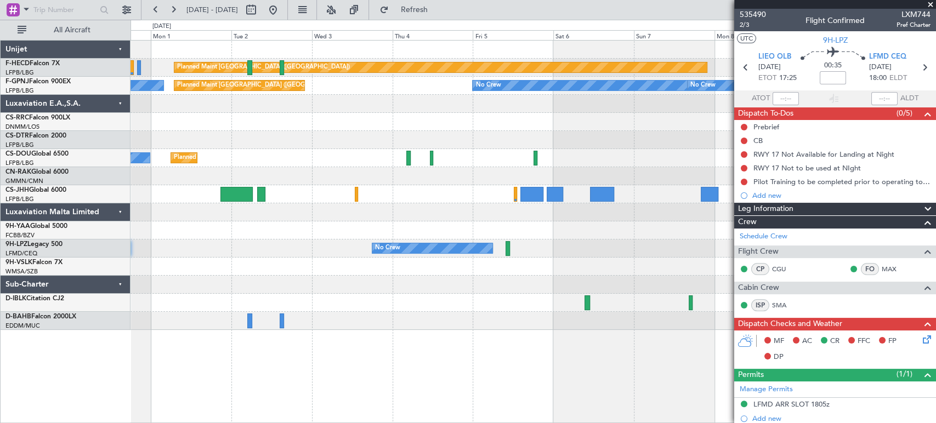
click at [212, 292] on div at bounding box center [533, 285] width 805 height 18
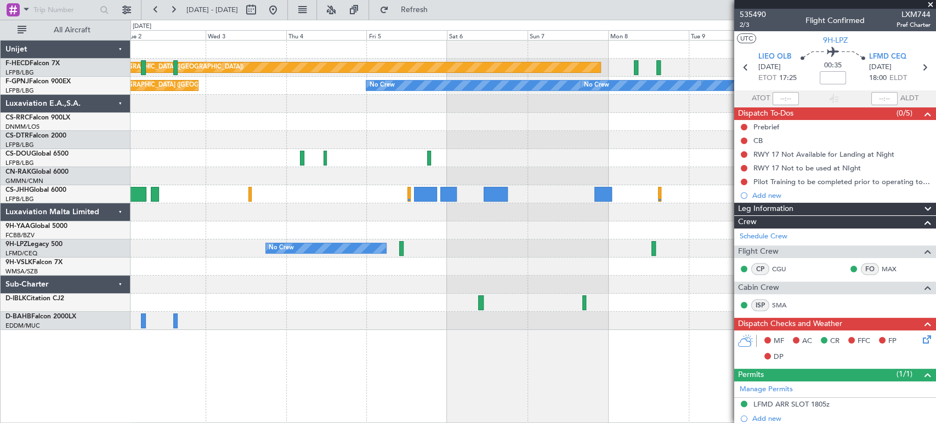
click at [206, 272] on div at bounding box center [533, 267] width 805 height 18
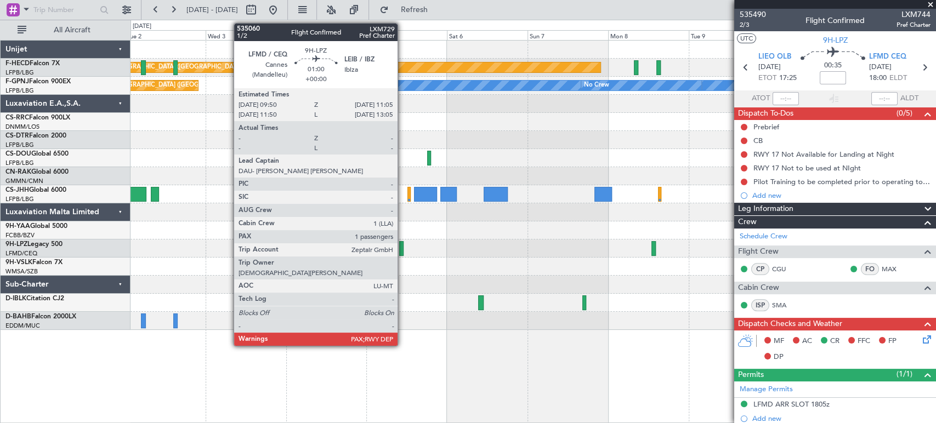
click at [402, 249] on div at bounding box center [401, 248] width 4 height 15
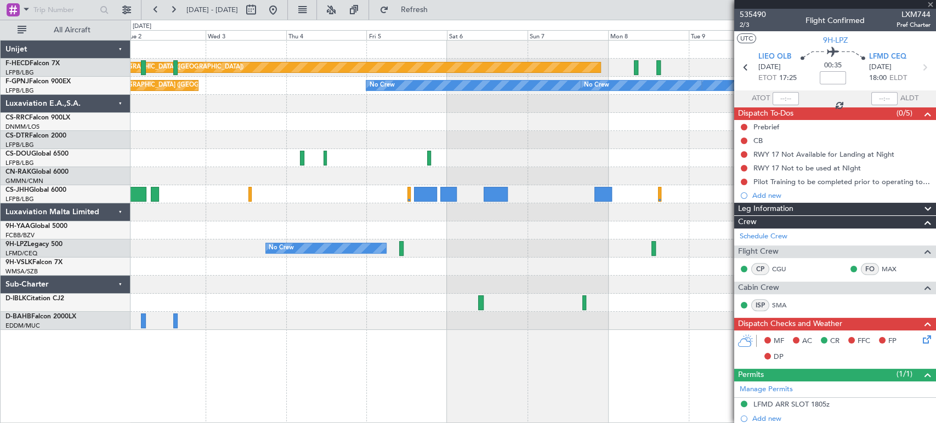
type input "1"
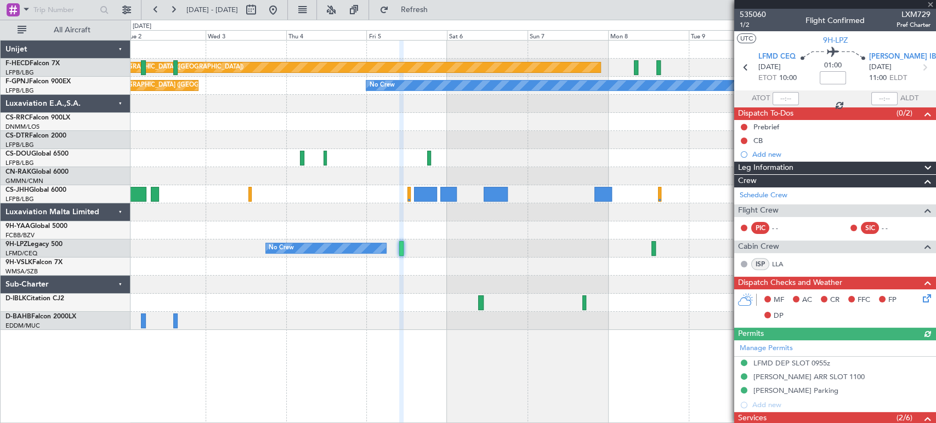
scroll to position [197, 0]
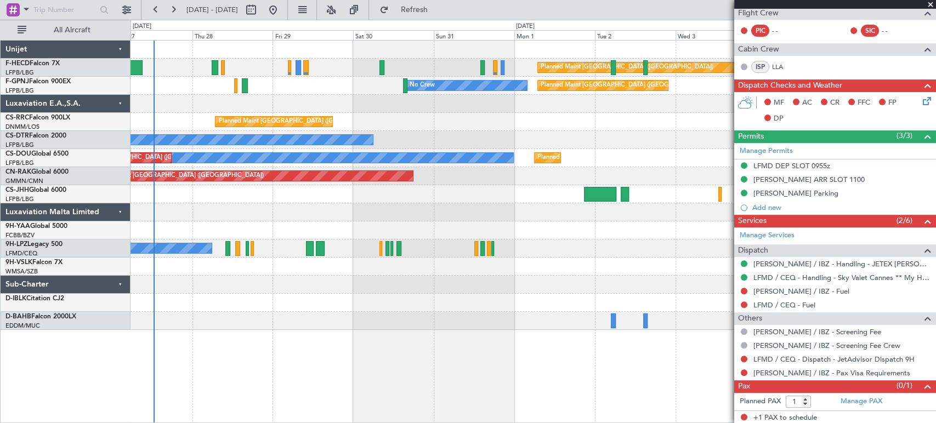
click at [656, 274] on div "Planned Maint [GEOGRAPHIC_DATA] ([GEOGRAPHIC_DATA]) No Crew No Crew Planned Mai…" at bounding box center [533, 186] width 805 height 290
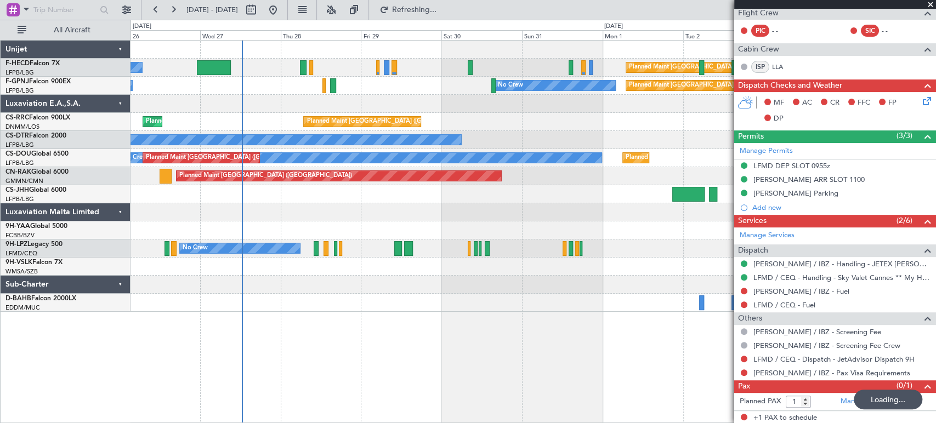
click at [283, 252] on div "Planned Maint [GEOGRAPHIC_DATA] ([GEOGRAPHIC_DATA]) No Crew Planned Maint [GEOG…" at bounding box center [533, 177] width 805 height 272
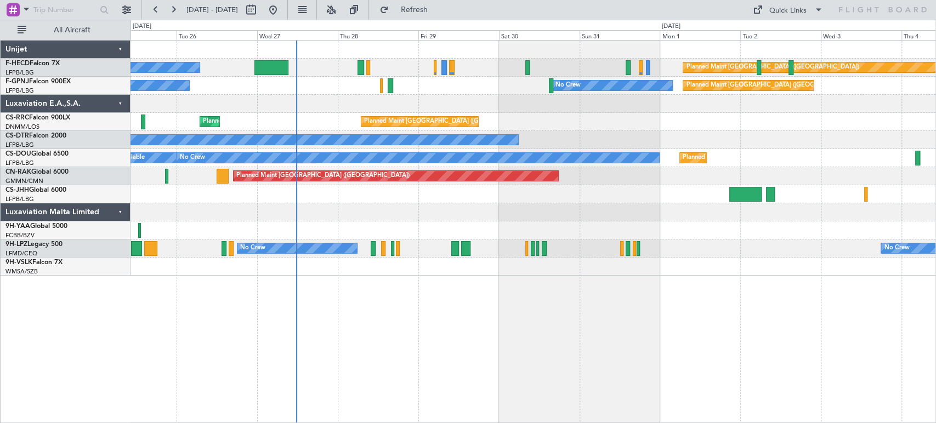
click at [400, 214] on div "No Crew Planned Maint [GEOGRAPHIC_DATA] ([GEOGRAPHIC_DATA]) No Crew Planned Mai…" at bounding box center [533, 158] width 805 height 235
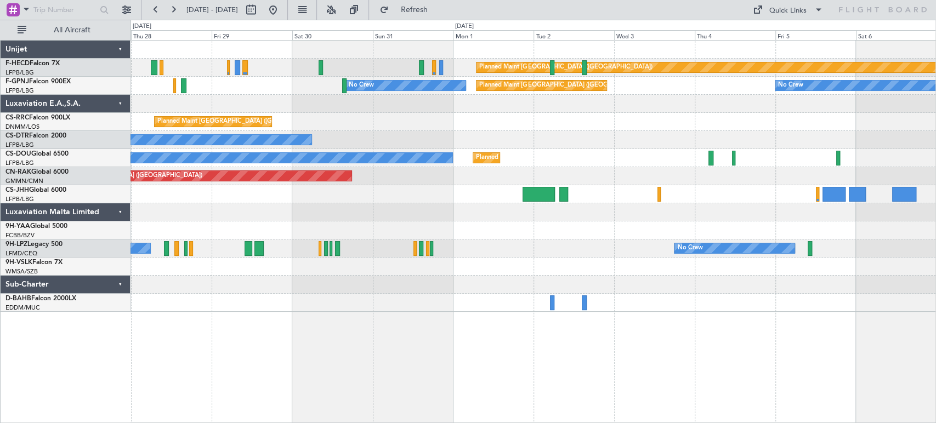
click at [291, 114] on div "Planned Maint Paris (Le Bourget) No Crew Planned Maint Paris (Le Bourget) No Cr…" at bounding box center [533, 177] width 805 height 272
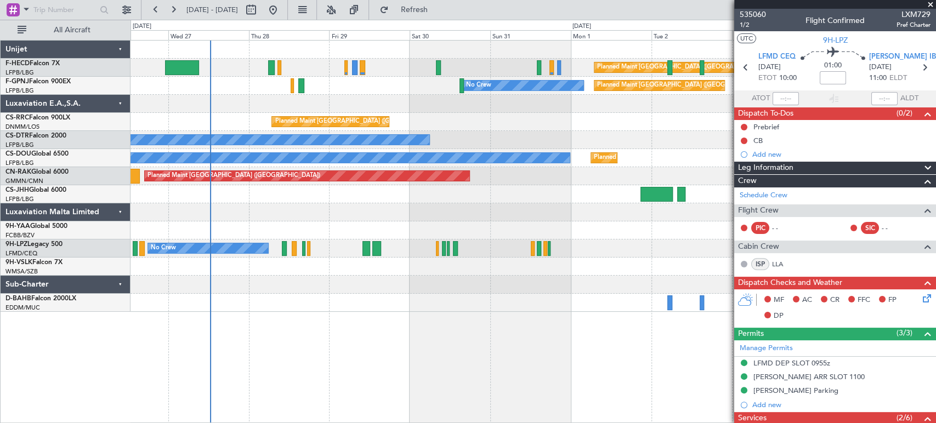
scroll to position [197, 0]
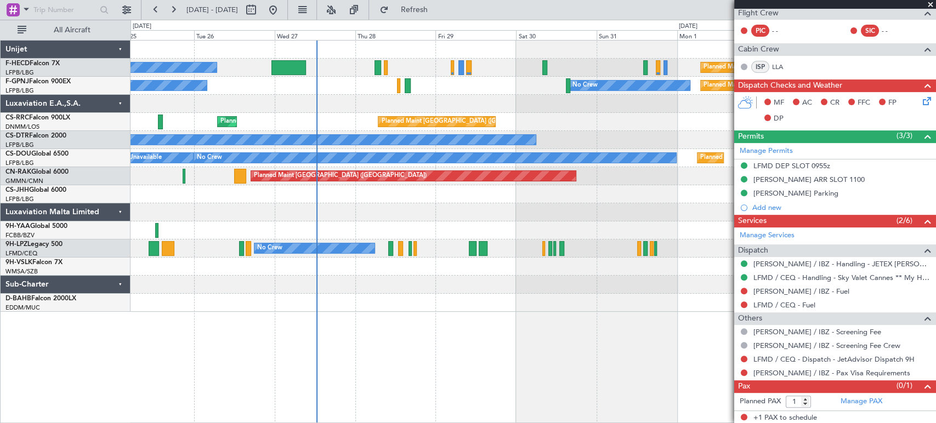
click at [299, 98] on div "Planned Maint Paris (Le Bourget) No Crew Planned Maint Paris (Le Bourget) No Cr…" at bounding box center [533, 177] width 805 height 272
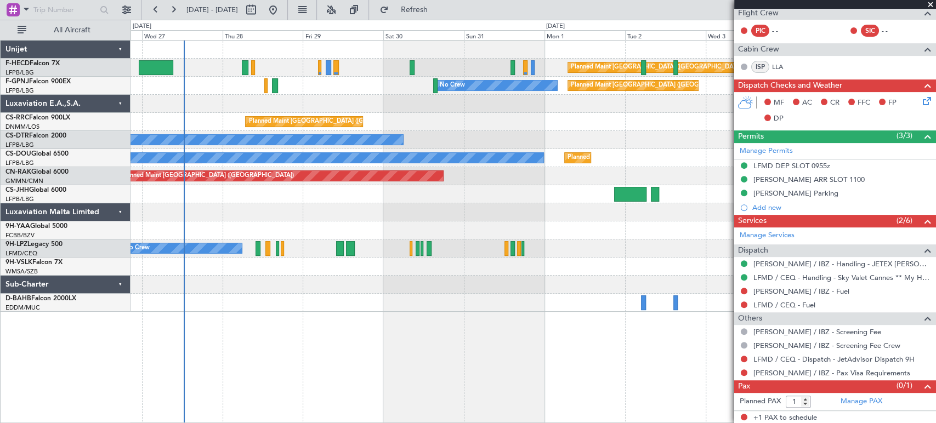
click at [331, 119] on div "Planned Maint [GEOGRAPHIC_DATA] ([GEOGRAPHIC_DATA]) No Crew Planned Maint [GEOG…" at bounding box center [533, 177] width 805 height 272
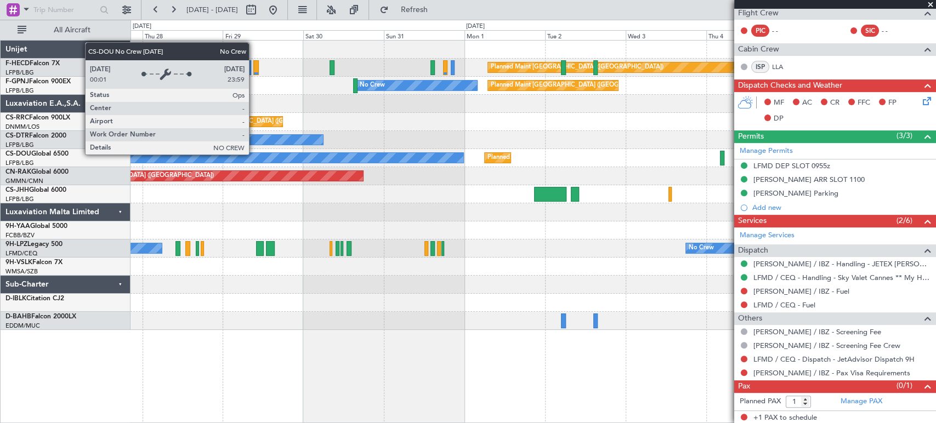
click at [453, 156] on div "No Crew Planned Maint Paris (Le Bourget) Planned Maint Paris (Le Bourget) A/C U…" at bounding box center [533, 158] width 805 height 18
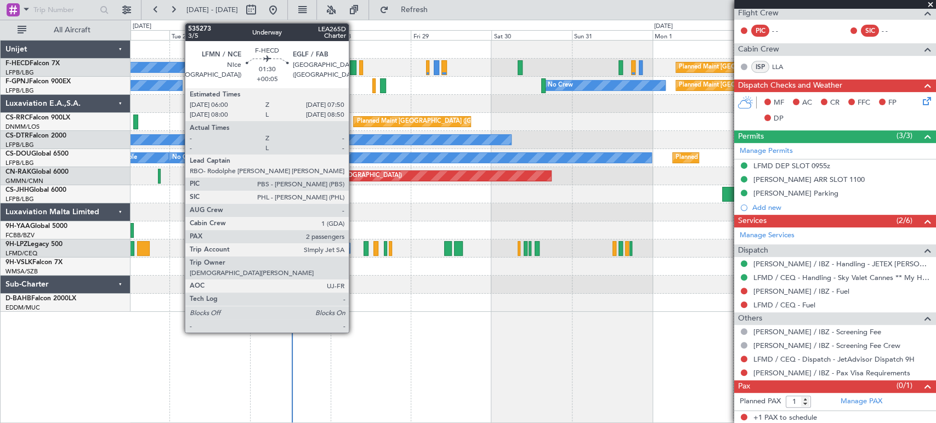
click at [354, 68] on div at bounding box center [353, 67] width 7 height 15
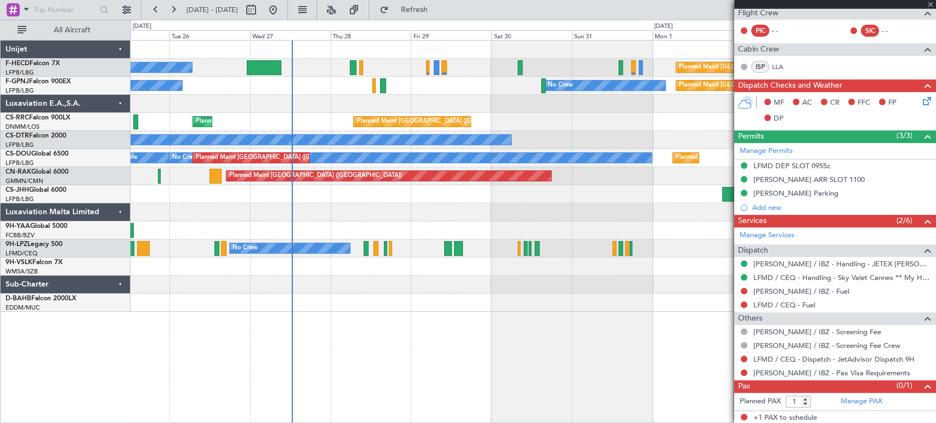
type input "+00:05"
type input "2"
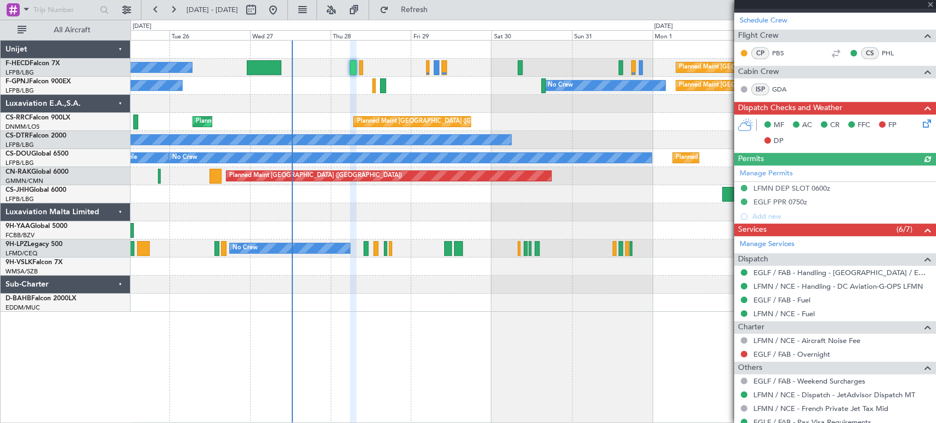
scroll to position [329, 0]
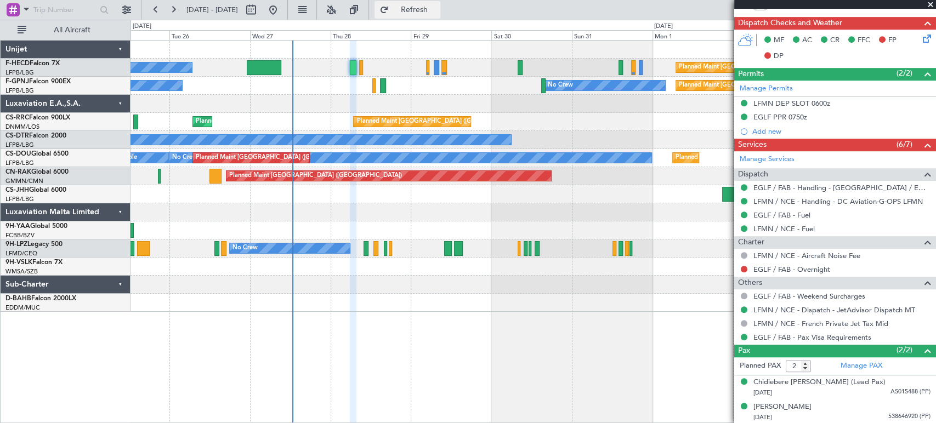
click at [441, 3] on button "Refresh" at bounding box center [408, 10] width 66 height 18
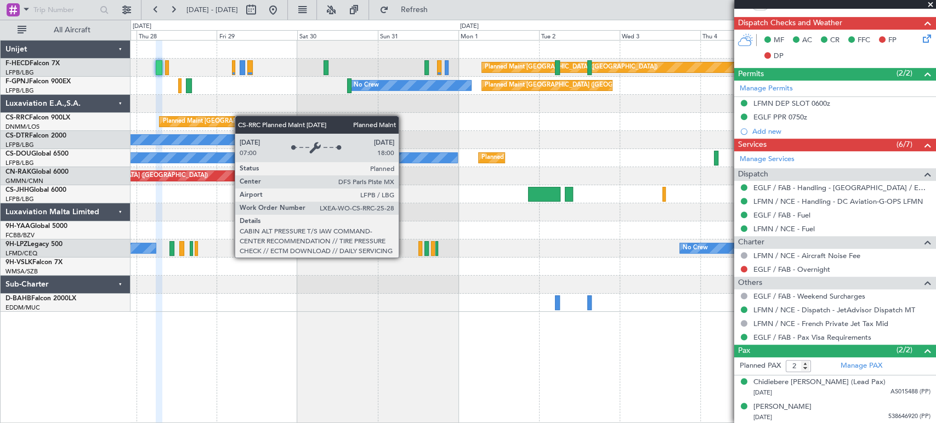
click at [172, 119] on div "Planned Maint [GEOGRAPHIC_DATA] ([GEOGRAPHIC_DATA]) No Crew Planned Maint [GEOG…" at bounding box center [533, 177] width 805 height 272
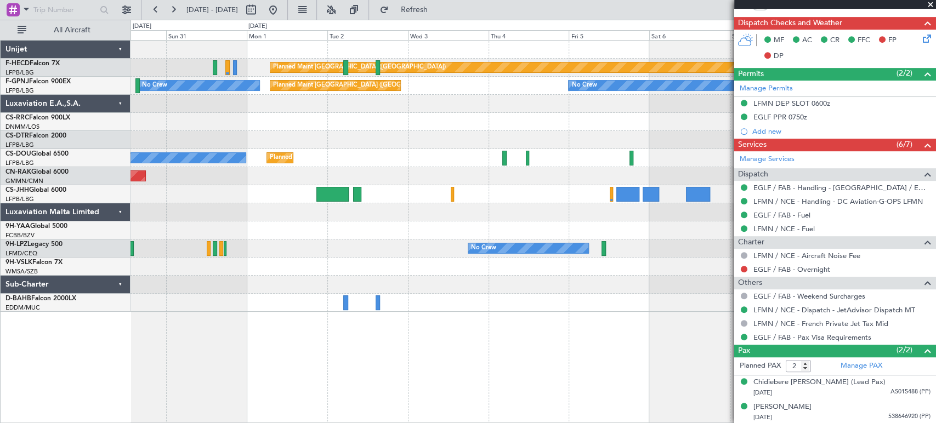
click at [278, 111] on div at bounding box center [533, 104] width 805 height 18
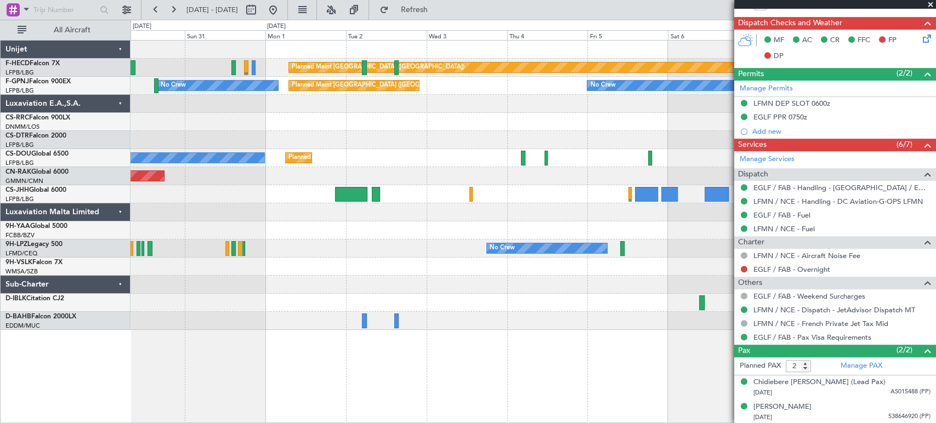
click at [472, 108] on div "Planned Maint [GEOGRAPHIC_DATA] ([GEOGRAPHIC_DATA]) Planned Maint [GEOGRAPHIC_D…" at bounding box center [533, 186] width 805 height 290
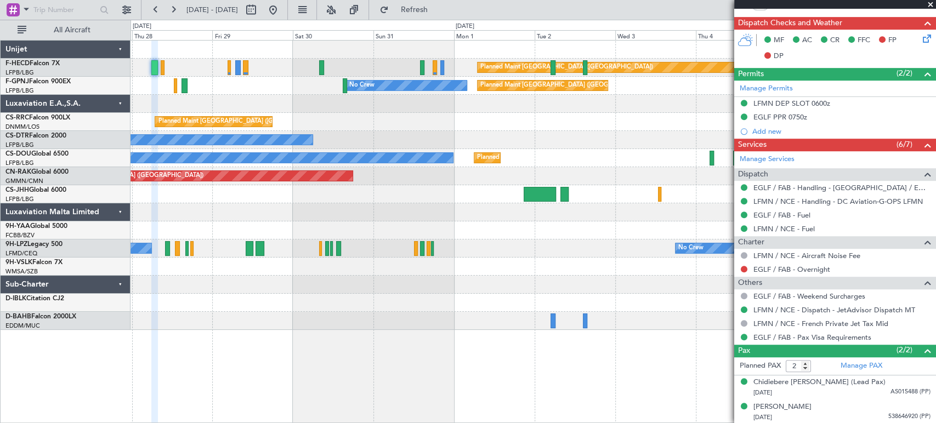
click at [505, 143] on div "No Crew" at bounding box center [533, 140] width 805 height 18
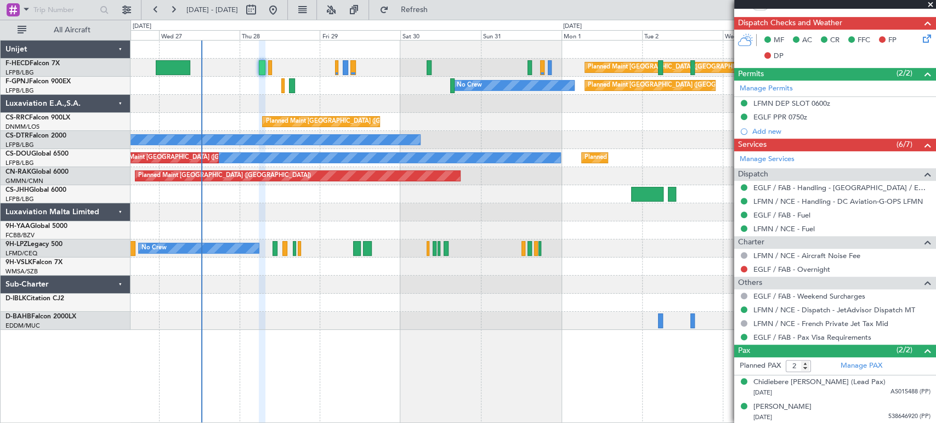
click at [410, 123] on div "Planned Maint [GEOGRAPHIC_DATA] ([GEOGRAPHIC_DATA]) No Crew Planned Maint [GEOG…" at bounding box center [533, 186] width 805 height 290
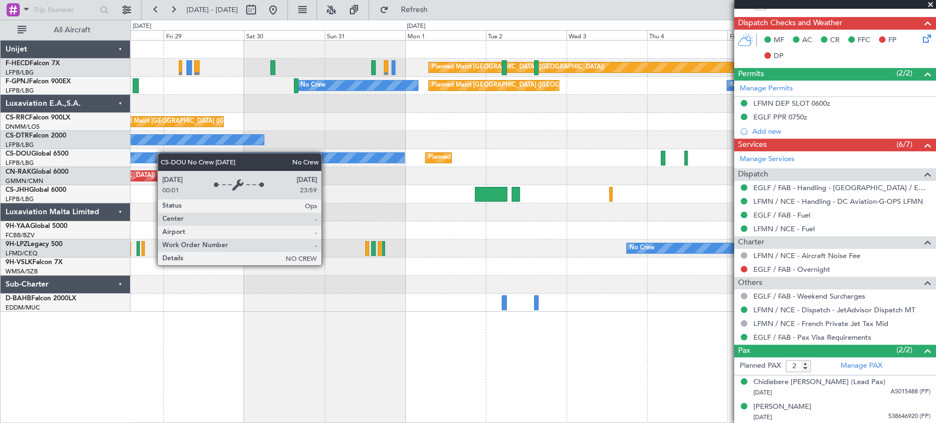
click at [157, 153] on div "Planned Maint [GEOGRAPHIC_DATA] ([GEOGRAPHIC_DATA]) No Crew Planned Maint [GEOG…" at bounding box center [533, 177] width 805 height 272
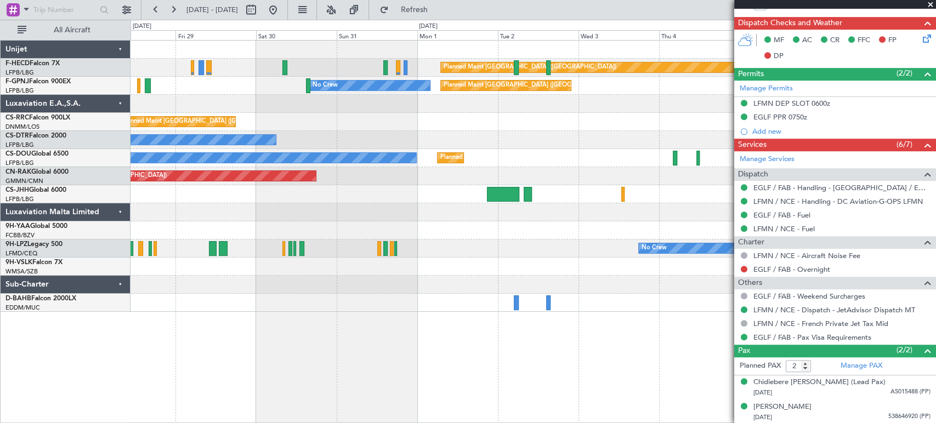
click at [474, 125] on div "Planned Maint [GEOGRAPHIC_DATA] ([GEOGRAPHIC_DATA]) Planned Maint [GEOGRAPHIC_D…" at bounding box center [533, 122] width 805 height 18
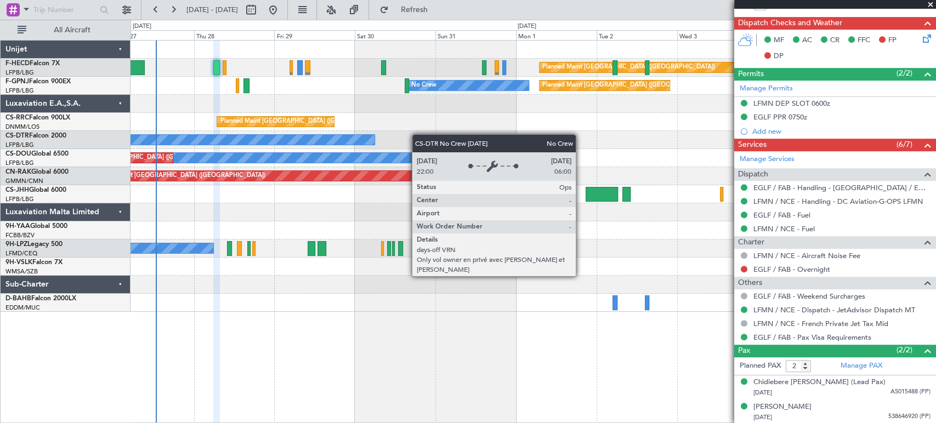
click at [356, 143] on div "No Crew" at bounding box center [533, 140] width 805 height 18
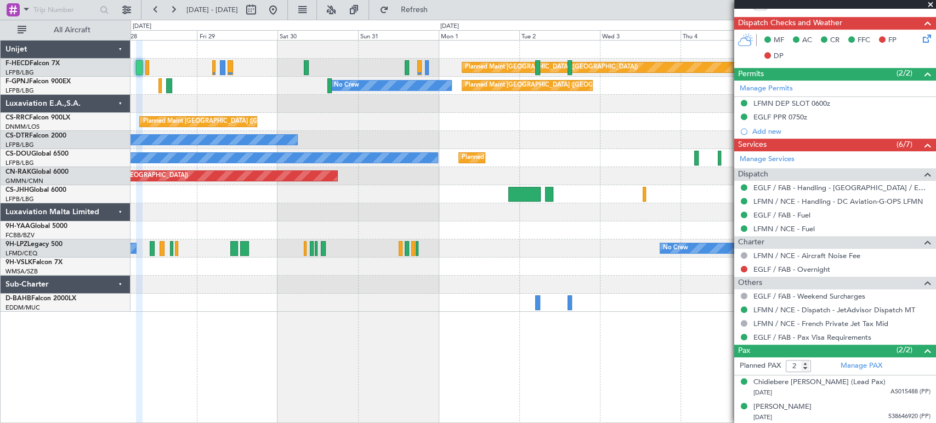
click at [279, 147] on div "No Crew" at bounding box center [533, 140] width 805 height 18
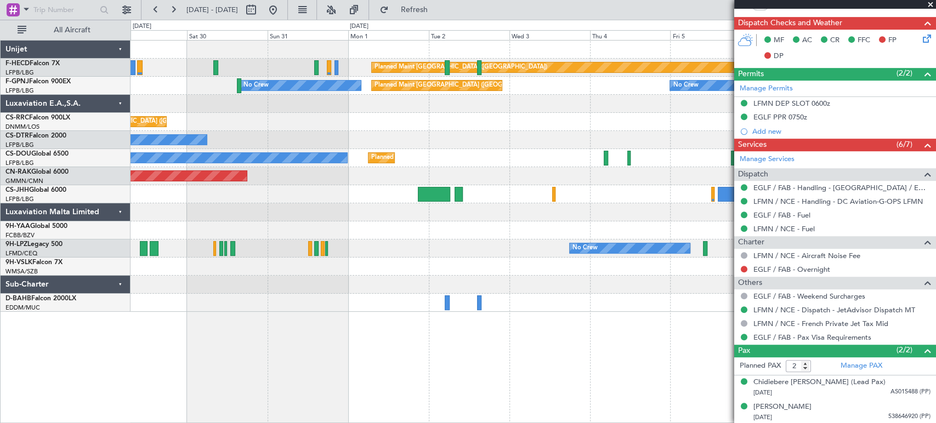
click at [240, 149] on div "Planned Maint Paris (Le Bourget) Planned Maint Paris (Le Bourget) No Crew No Cr…" at bounding box center [533, 177] width 805 height 272
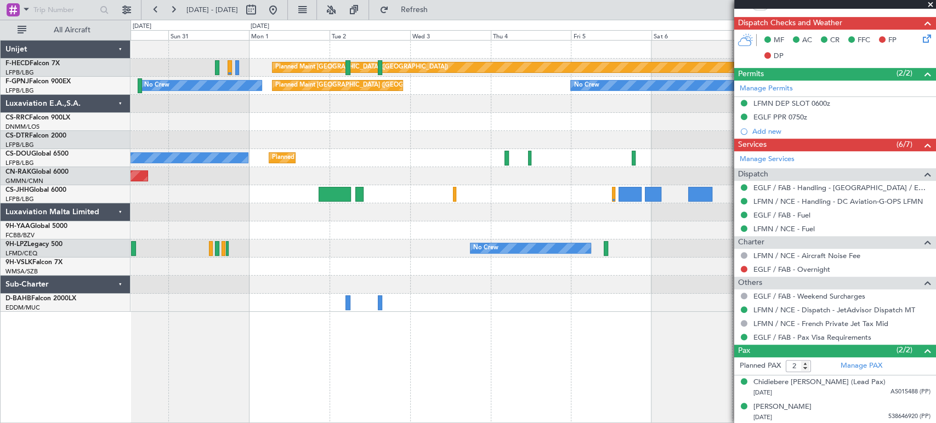
click at [200, 143] on div "No Crew" at bounding box center [533, 140] width 805 height 18
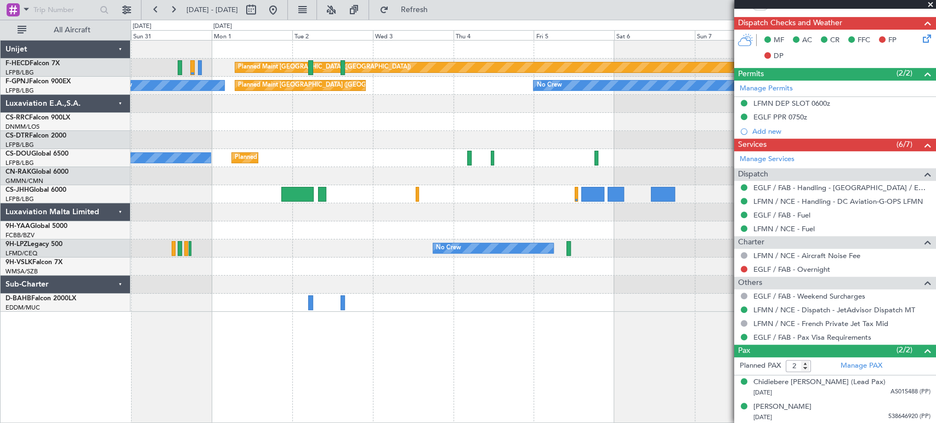
click at [536, 118] on div "Planned Maint [GEOGRAPHIC_DATA] ([GEOGRAPHIC_DATA])" at bounding box center [533, 122] width 805 height 18
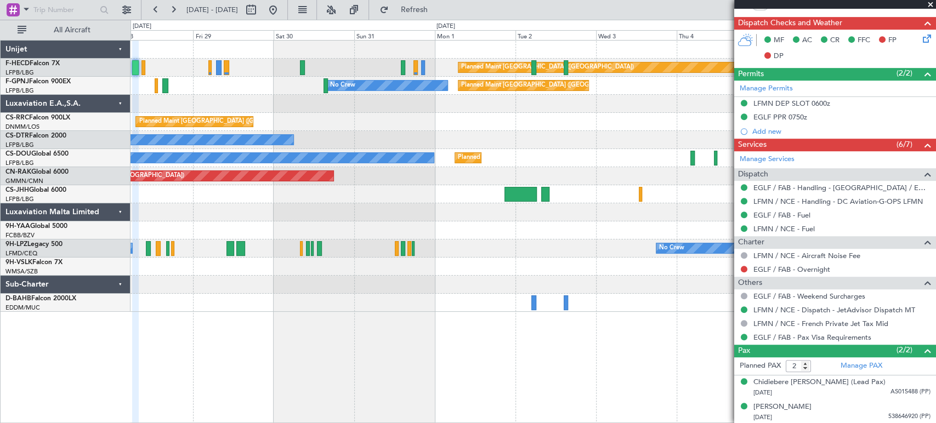
click at [513, 122] on div "Planned Maint [GEOGRAPHIC_DATA] ([GEOGRAPHIC_DATA]) Planned Maint [GEOGRAPHIC_D…" at bounding box center [533, 122] width 805 height 18
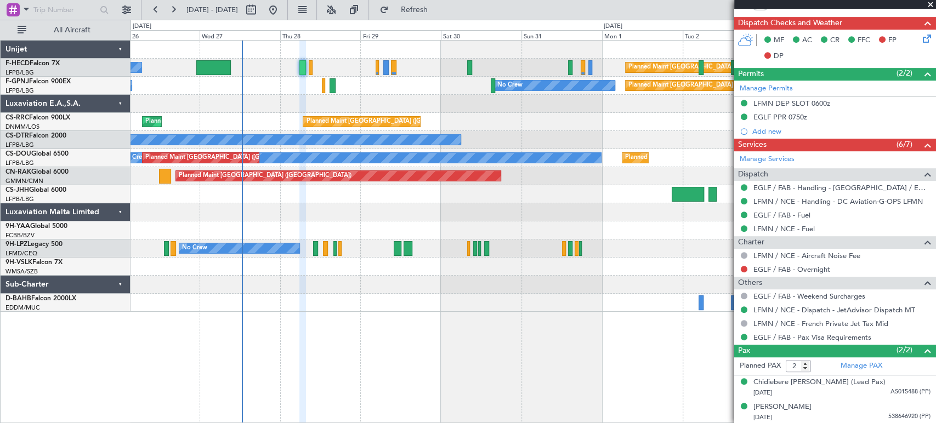
click at [512, 123] on div "Planned Maint [GEOGRAPHIC_DATA] ([GEOGRAPHIC_DATA]) Planned Maint [GEOGRAPHIC_D…" at bounding box center [533, 122] width 805 height 18
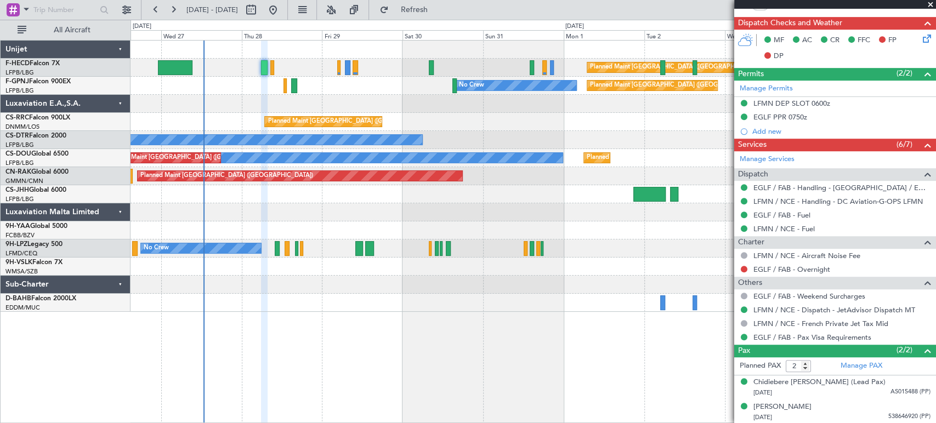
click at [366, 131] on div "Planned Maint [GEOGRAPHIC_DATA] ([GEOGRAPHIC_DATA]) No Crew Planned Maint [GEOG…" at bounding box center [533, 177] width 805 height 272
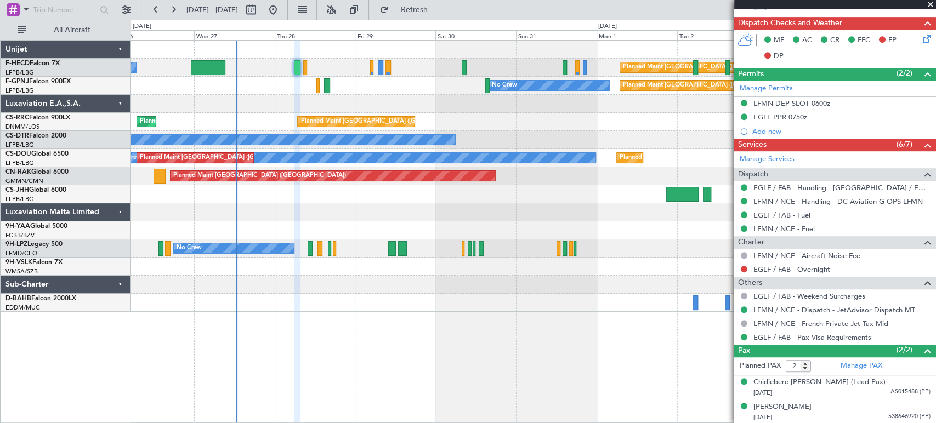
click at [467, 127] on div "Planned Maint [GEOGRAPHIC_DATA] ([GEOGRAPHIC_DATA]) Planned Maint [GEOGRAPHIC_D…" at bounding box center [533, 122] width 805 height 18
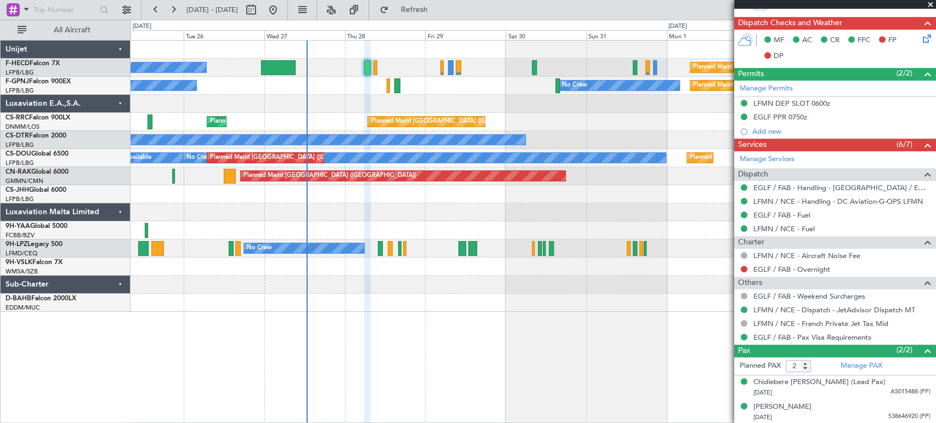
click at [511, 131] on div "Planned Maint [GEOGRAPHIC_DATA] ([GEOGRAPHIC_DATA]) No Crew Planned Maint [GEOG…" at bounding box center [533, 177] width 805 height 272
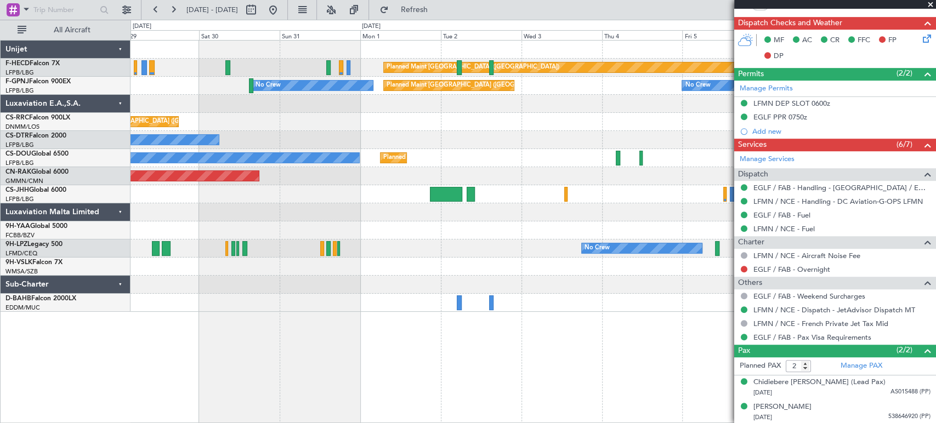
click at [264, 224] on div "Planned Maint [GEOGRAPHIC_DATA] ([GEOGRAPHIC_DATA]) Planned Maint [GEOGRAPHIC_D…" at bounding box center [533, 177] width 805 height 272
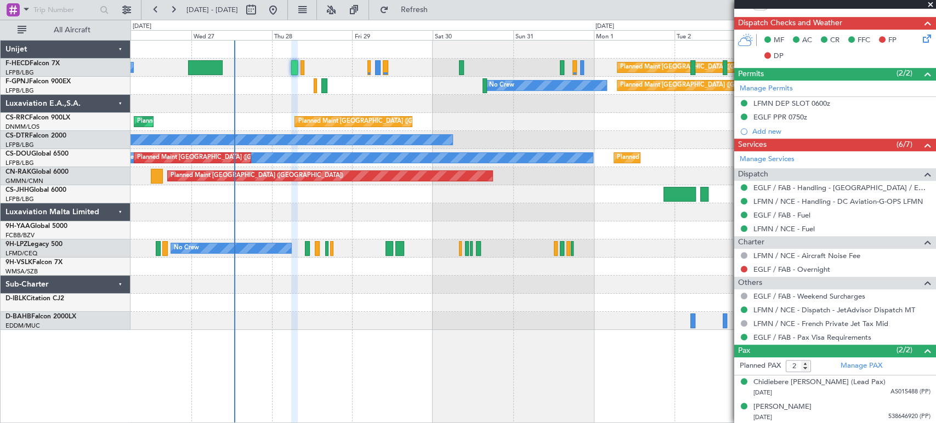
click at [570, 139] on div "No Crew" at bounding box center [533, 140] width 805 height 18
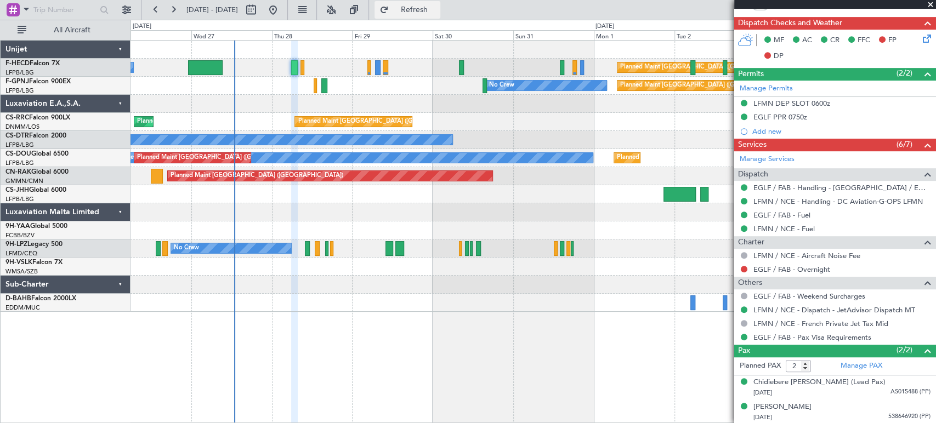
click at [441, 12] on button "Refresh" at bounding box center [408, 10] width 66 height 18
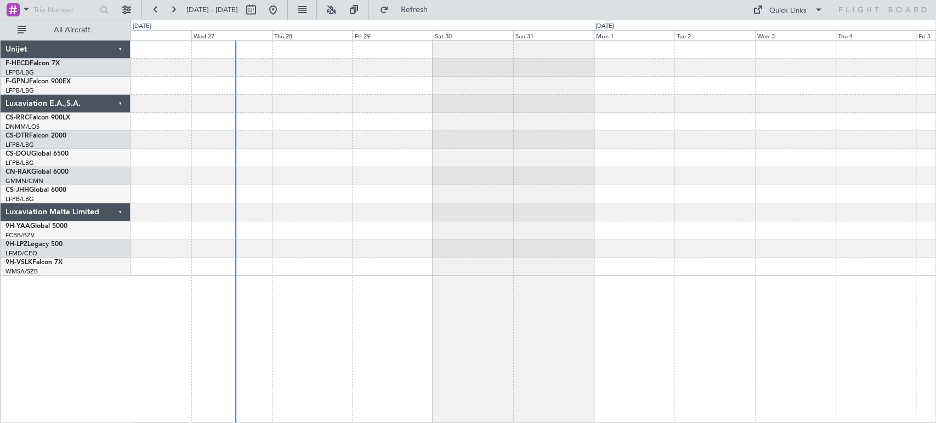
scroll to position [0, 0]
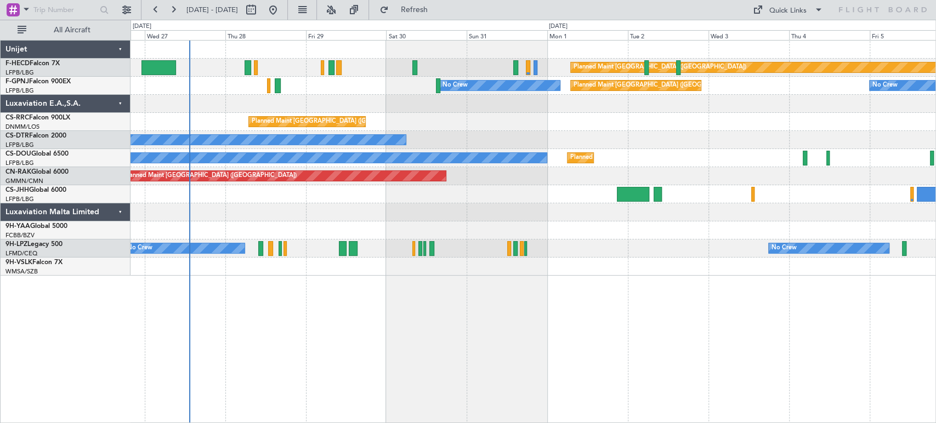
click at [315, 224] on div "Planned Maint [GEOGRAPHIC_DATA] ([GEOGRAPHIC_DATA]) No Crew Planned Maint [GEOG…" at bounding box center [533, 158] width 805 height 235
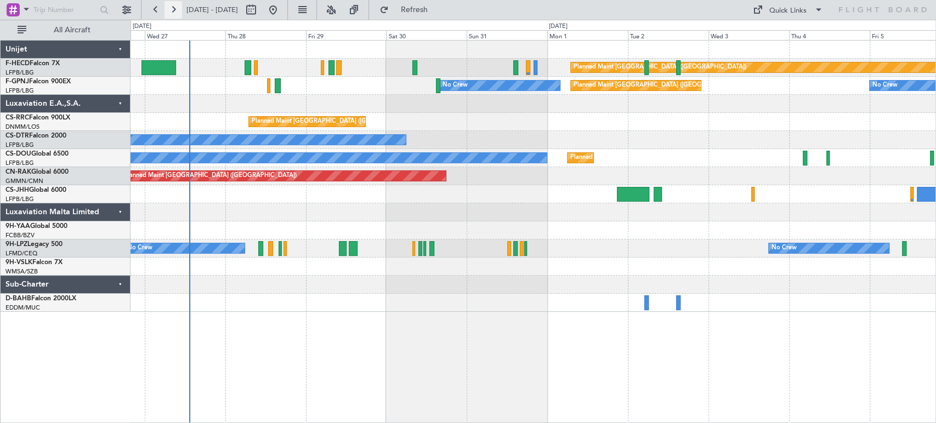
click at [176, 7] on button at bounding box center [174, 10] width 18 height 18
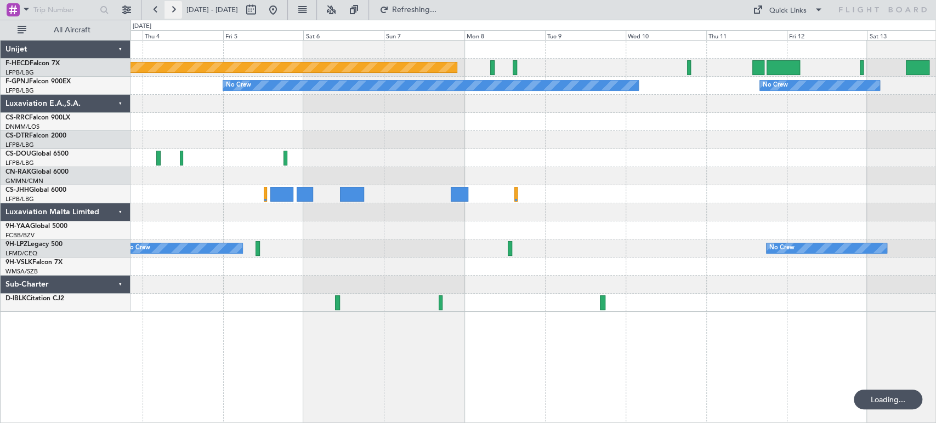
click at [176, 8] on button at bounding box center [174, 10] width 18 height 18
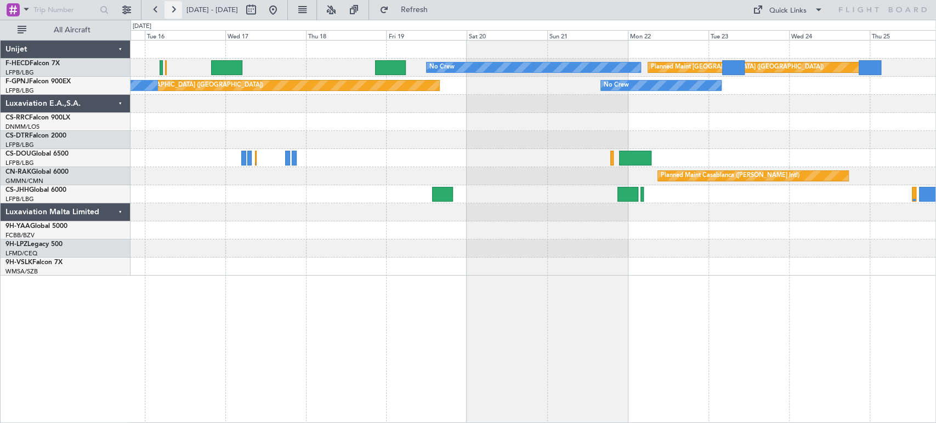
click at [176, 8] on button at bounding box center [174, 10] width 18 height 18
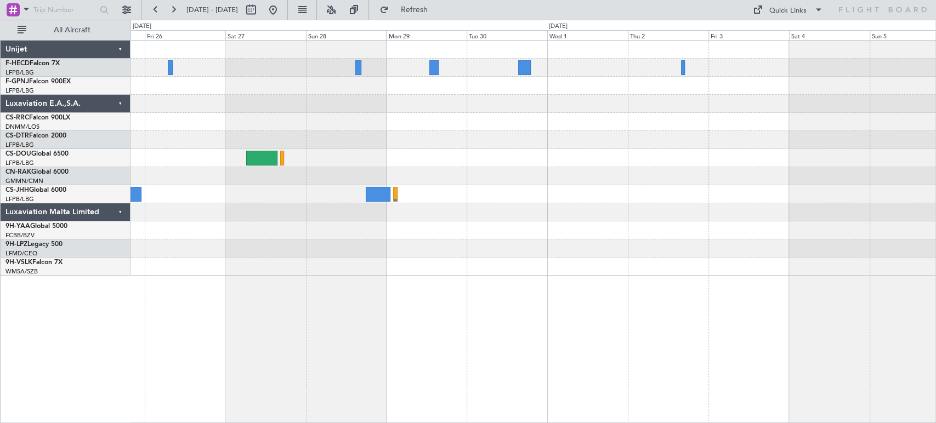
click at [622, 114] on div "Planned Maint Paris (Le Bourget) Planned Maint Casablanca (Mohammed V Intl)" at bounding box center [533, 158] width 805 height 235
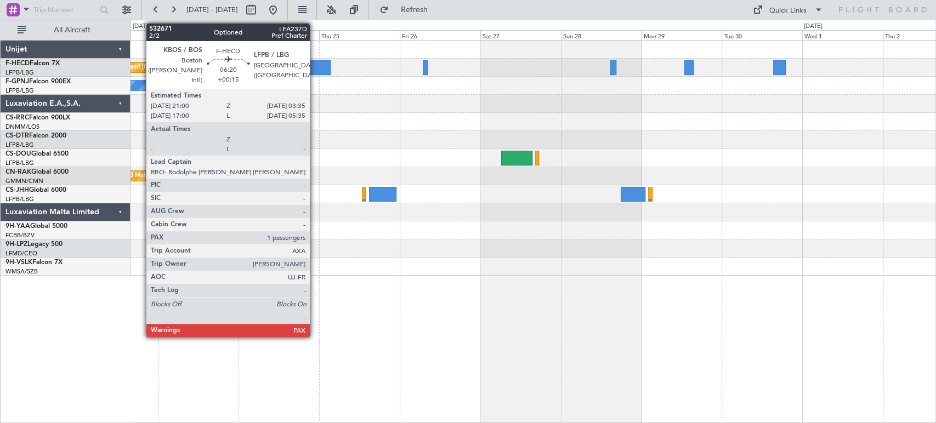
click at [315, 61] on div at bounding box center [320, 67] width 22 height 15
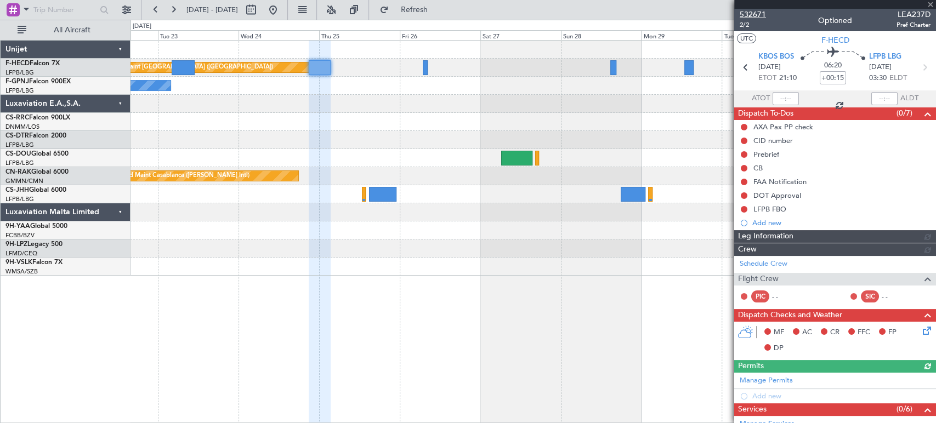
click at [753, 9] on span "532671" at bounding box center [753, 15] width 26 height 12
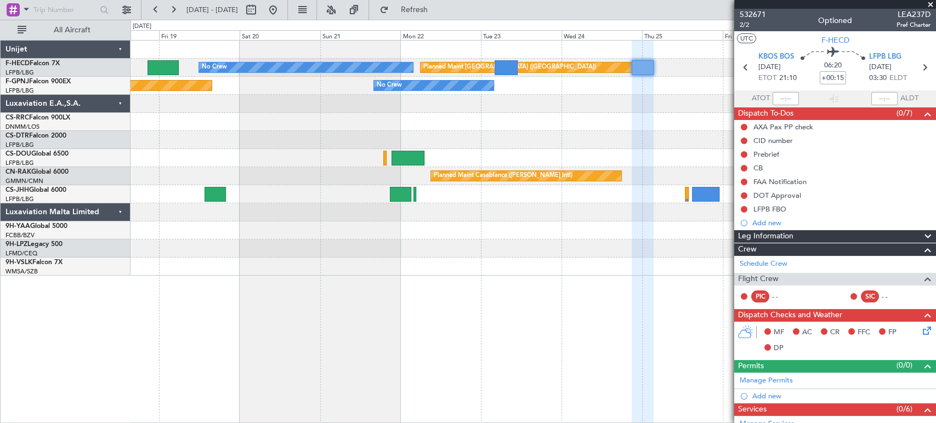
click at [748, 65] on fb-app "22 Sep 2025 - 02 Oct 2025 Refresh Quick Links All Aircraft Planned Maint Paris …" at bounding box center [468, 215] width 936 height 415
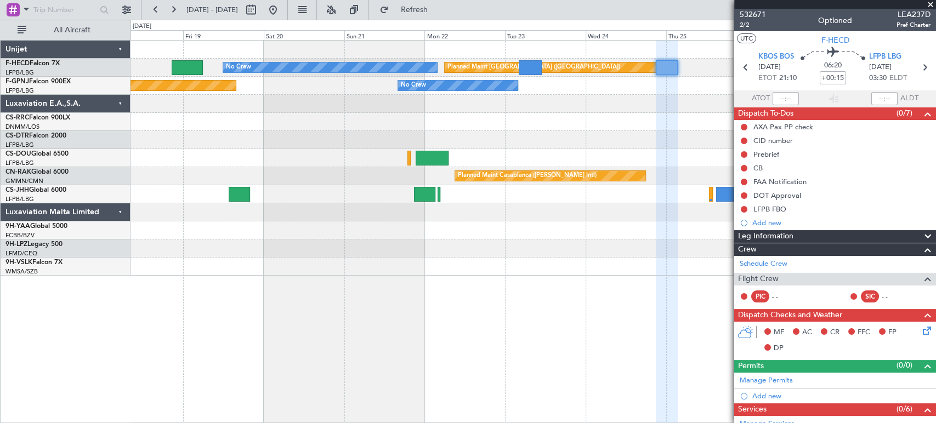
click at [919, 47] on fb-app "22 Sep 2025 - 02 Oct 2025 Refresh Quick Links All Aircraft Planned Maint Paris …" at bounding box center [468, 215] width 936 height 415
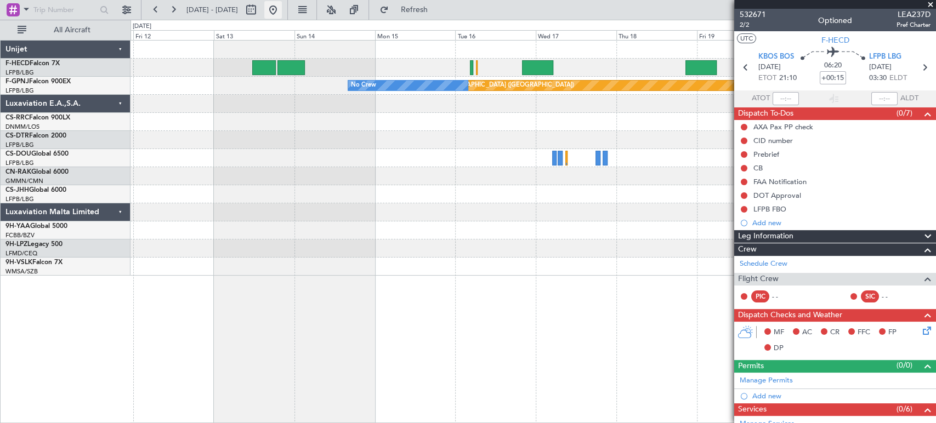
click at [282, 12] on button at bounding box center [273, 10] width 18 height 18
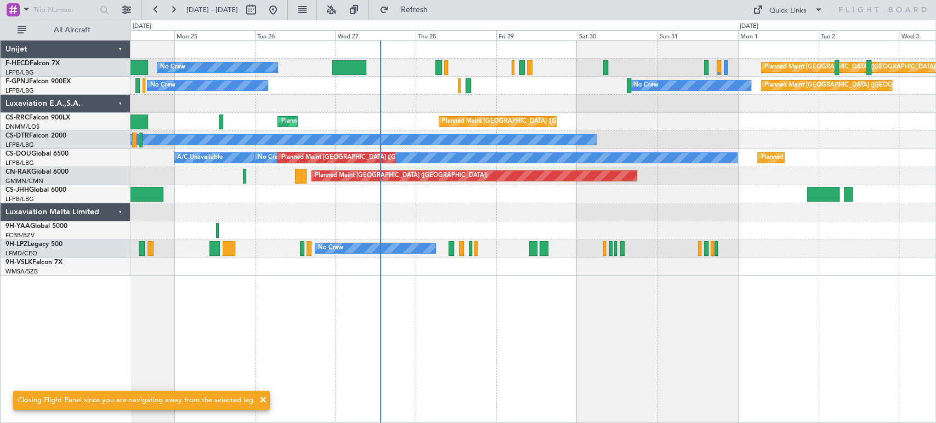
click at [419, 149] on div "Planned Maint Paris (Le Bourget) No Crew Planned Maint Paris (Le Bourget) No Cr…" at bounding box center [533, 158] width 805 height 235
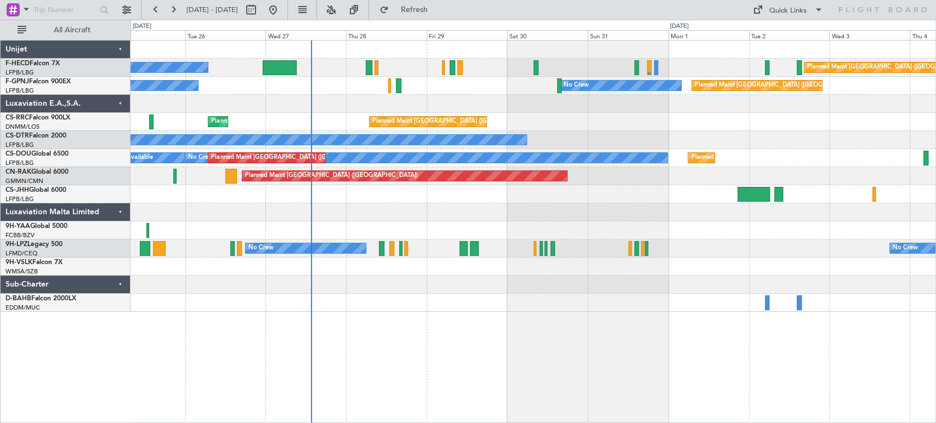
click at [385, 249] on div "No Crew No Crew" at bounding box center [533, 249] width 805 height 18
click at [381, 252] on div at bounding box center [381, 248] width 5 height 15
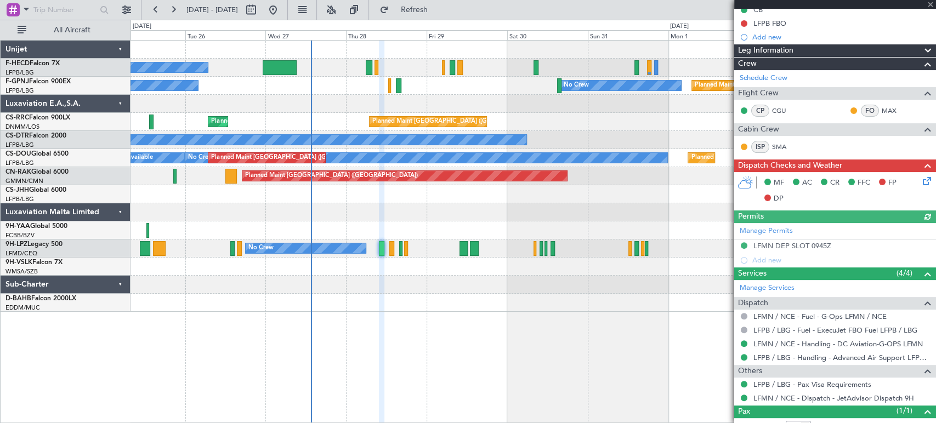
scroll to position [167, 0]
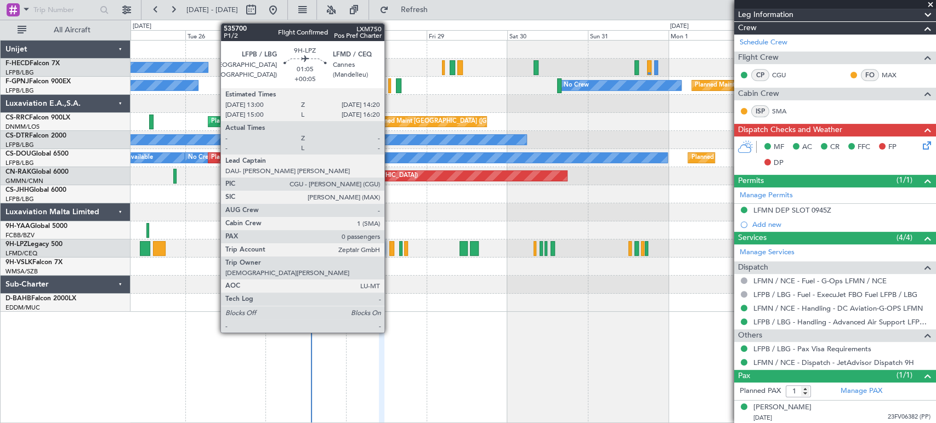
click at [389, 246] on div at bounding box center [391, 248] width 5 height 15
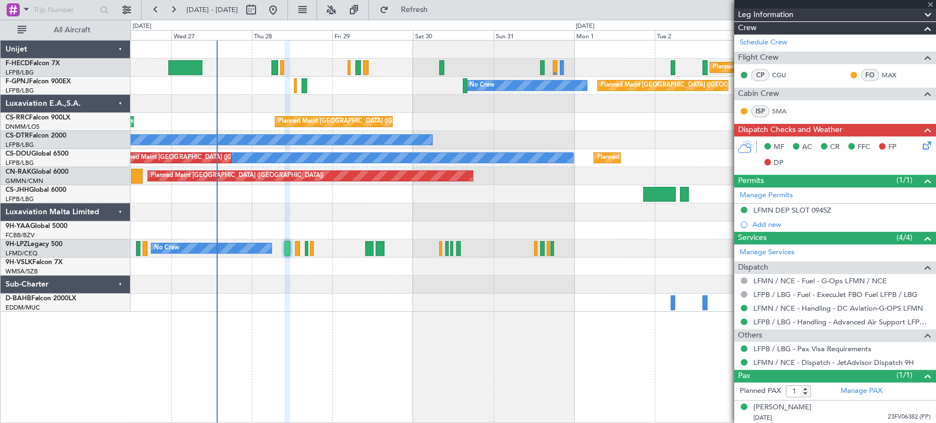
click at [313, 280] on div "Planned Maint [GEOGRAPHIC_DATA] ([GEOGRAPHIC_DATA]) No Crew Planned Maint [GEOG…" at bounding box center [533, 177] width 805 height 272
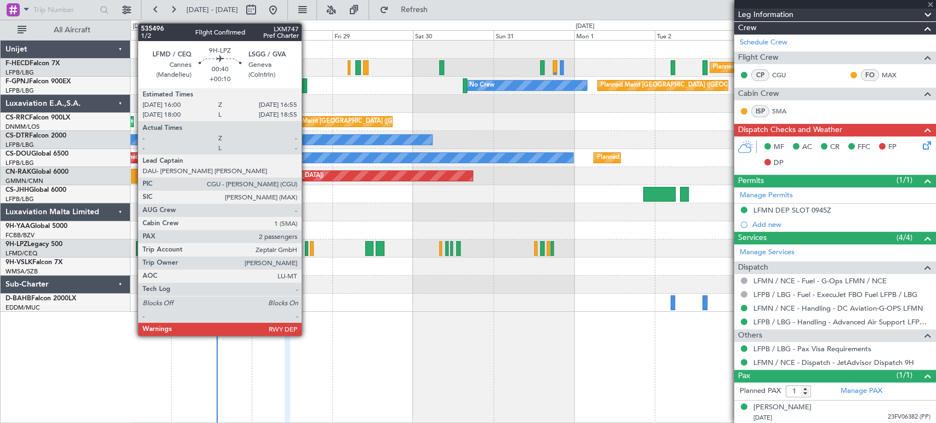
type input "0"
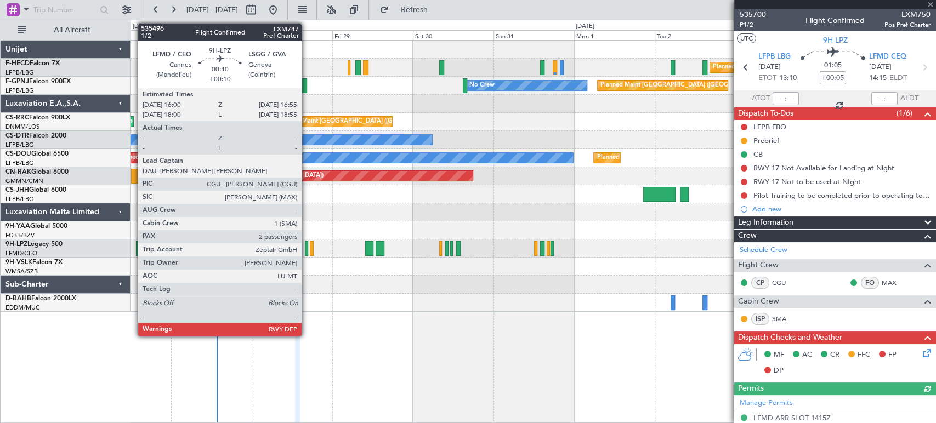
click at [307, 249] on div at bounding box center [306, 248] width 3 height 15
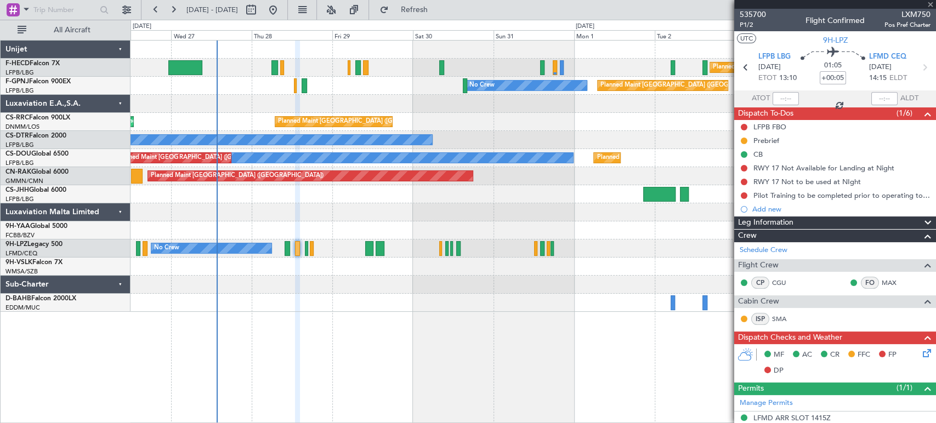
type input "+00:10"
type input "2"
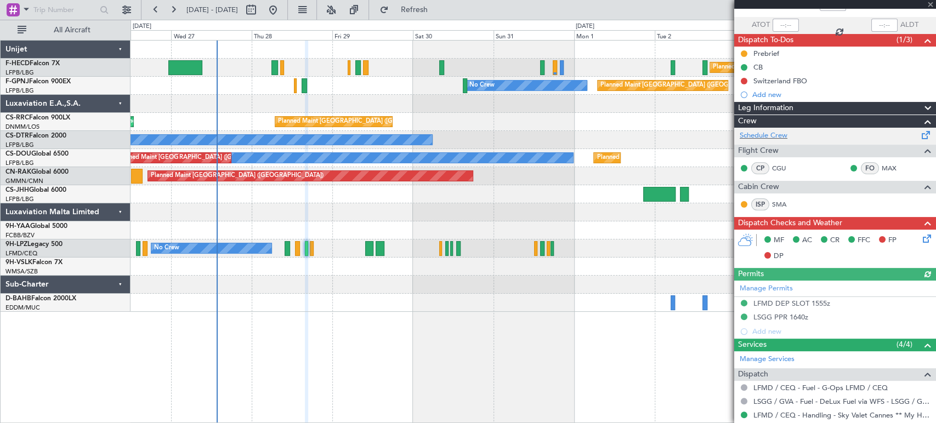
scroll to position [183, 0]
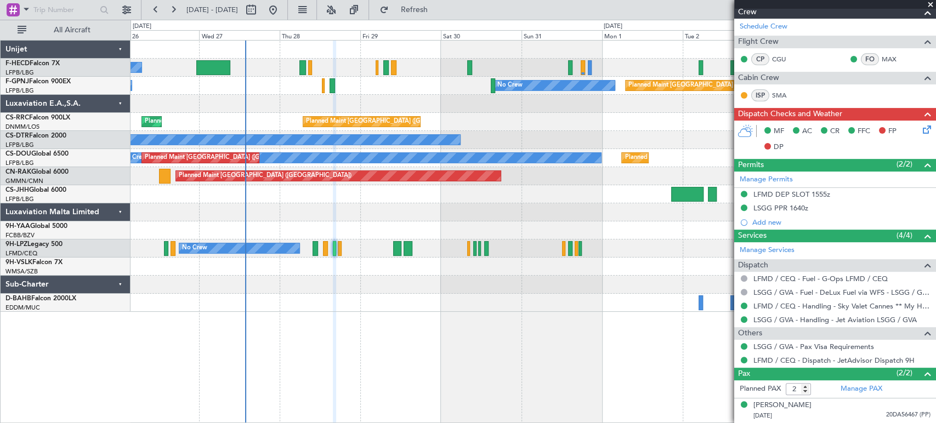
click at [277, 216] on div "Planned Maint Paris (Le Bourget) No Crew No Crew Planned Maint Paris (Le Bourge…" at bounding box center [533, 177] width 805 height 272
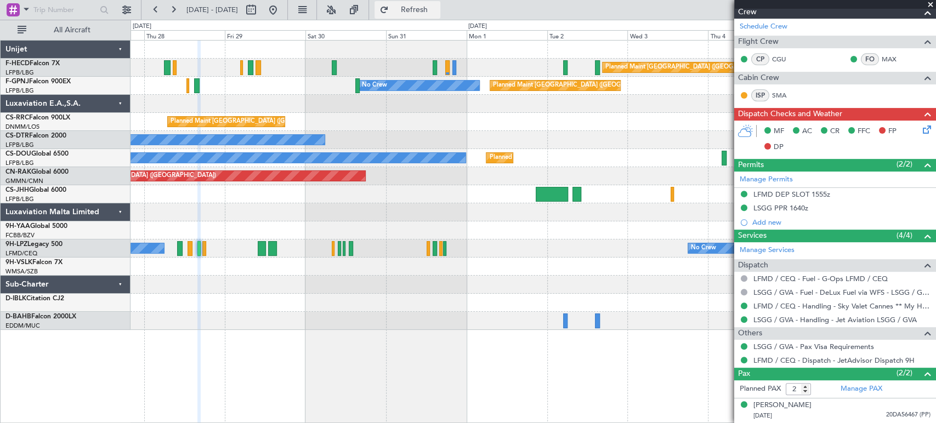
click at [437, 6] on span "Refresh" at bounding box center [414, 10] width 46 height 8
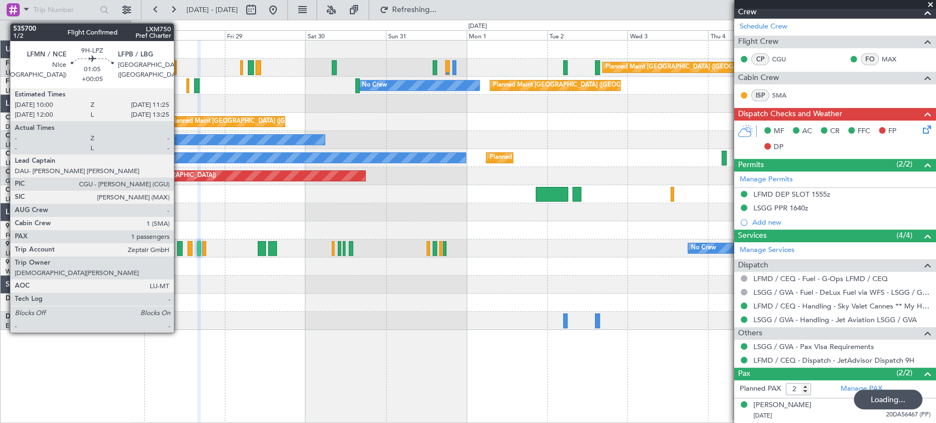
click at [179, 251] on div at bounding box center [179, 248] width 5 height 15
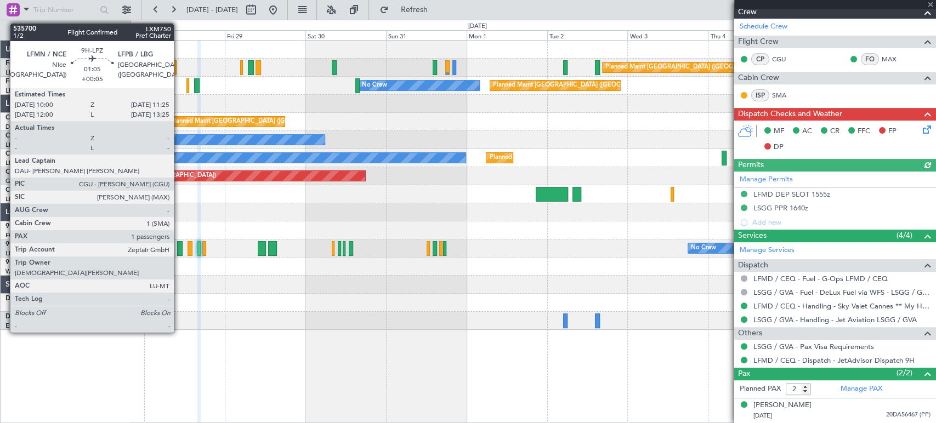
type input "+00:05"
type input "1"
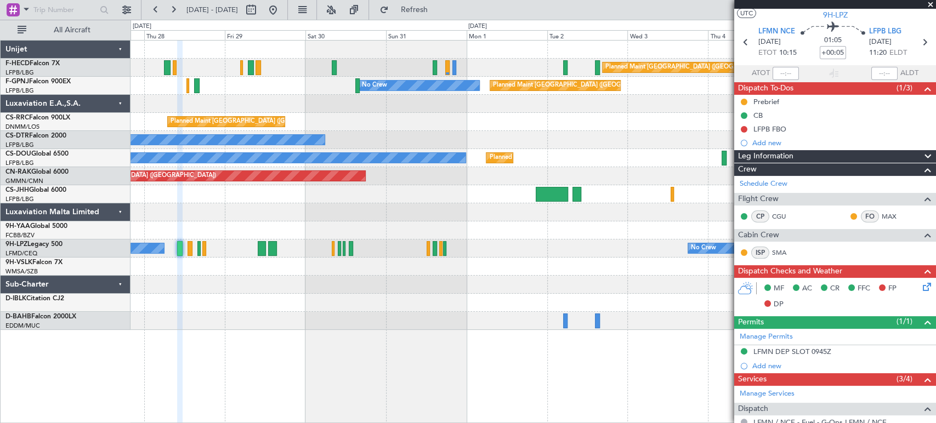
scroll to position [0, 0]
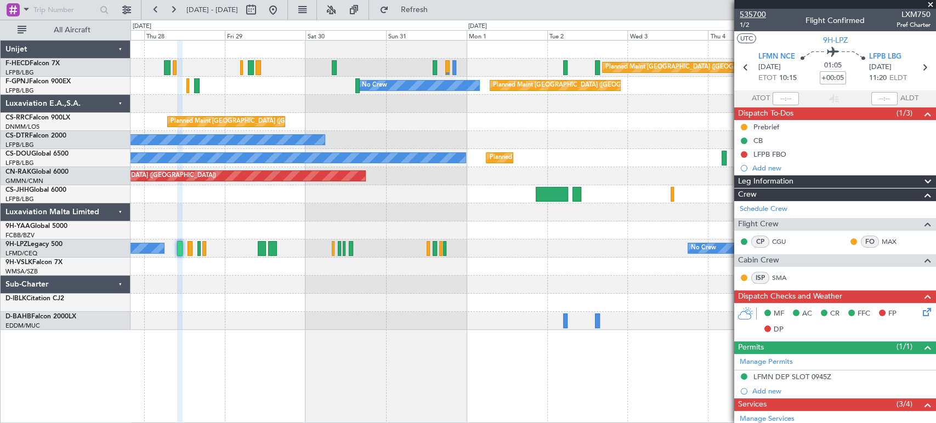
click at [750, 12] on span "535700" at bounding box center [753, 15] width 26 height 12
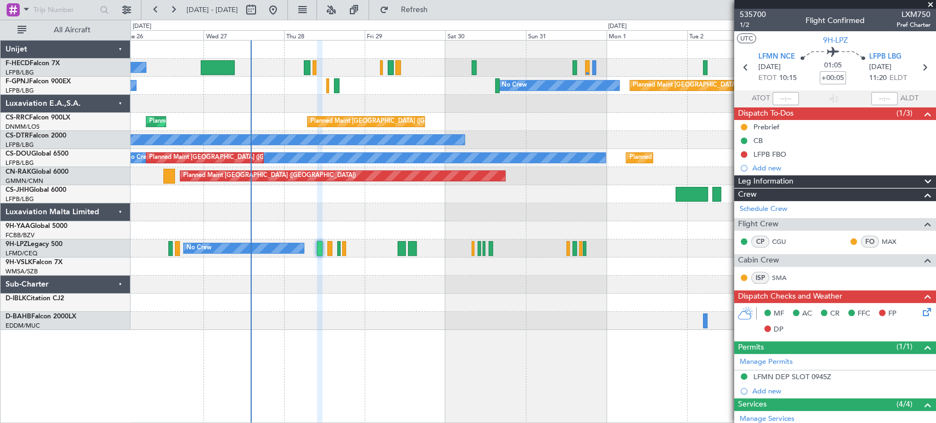
click at [465, 139] on div "No Crew" at bounding box center [8, 140] width 912 height 10
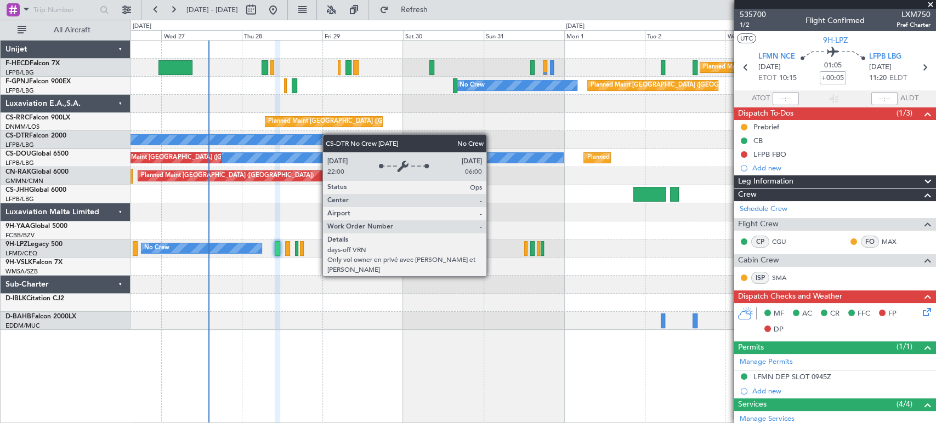
click at [166, 142] on div "Planned Maint [GEOGRAPHIC_DATA] ([GEOGRAPHIC_DATA]) No Crew Planned Maint [GEOG…" at bounding box center [533, 186] width 805 height 290
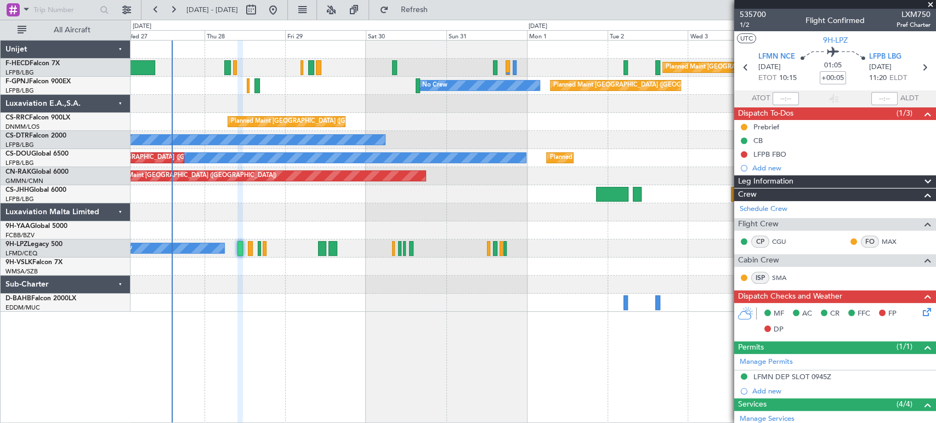
click at [465, 225] on div "Planned Maint [GEOGRAPHIC_DATA] ([GEOGRAPHIC_DATA]) No Crew Planned Maint [GEOG…" at bounding box center [533, 177] width 805 height 272
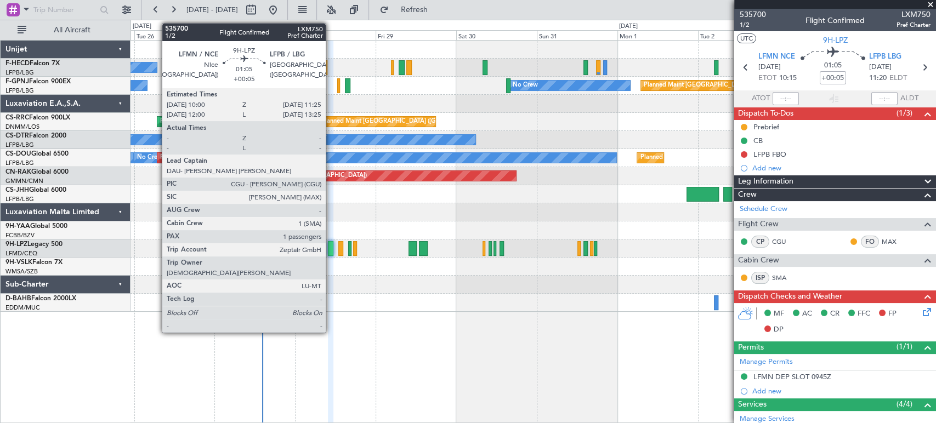
click at [331, 246] on div at bounding box center [330, 248] width 5 height 15
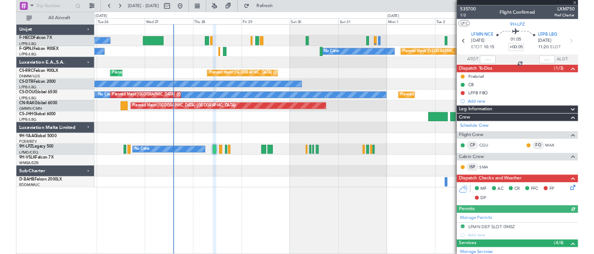
scroll to position [167, 0]
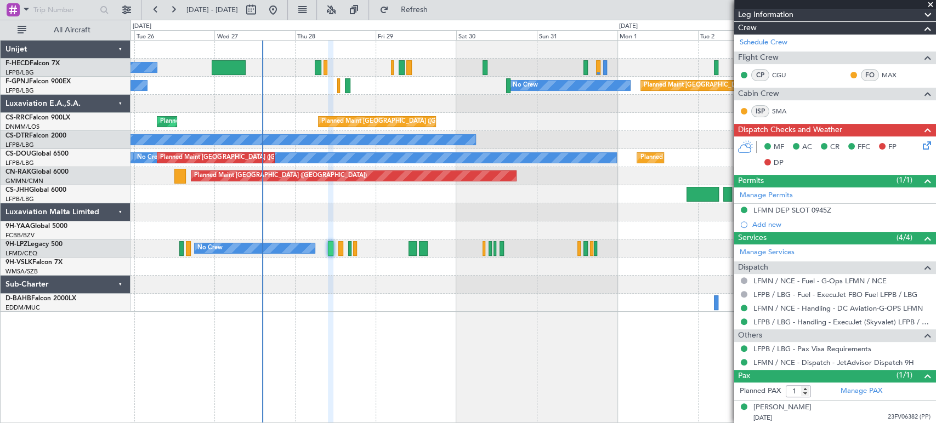
click at [378, 46] on div at bounding box center [533, 50] width 805 height 18
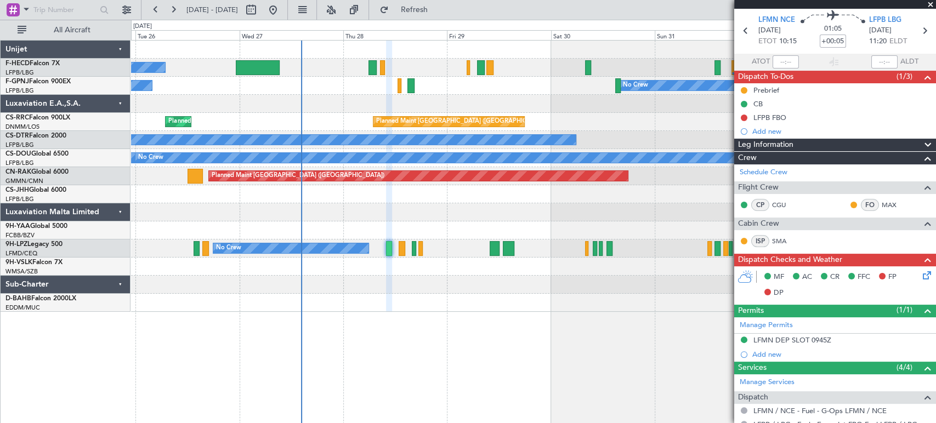
scroll to position [35, 0]
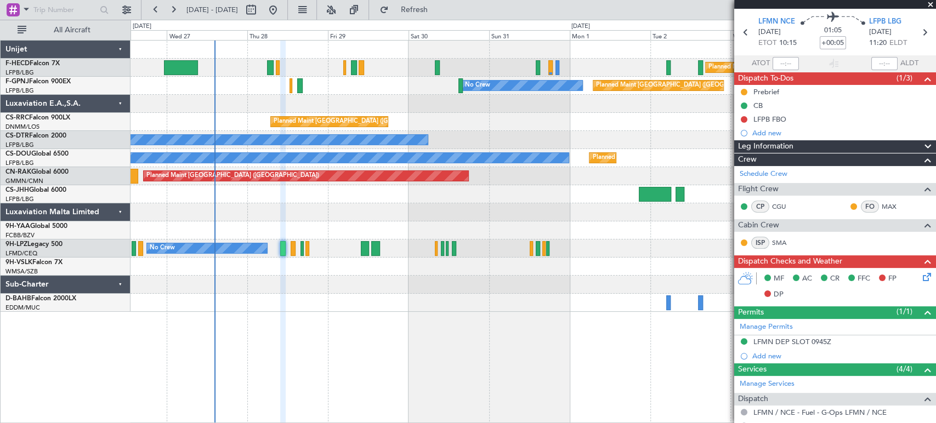
click at [310, 113] on div "Planned Maint [GEOGRAPHIC_DATA] ([GEOGRAPHIC_DATA]) No Crew Planned Maint [GEOG…" at bounding box center [533, 177] width 805 height 272
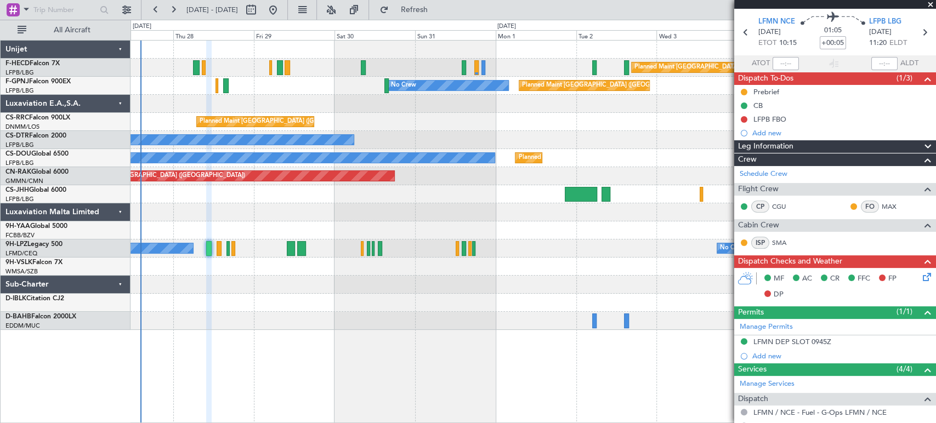
click at [263, 86] on div "Planned Maint [GEOGRAPHIC_DATA] ([GEOGRAPHIC_DATA]) No Crew No Crew No Crew No …" at bounding box center [533, 86] width 805 height 18
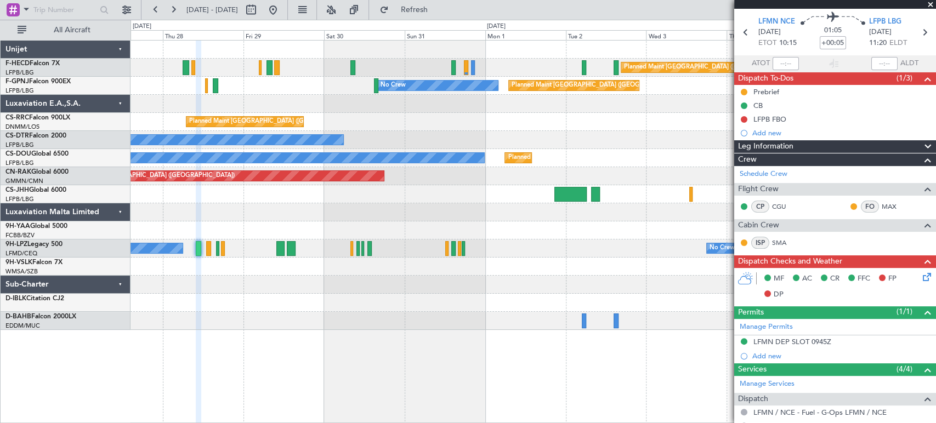
click at [233, 95] on div "Planned Maint [GEOGRAPHIC_DATA] ([GEOGRAPHIC_DATA]) No Crew Planned Maint [GEOG…" at bounding box center [533, 186] width 805 height 290
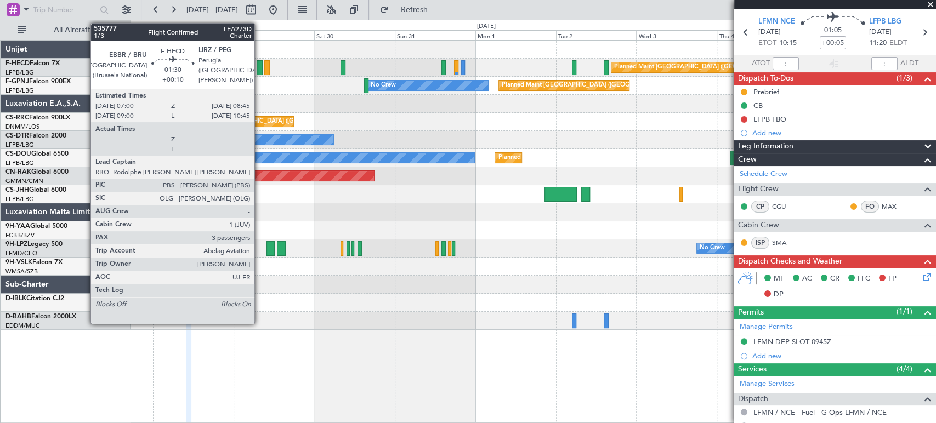
click at [259, 65] on div at bounding box center [260, 67] width 6 height 15
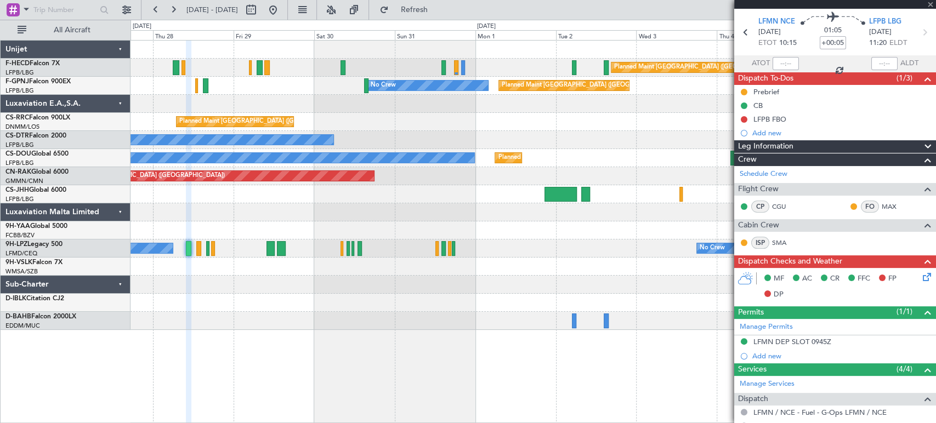
type input "+00:10"
type input "3"
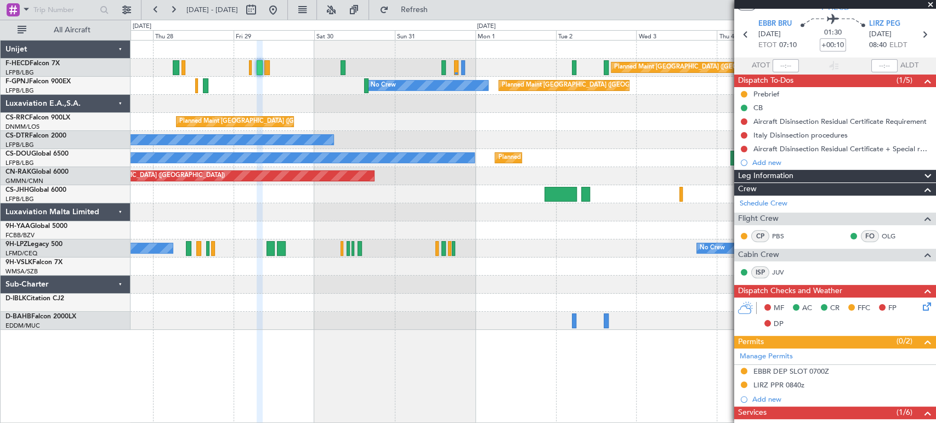
scroll to position [0, 0]
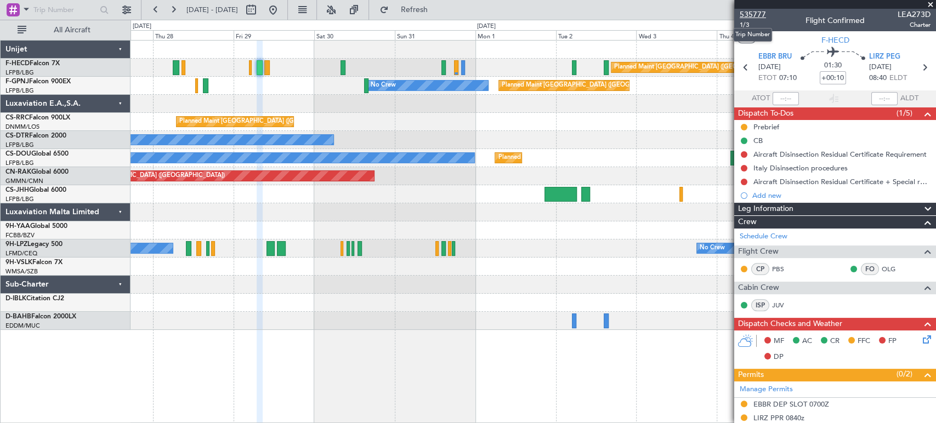
click at [759, 16] on span "535777" at bounding box center [753, 15] width 26 height 12
